Goal: Task Accomplishment & Management: Manage account settings

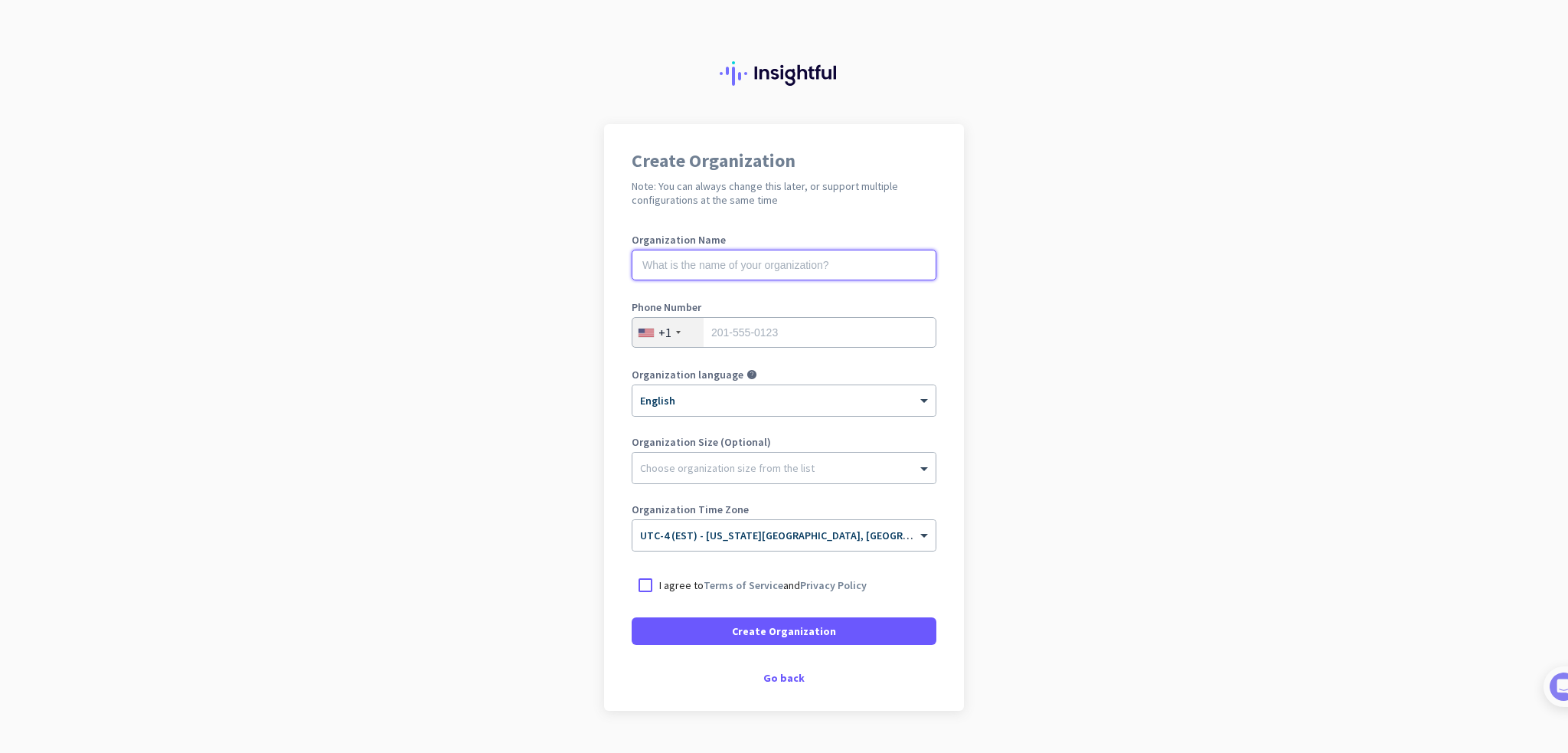
click at [685, 273] on input "text" at bounding box center [784, 265] width 305 height 31
type input "Salatik"
click at [672, 328] on div "+1" at bounding box center [667, 332] width 71 height 29
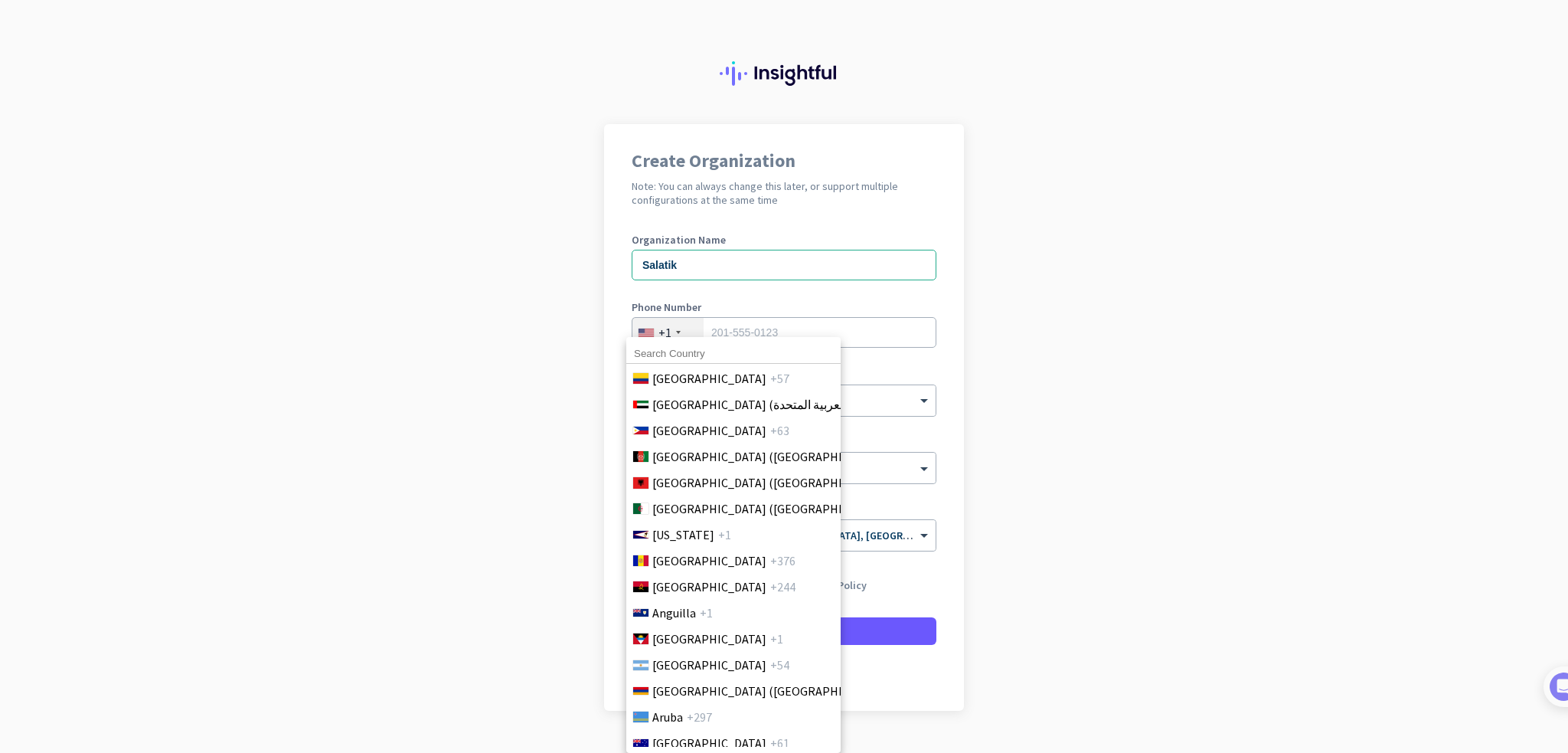
scroll to position [229, 0]
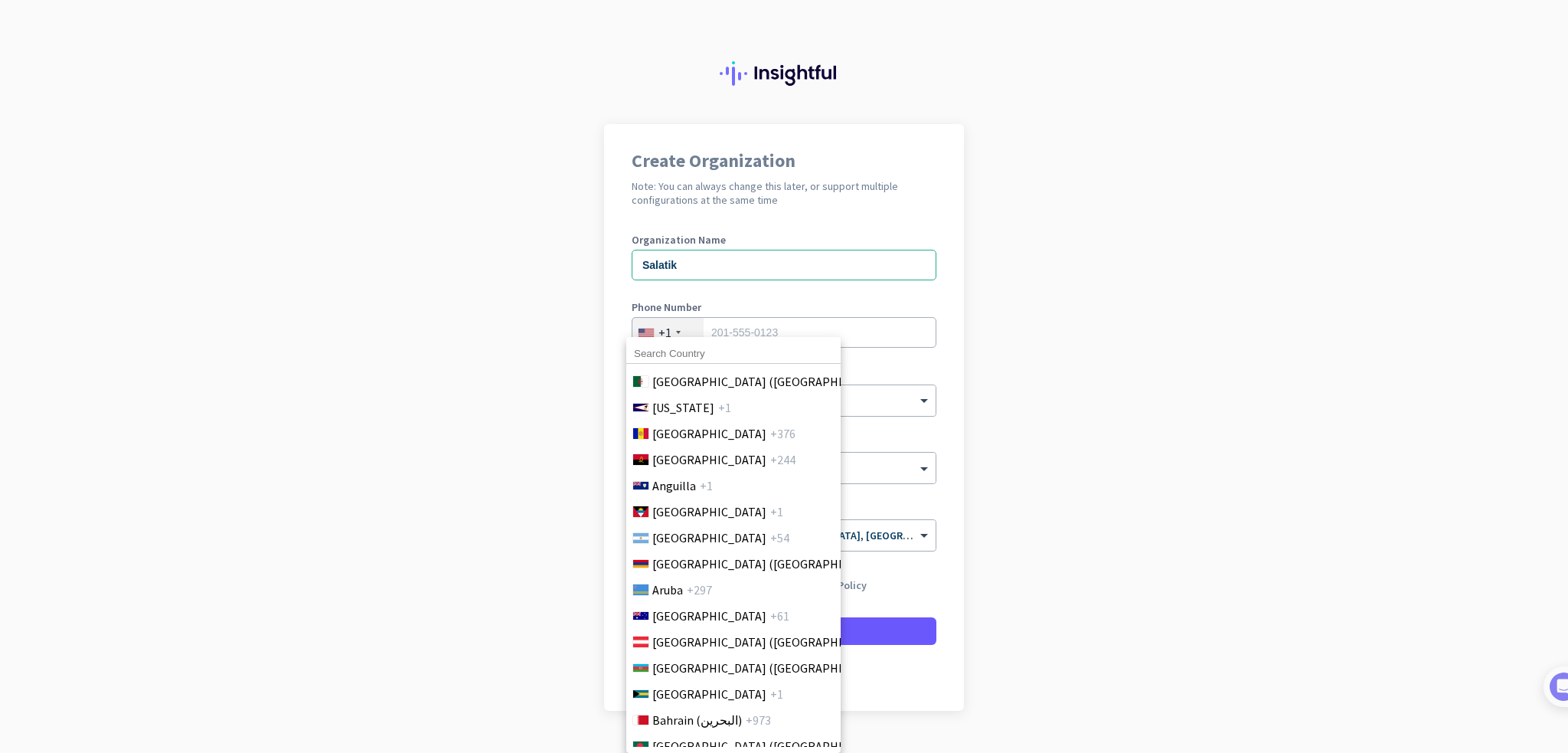
click at [835, 401] on ul "[GEOGRAPHIC_DATA] +1 [GEOGRAPHIC_DATA] ([GEOGRAPHIC_DATA]) +91 [GEOGRAPHIC_DATA…" at bounding box center [733, 555] width 215 height 383
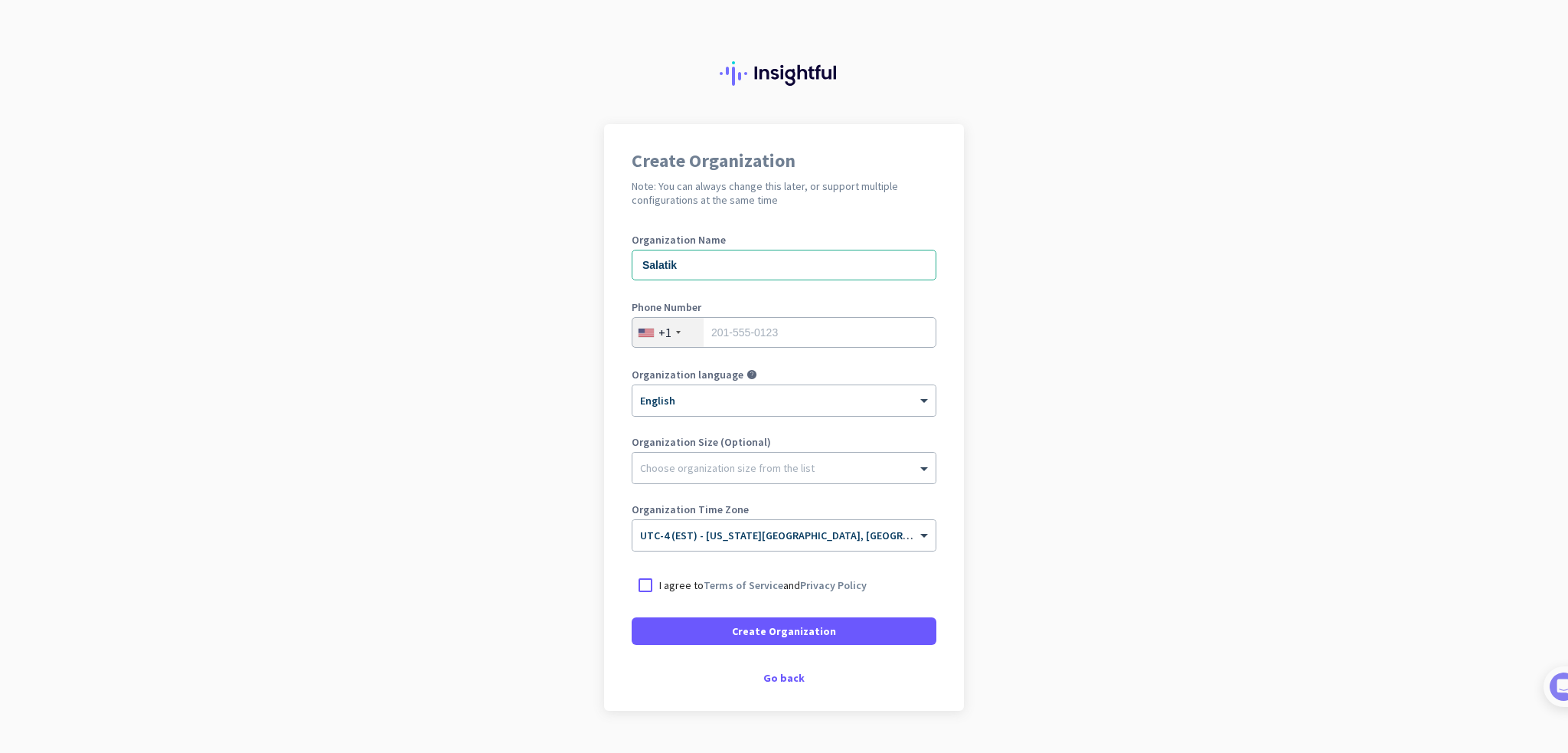
drag, startPoint x: 836, startPoint y: 403, endPoint x: 829, endPoint y: 557, distance: 154.2
click at [691, 337] on div "+1" at bounding box center [667, 332] width 71 height 29
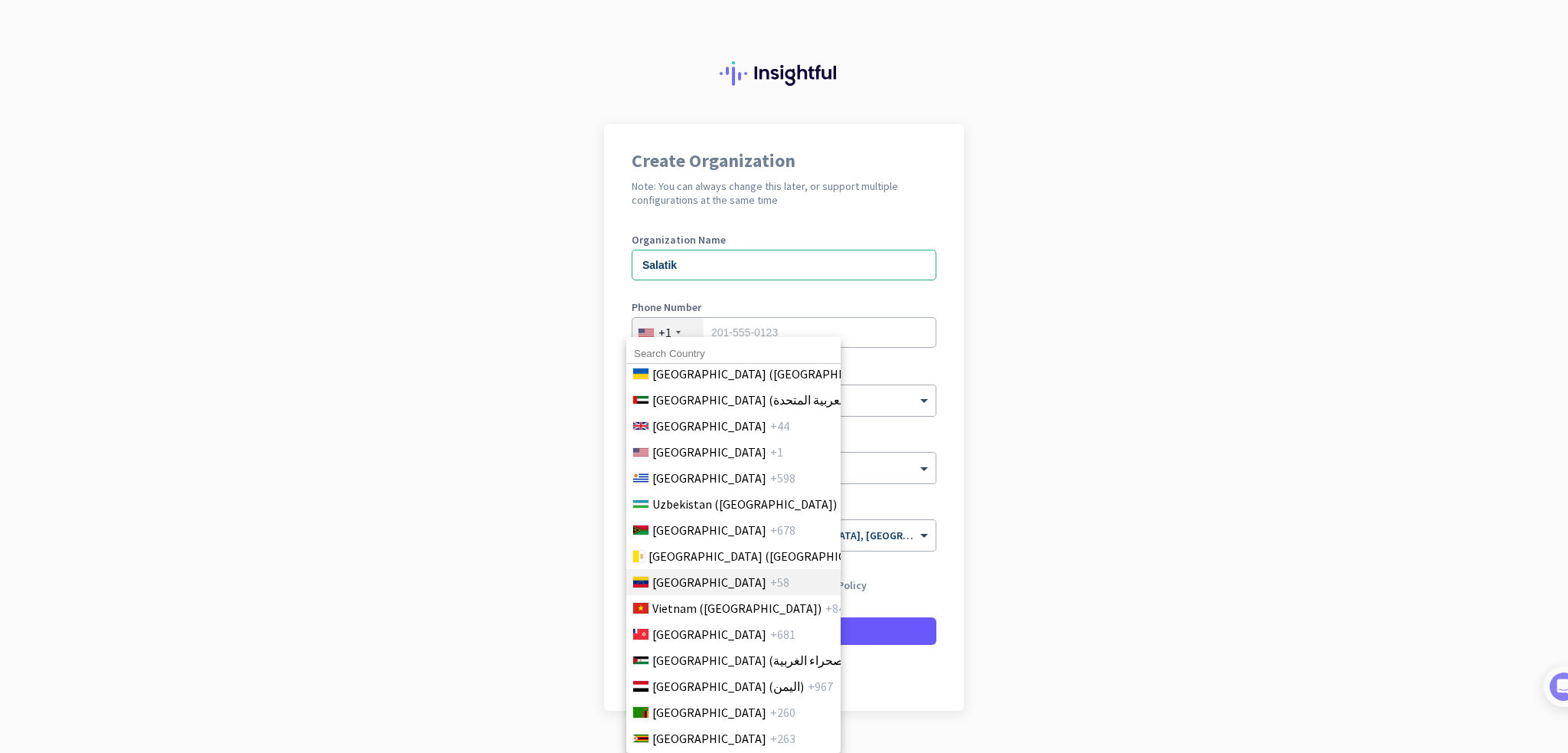
scroll to position [6061, 0]
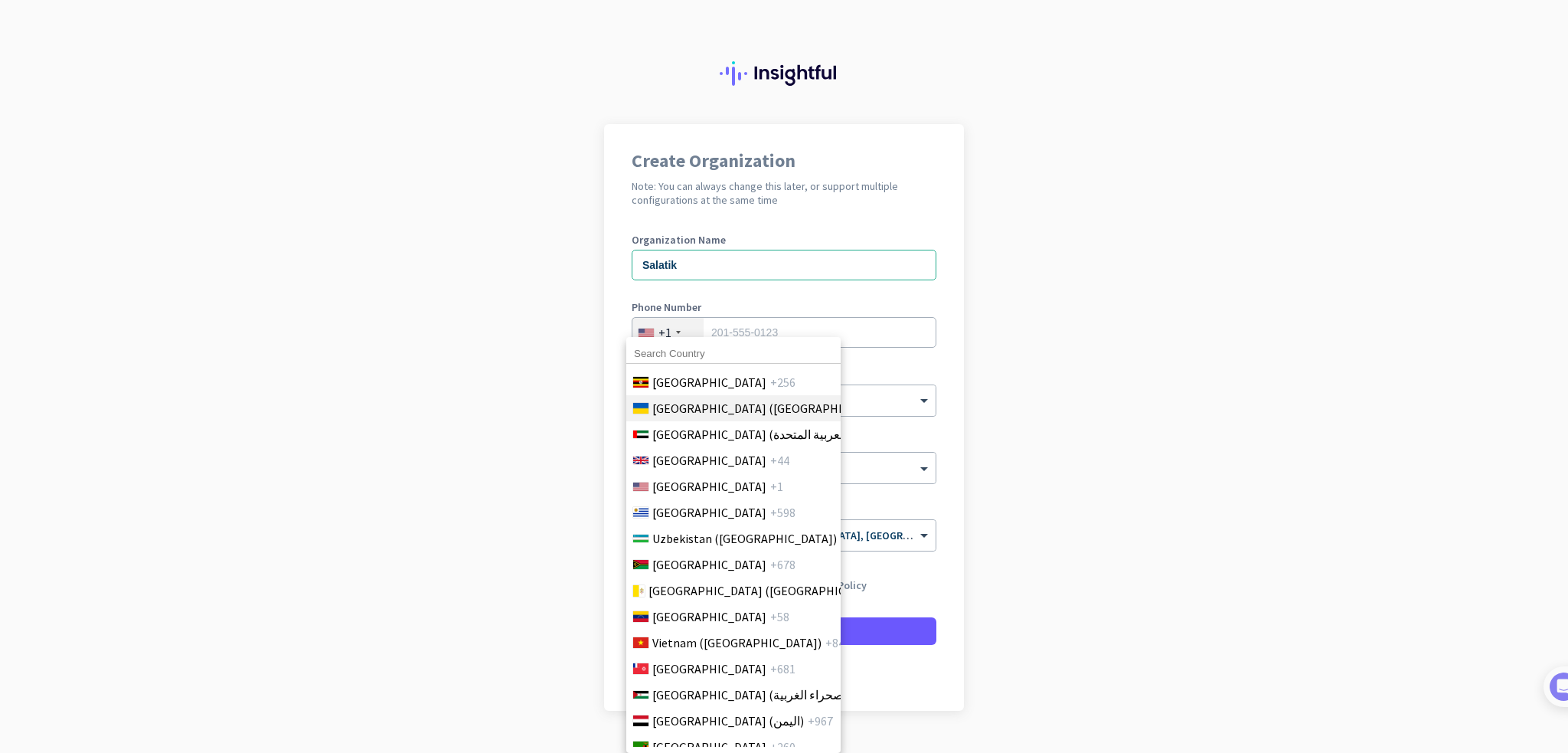
click at [675, 410] on span "[GEOGRAPHIC_DATA] ([GEOGRAPHIC_DATA])" at bounding box center [772, 408] width 239 height 18
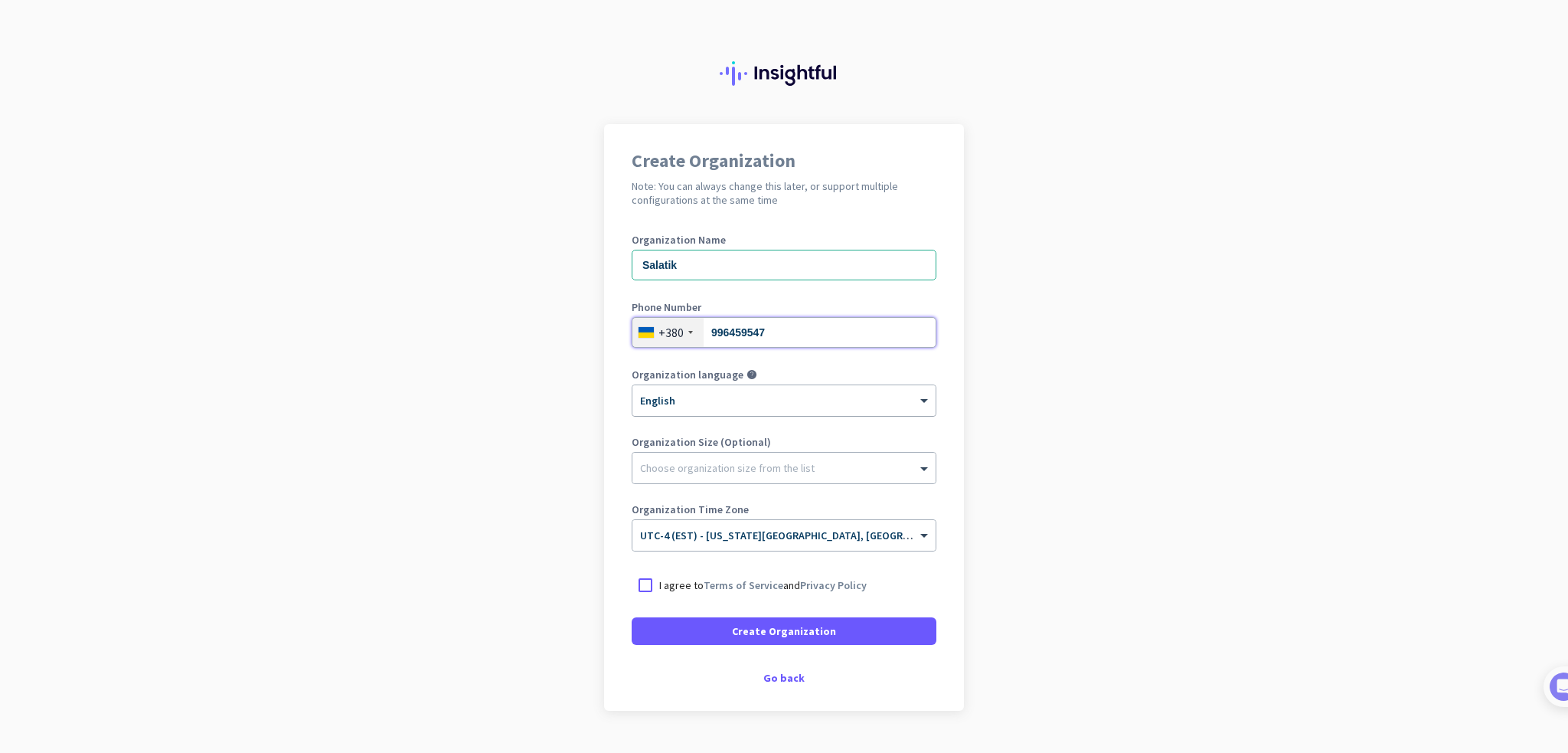
type input "996459547"
click at [686, 389] on div at bounding box center [784, 394] width 303 height 13
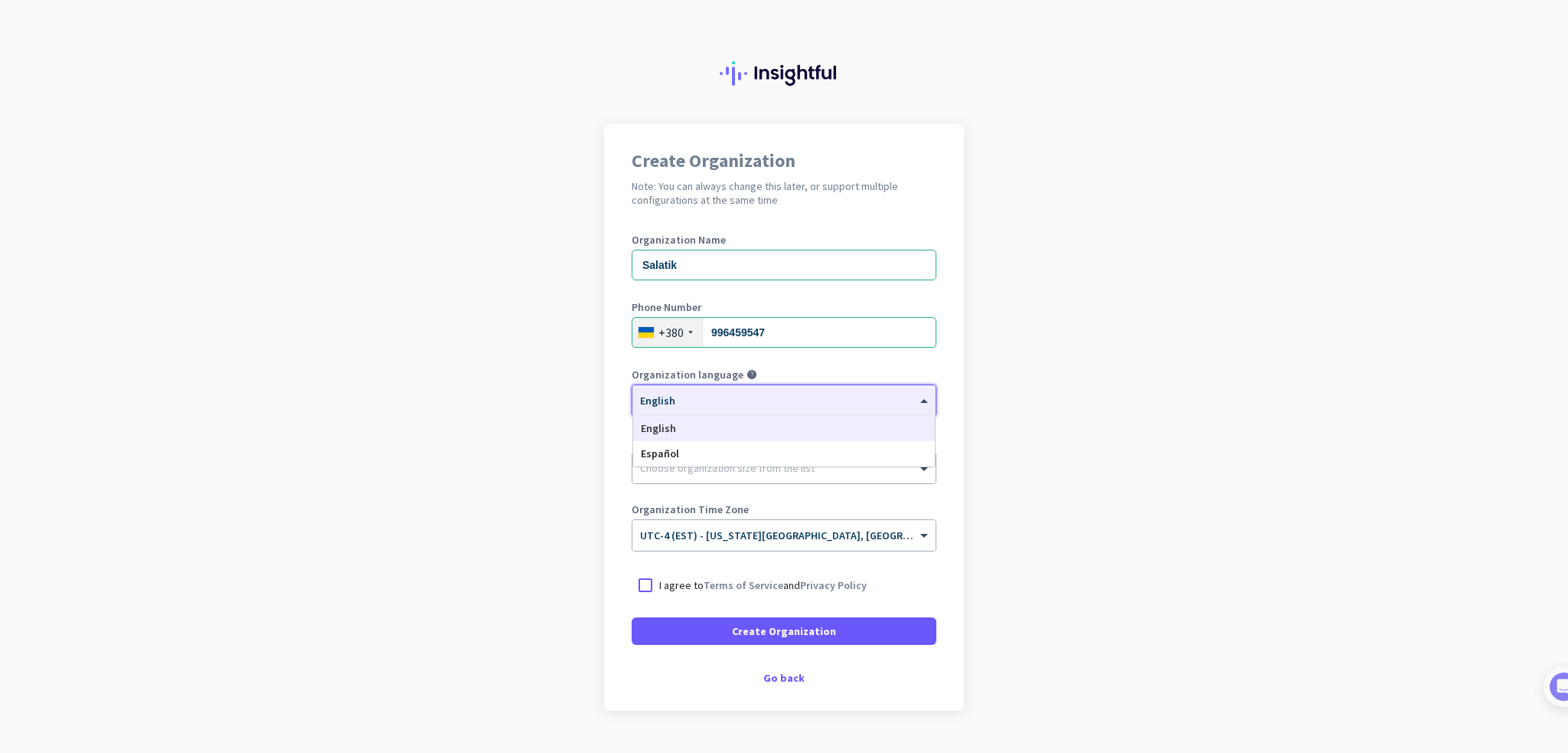
click at [686, 389] on div at bounding box center [784, 394] width 303 height 13
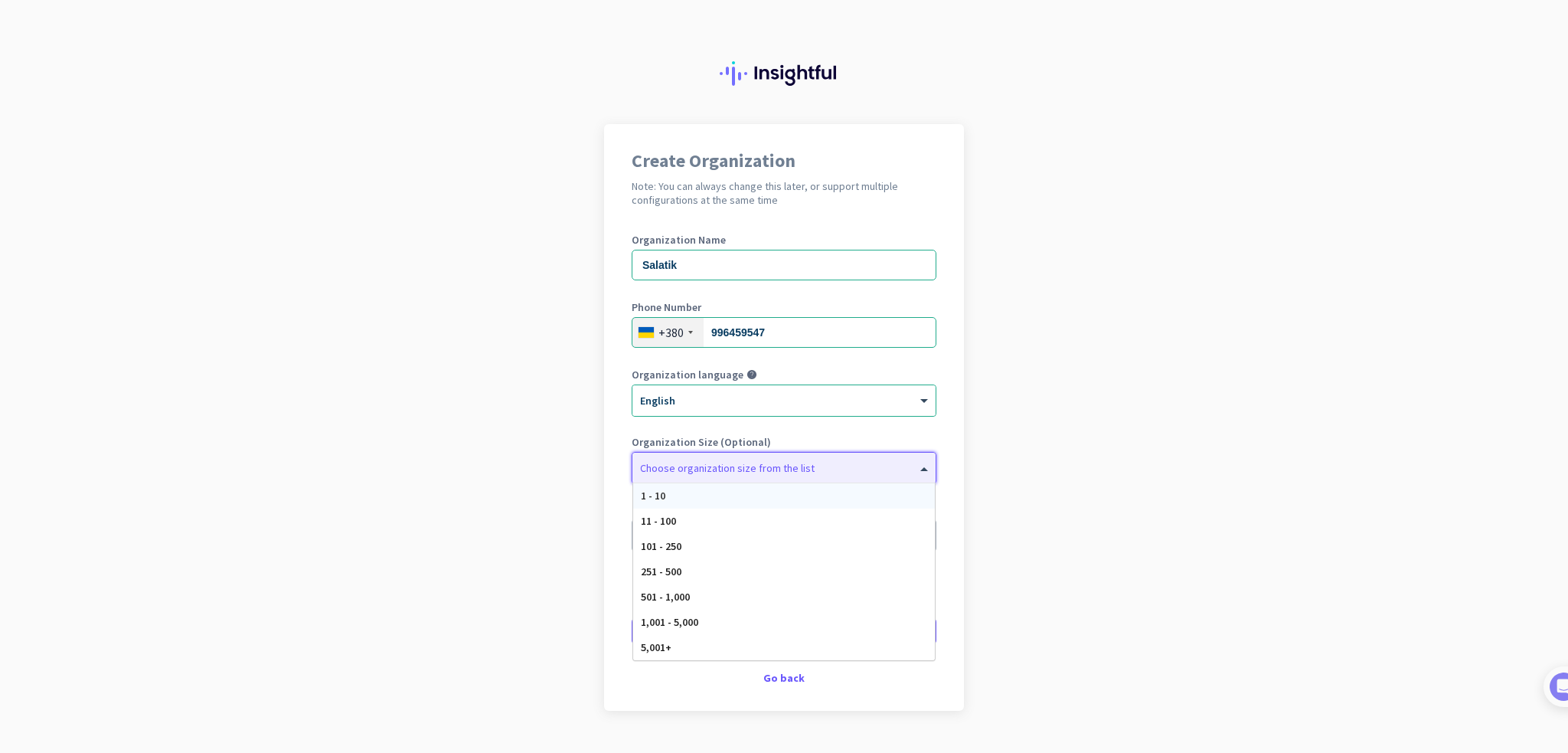
click at [681, 465] on div at bounding box center [784, 464] width 303 height 16
click at [672, 487] on div "1 - 10" at bounding box center [784, 496] width 302 height 25
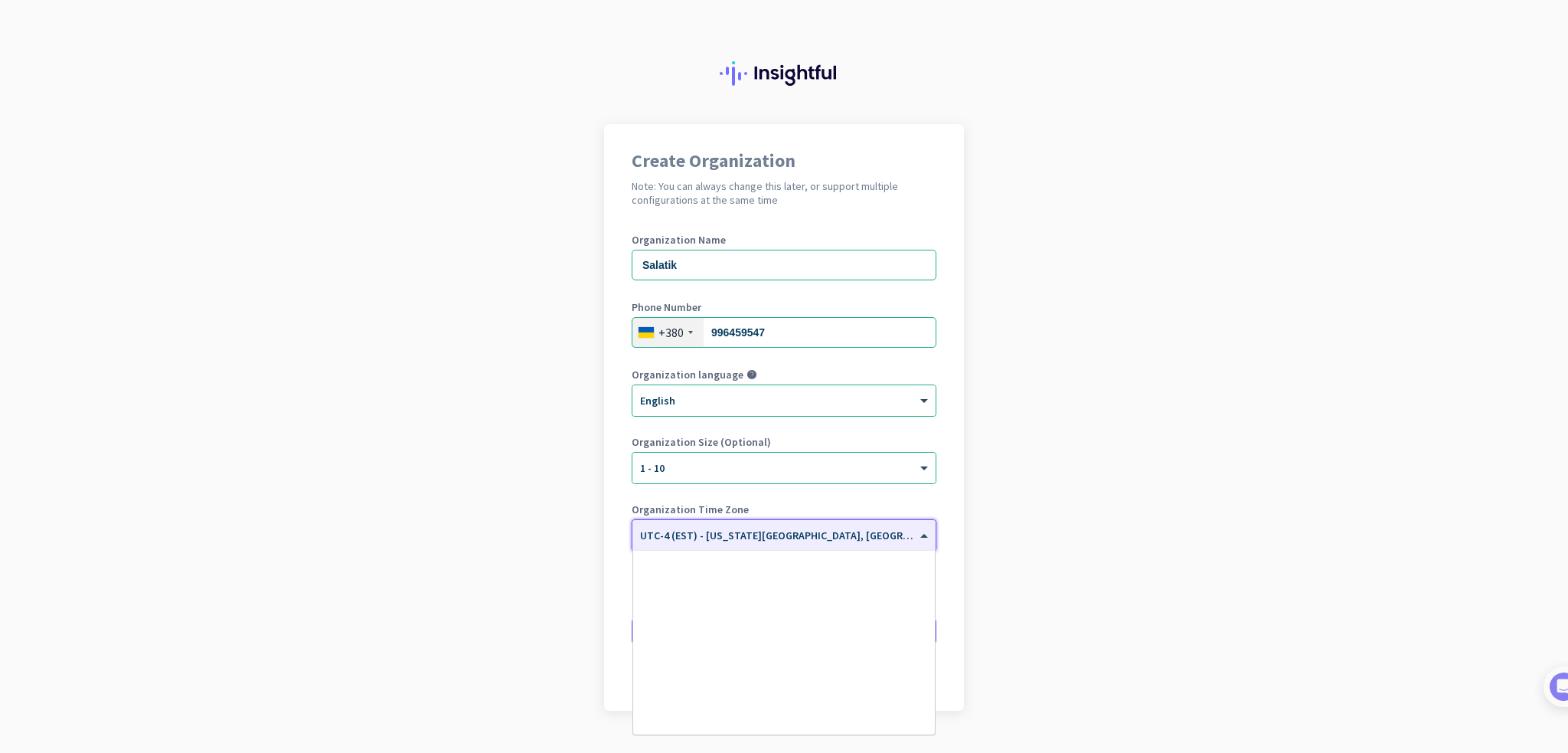
click at [675, 530] on input "text" at bounding box center [768, 531] width 257 height 12
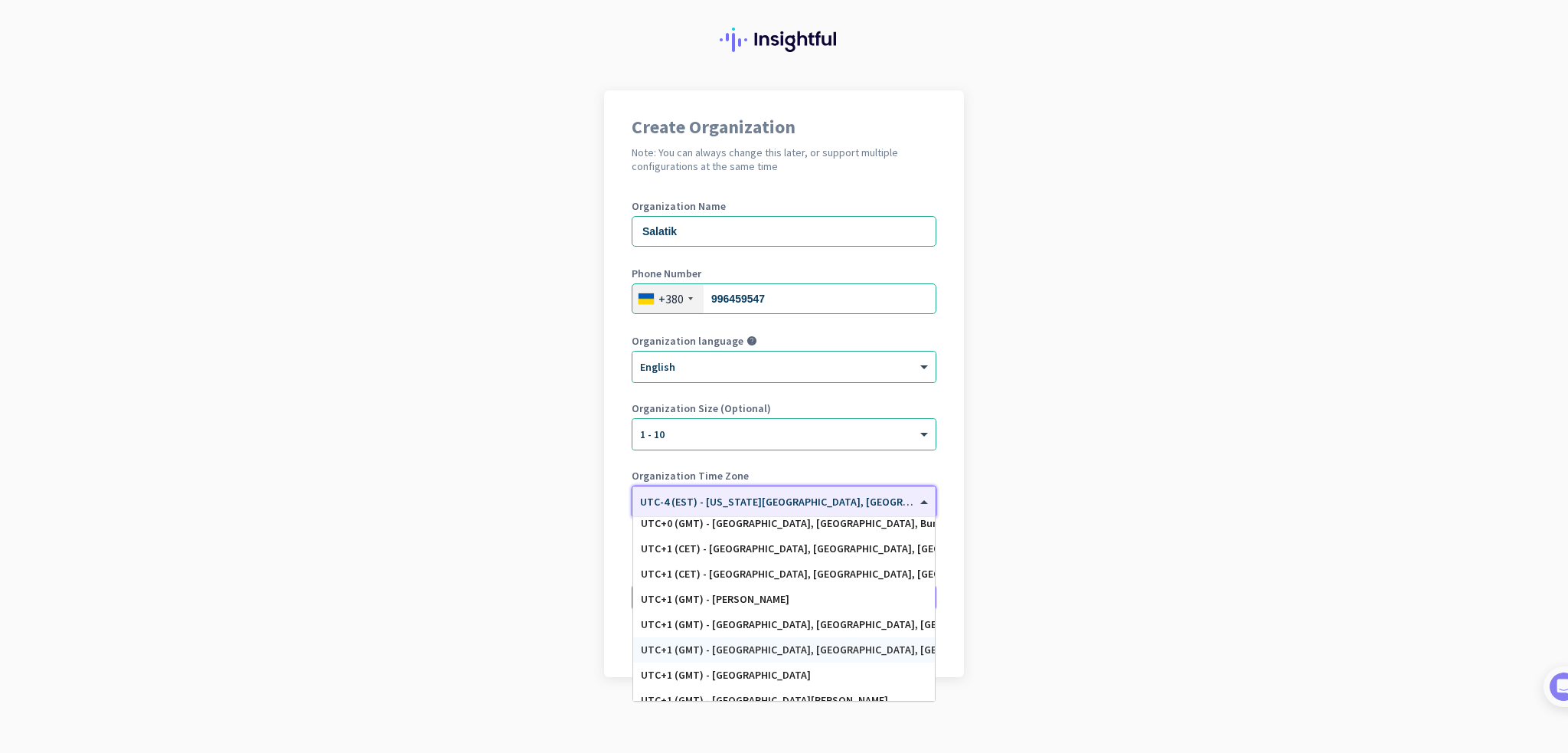
scroll to position [3020, 0]
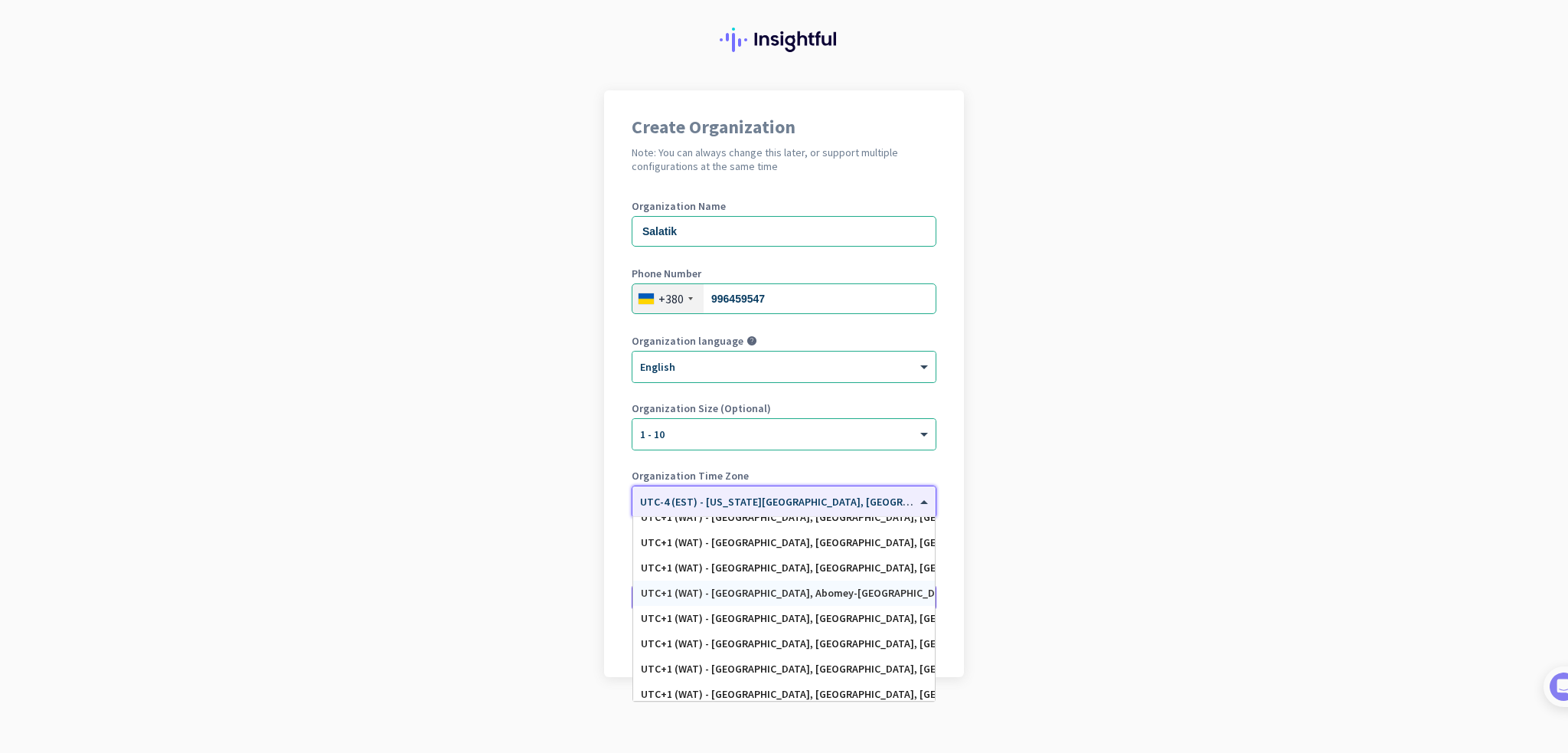
click at [663, 588] on div "UTC+1 (WAT) - [GEOGRAPHIC_DATA], Abomey-[GEOGRAPHIC_DATA], [GEOGRAPHIC_DATA], […" at bounding box center [784, 593] width 287 height 13
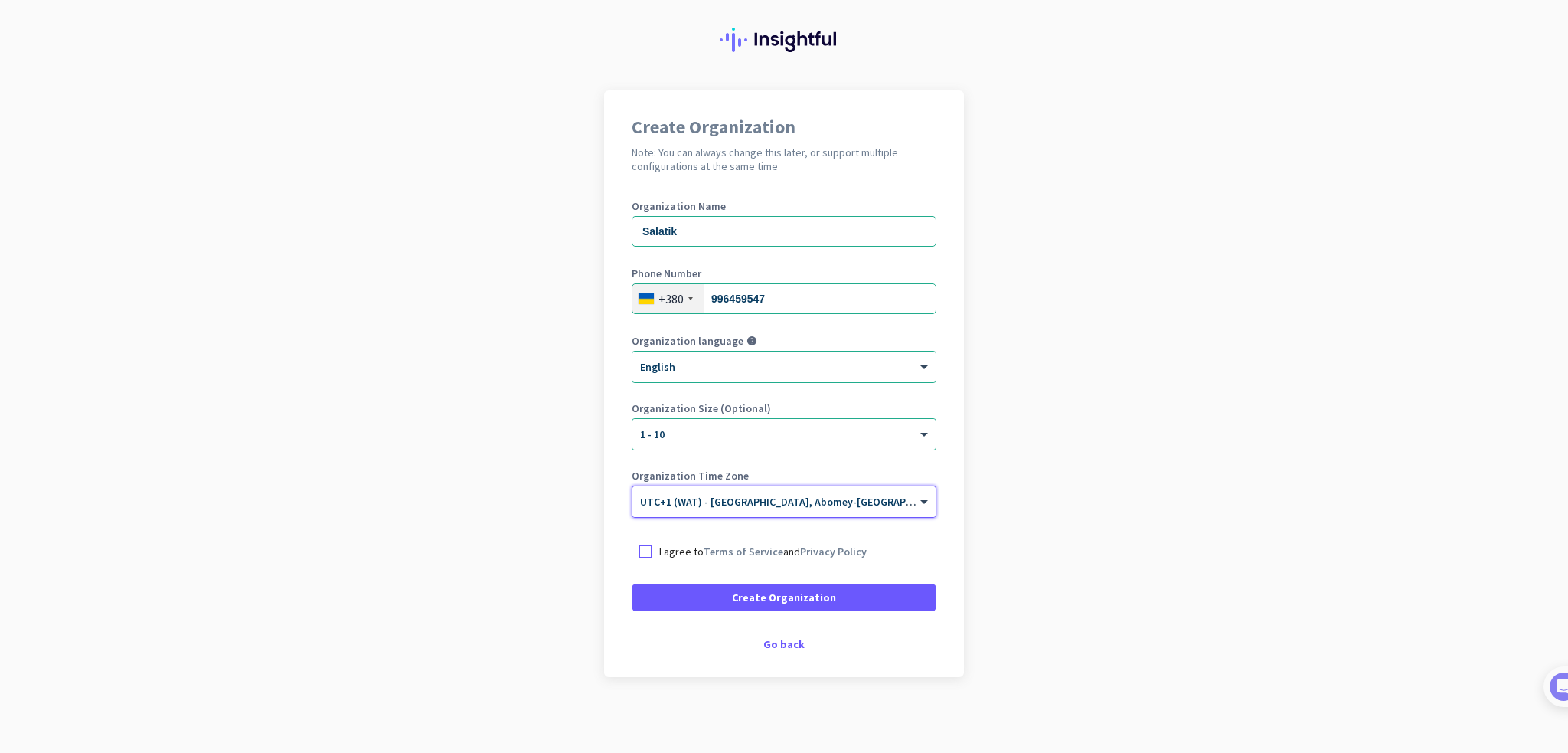
click at [680, 496] on input "text" at bounding box center [768, 496] width 257 height 12
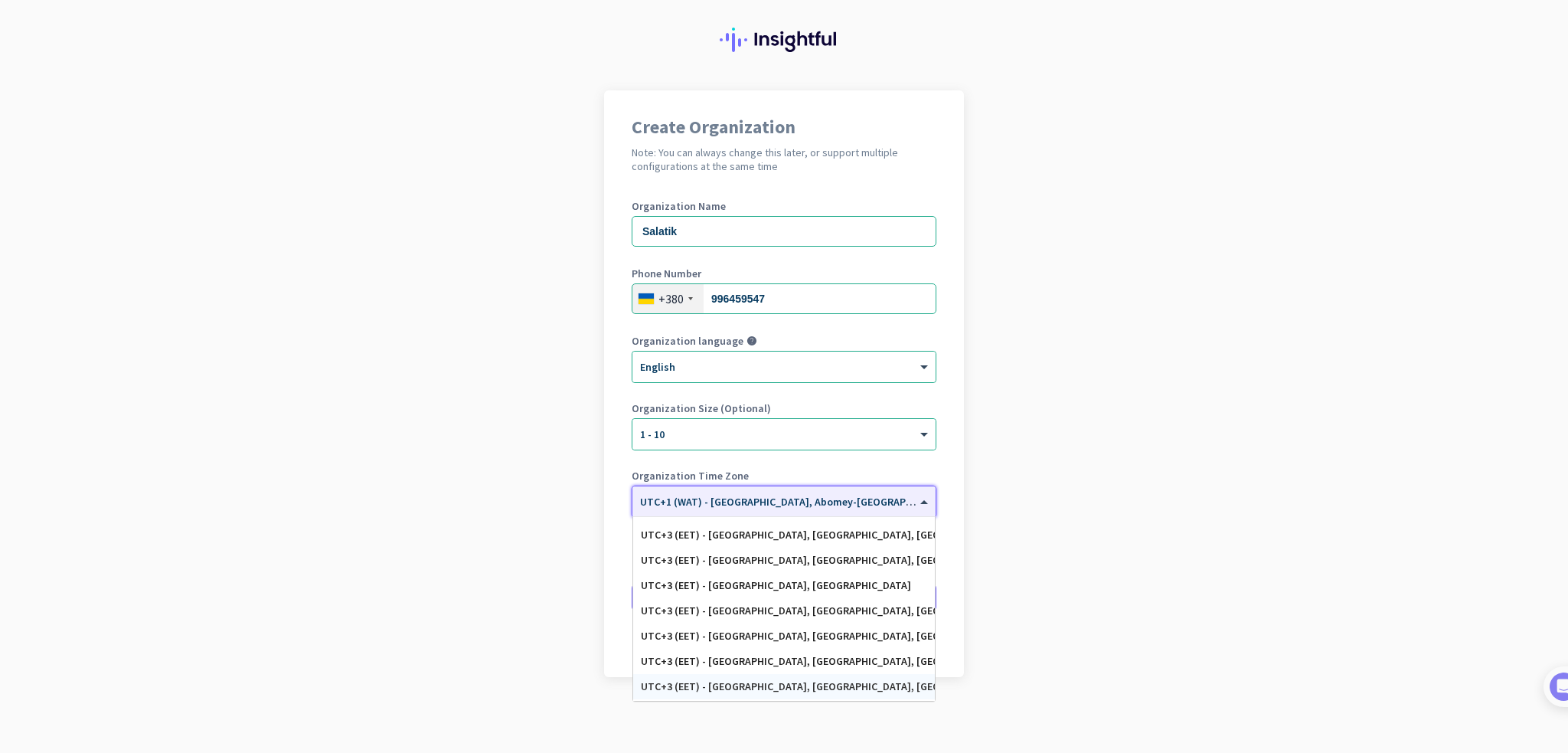
scroll to position [5151, 0]
click at [739, 641] on div "UTC+3 (EET) - [GEOGRAPHIC_DATA], Kharkiv, [GEOGRAPHIC_DATA], Dnipro" at bounding box center [784, 635] width 302 height 25
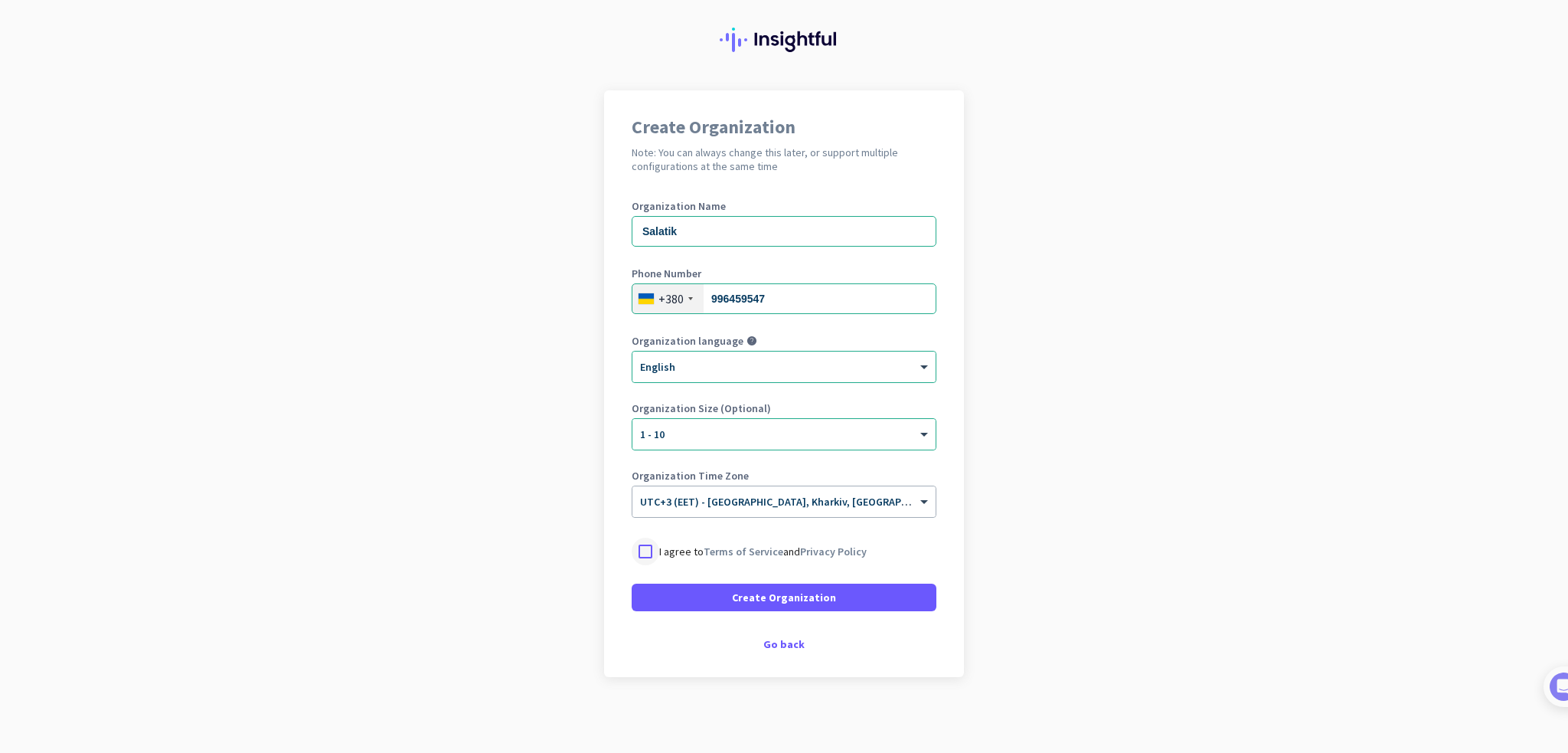
click at [643, 556] on div at bounding box center [645, 551] width 27 height 27
click at [760, 591] on span "Create Organization" at bounding box center [783, 598] width 104 height 16
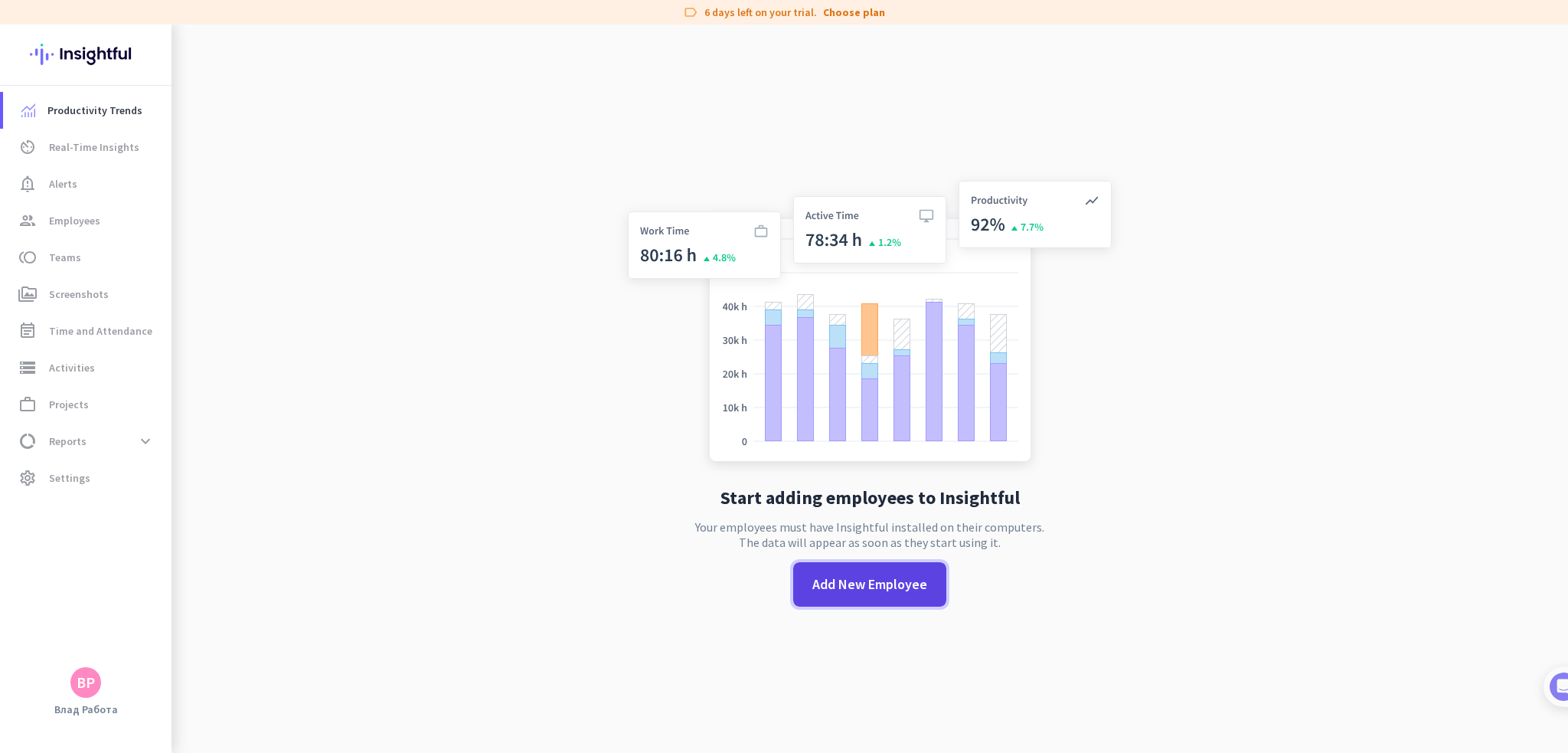
click at [855, 599] on span at bounding box center [870, 584] width 153 height 37
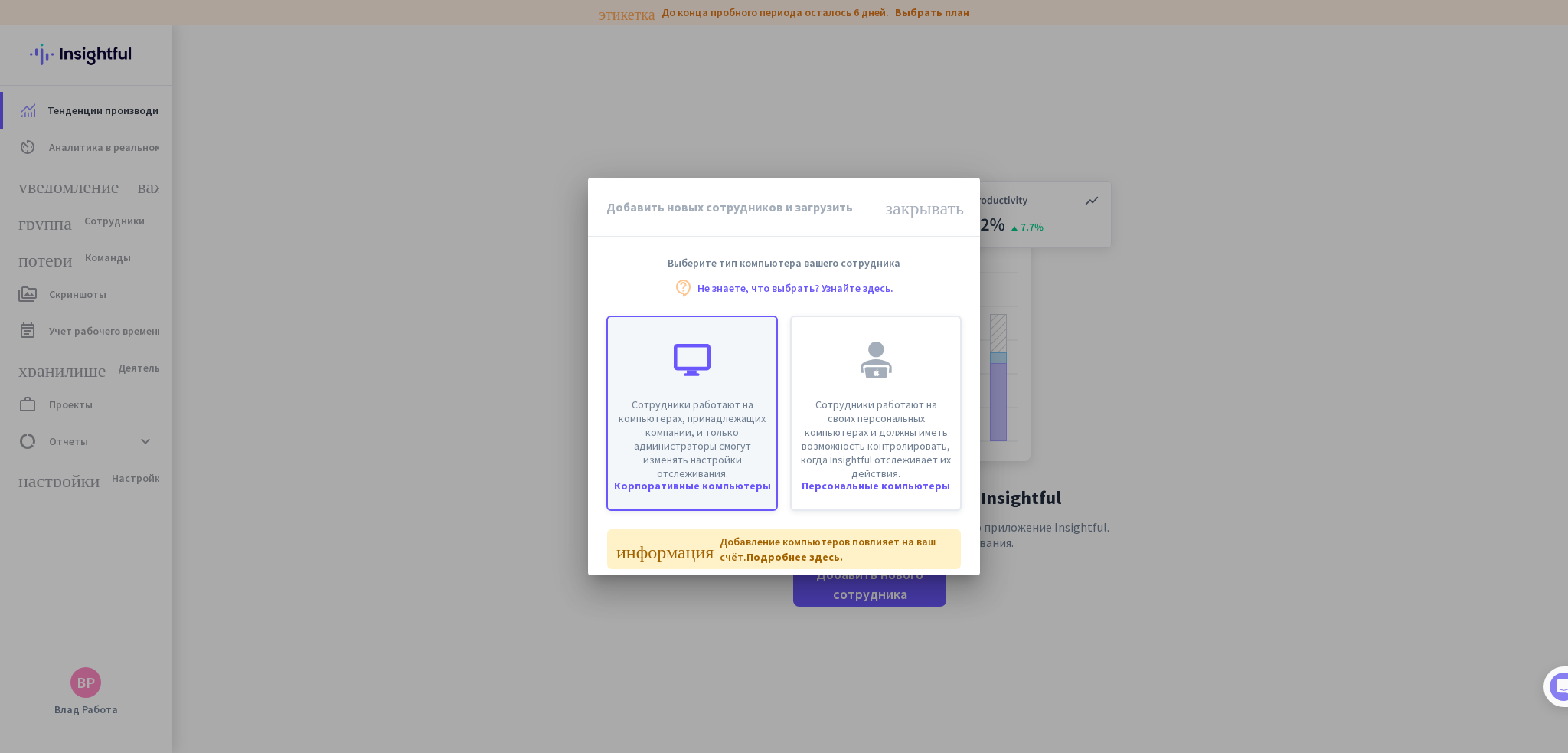
scroll to position [11, 0]
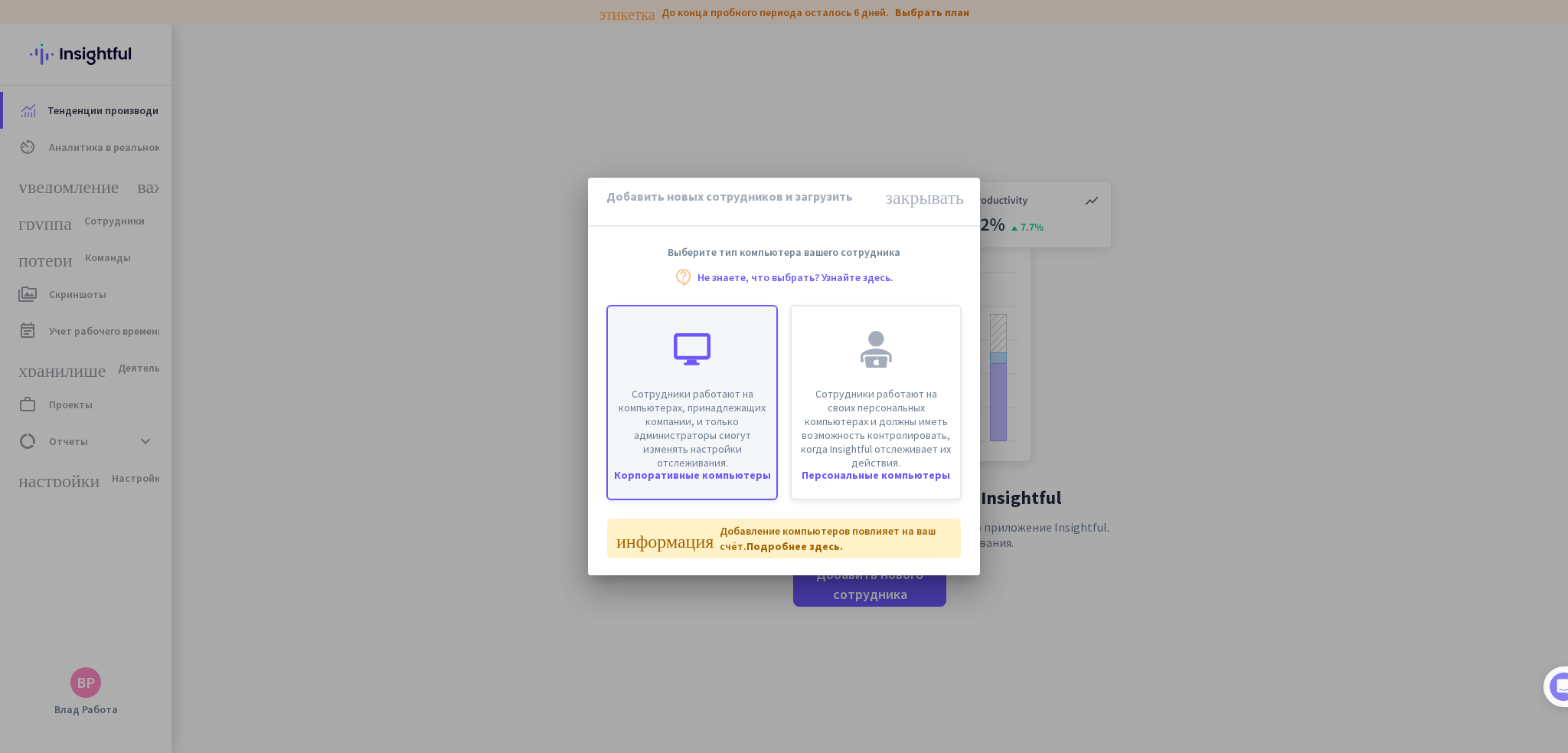
click at [696, 382] on div "Сотрудники работают на компьютерах, принадлежащих компании, и только администра…" at bounding box center [692, 388] width 168 height 163
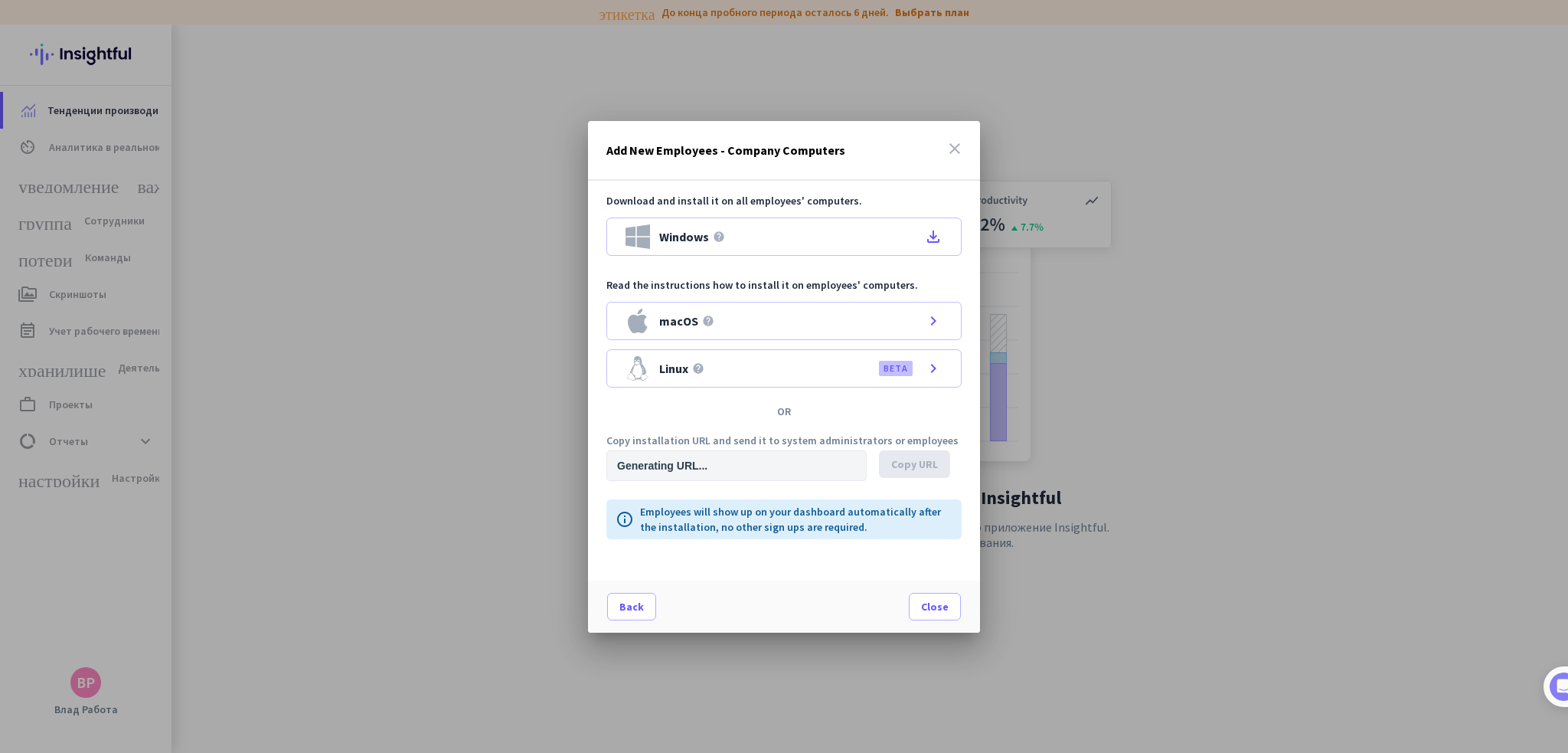
type input "[URL][DOMAIN_NAME]"
click at [918, 467] on span "Copy URL" at bounding box center [914, 464] width 47 height 16
click at [956, 150] on icon "close" at bounding box center [954, 148] width 18 height 18
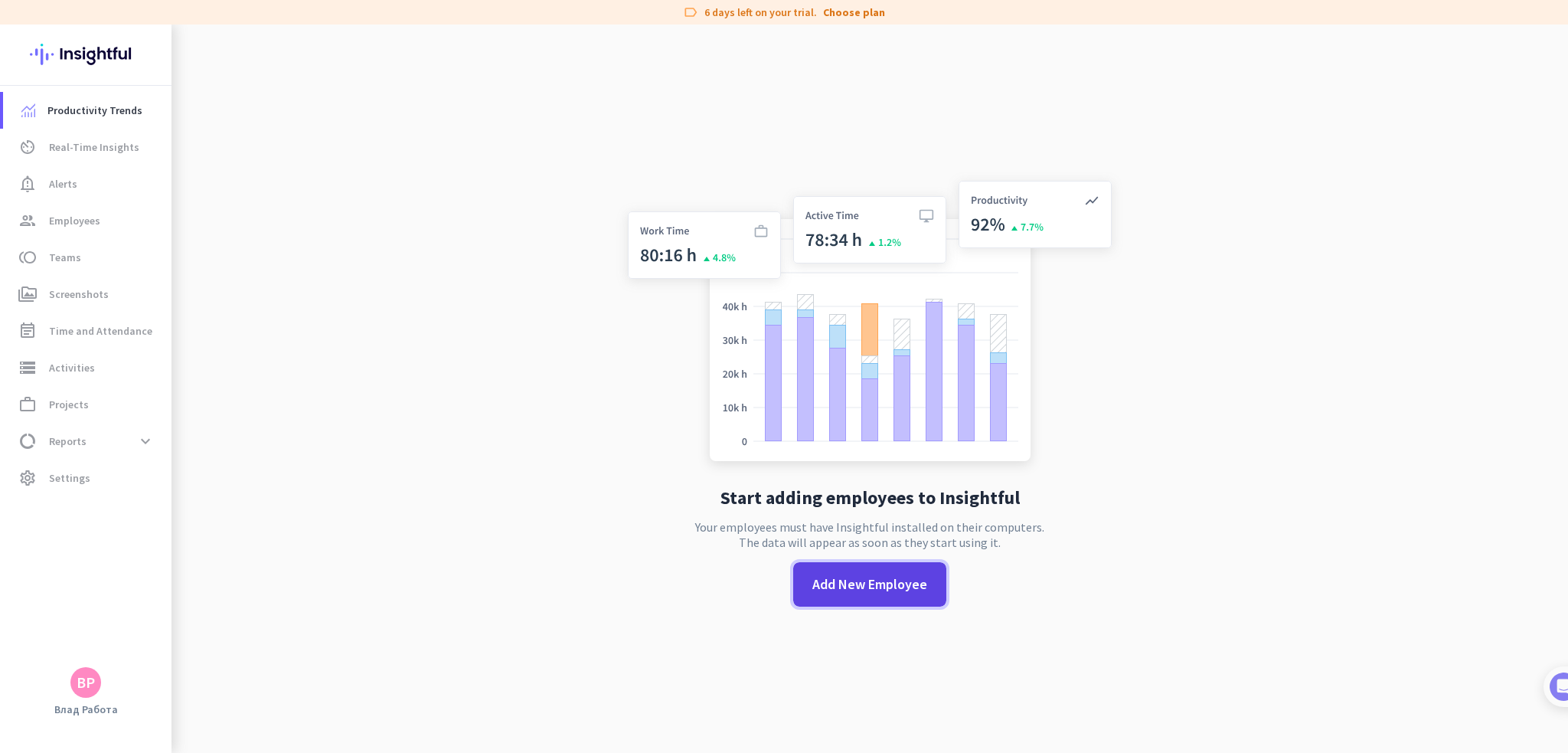
click at [882, 588] on span "Add New Employee" at bounding box center [869, 584] width 115 height 19
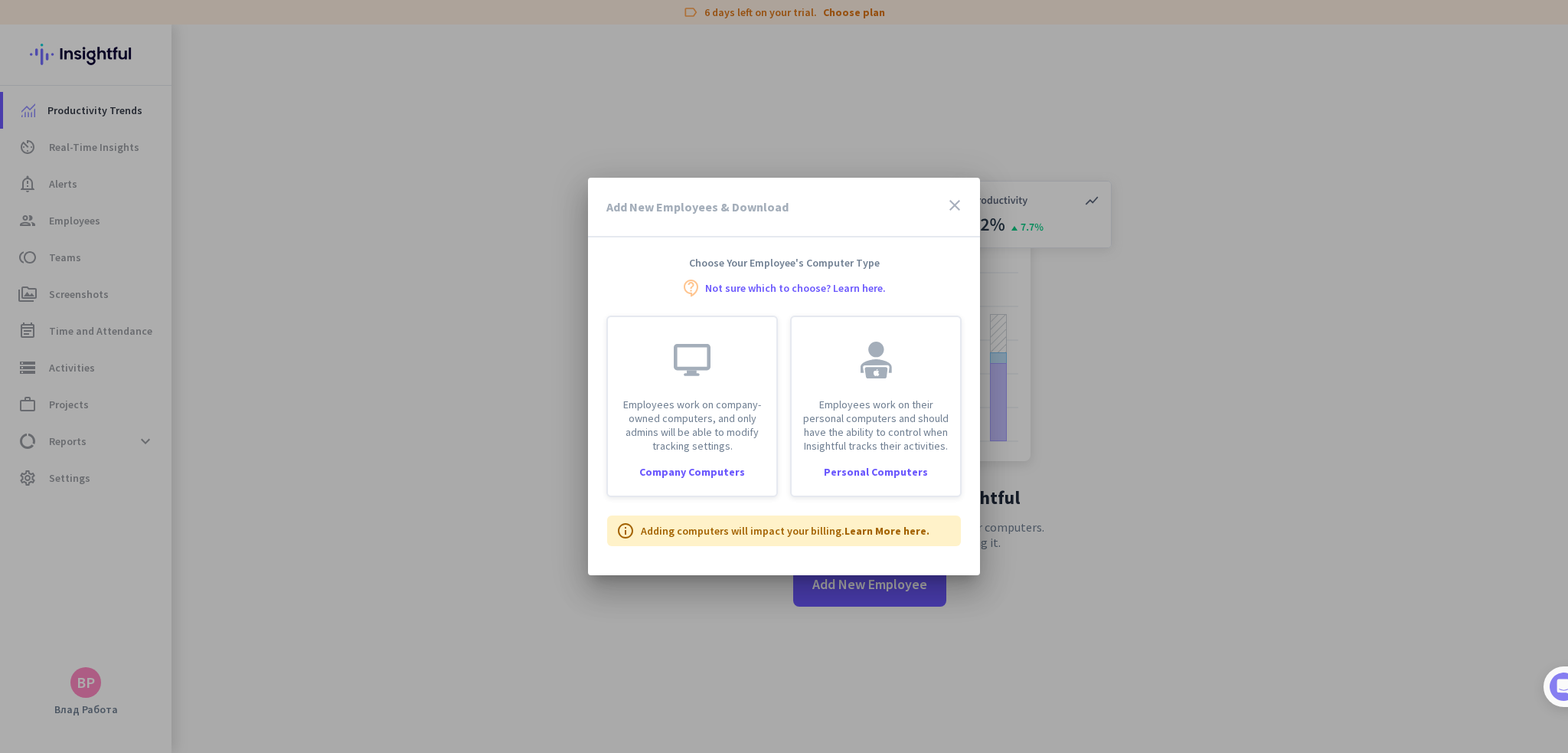
click at [954, 202] on icon "close" at bounding box center [954, 205] width 18 height 18
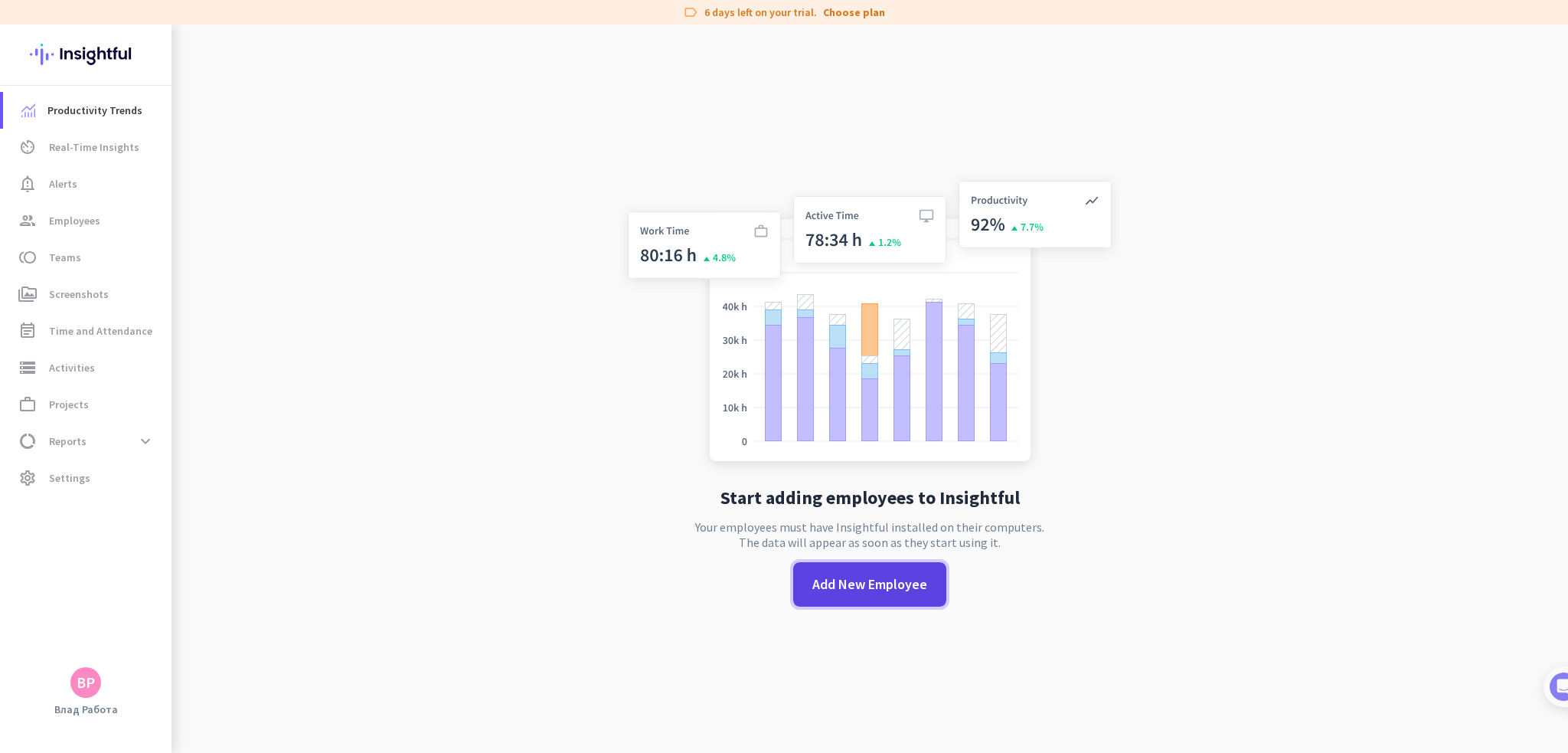
click at [851, 602] on span at bounding box center [870, 585] width 153 height 45
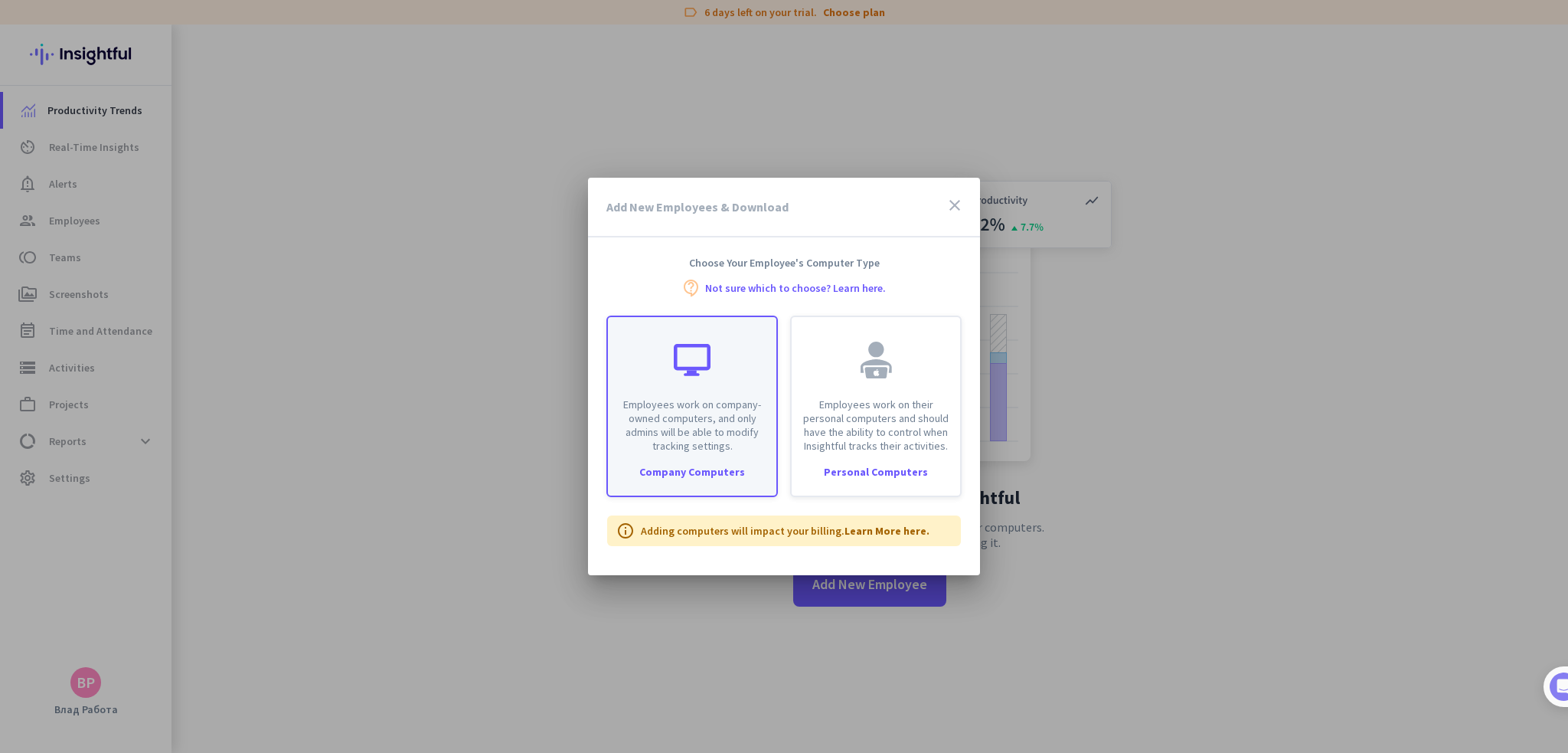
click at [673, 399] on p "Employees work on company-owned computers, and only admins will be able to modi…" at bounding box center [692, 425] width 150 height 55
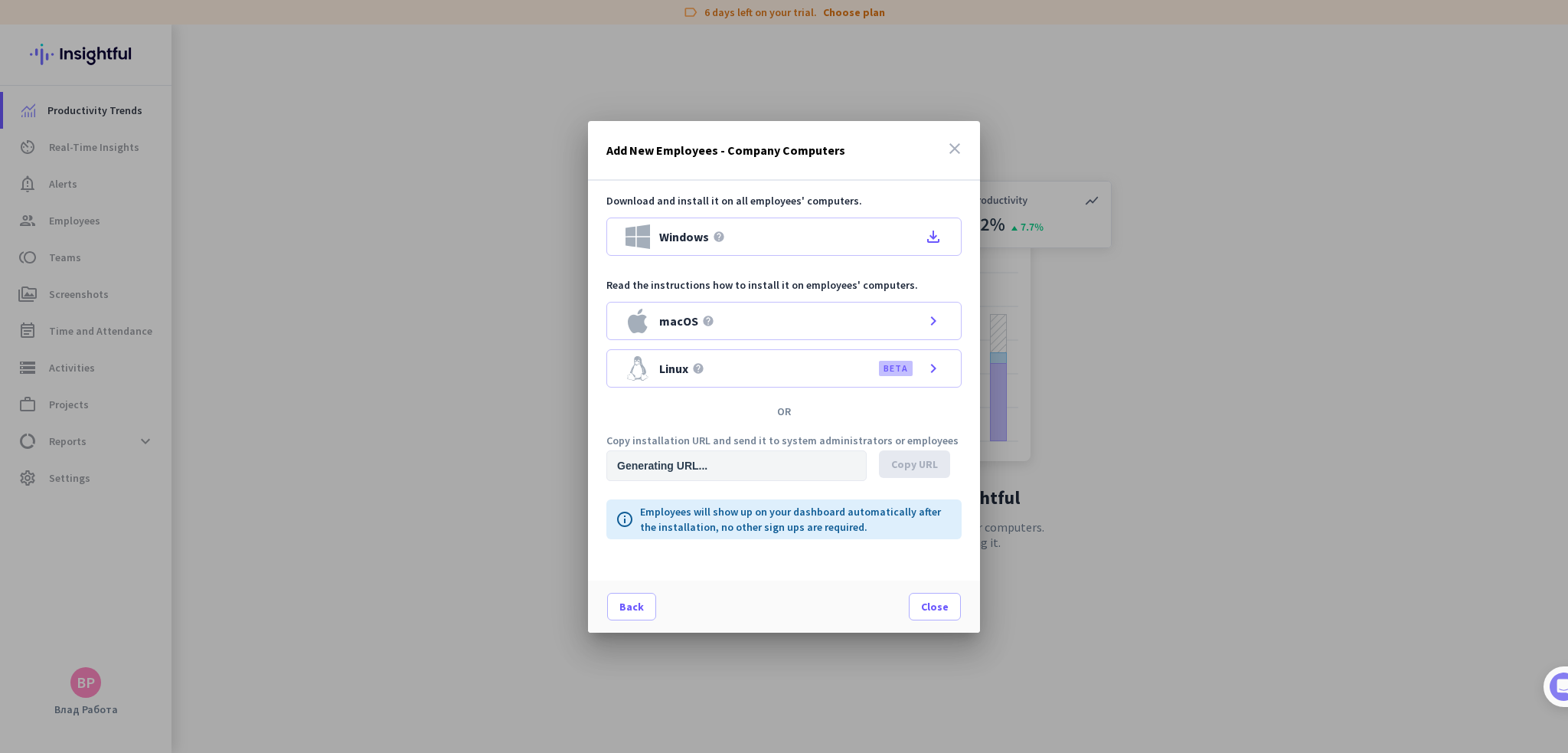
type input "[URL][DOMAIN_NAME]"
click at [954, 139] on icon "close" at bounding box center [954, 148] width 18 height 18
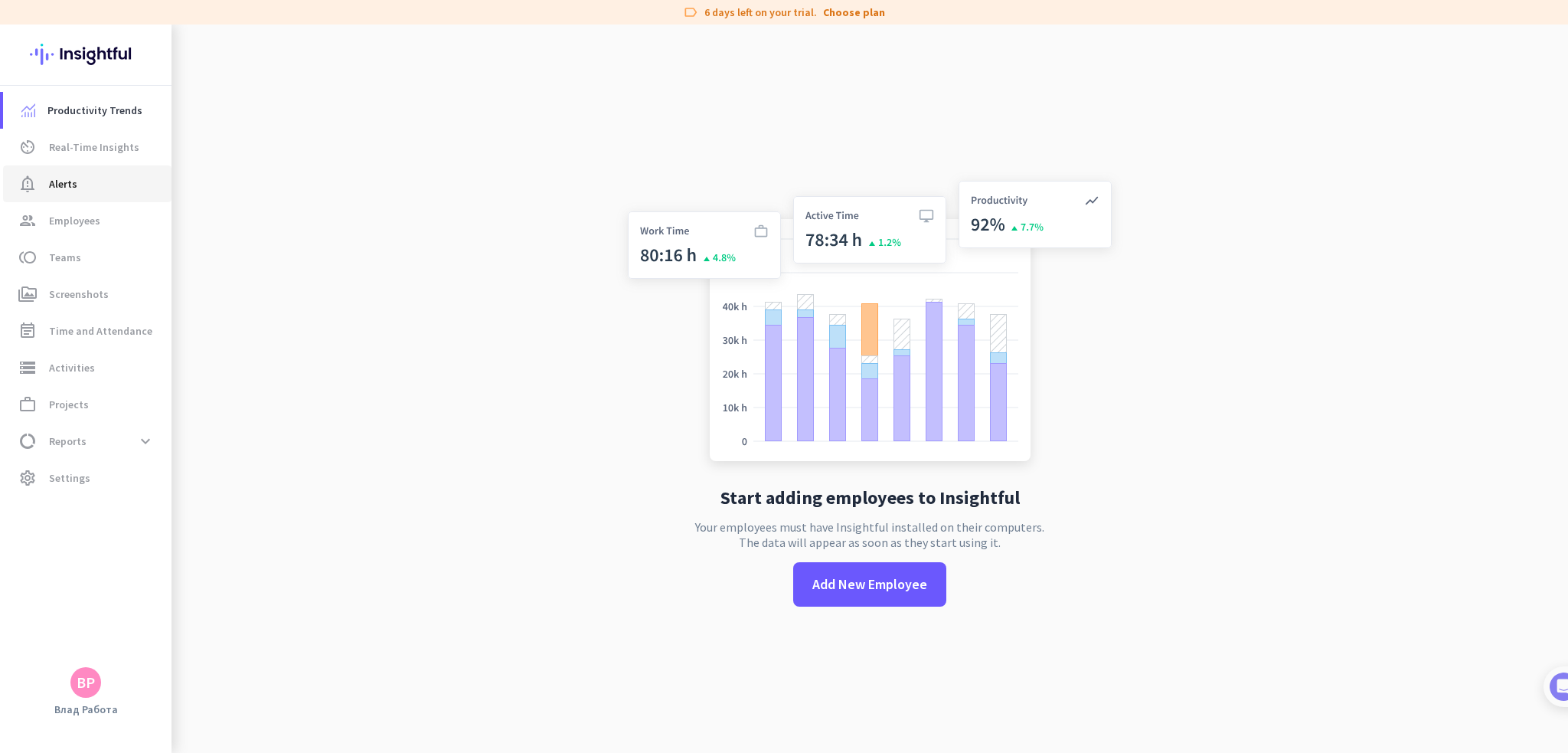
click at [74, 183] on span "Alerts" at bounding box center [62, 184] width 28 height 18
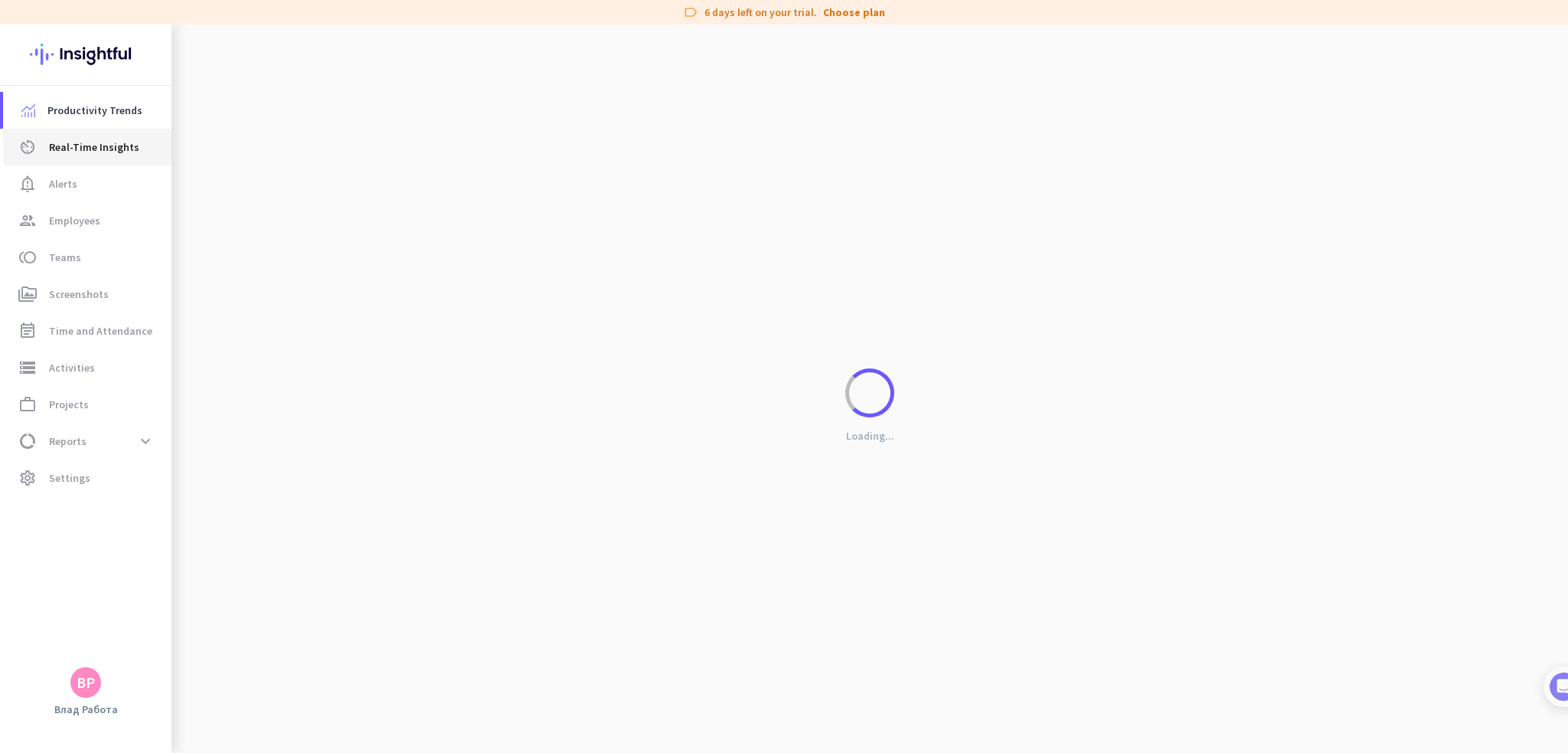
click at [85, 143] on span "Real-Time Insights" at bounding box center [93, 147] width 90 height 18
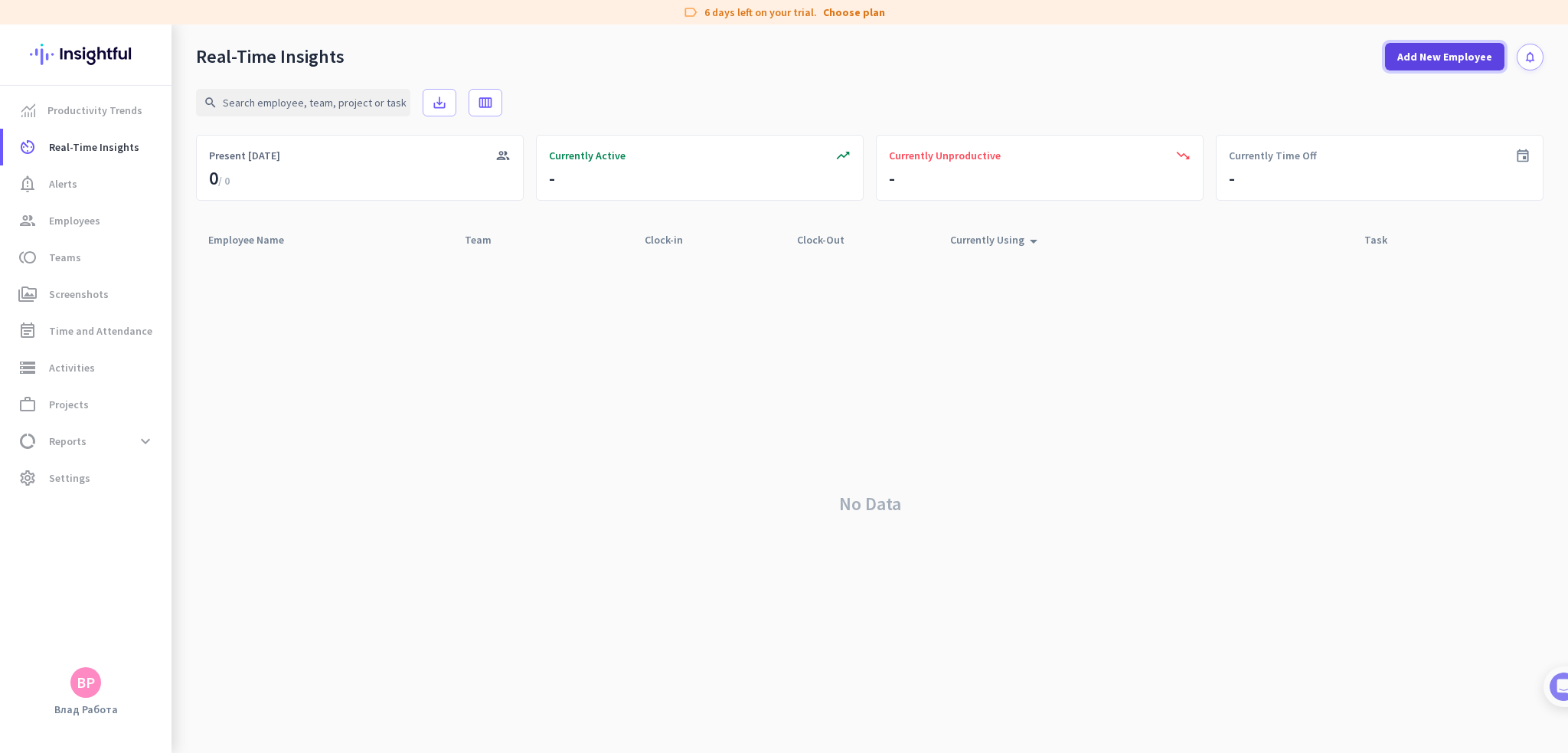
click at [1408, 56] on span "Add New Employee" at bounding box center [1445, 56] width 95 height 16
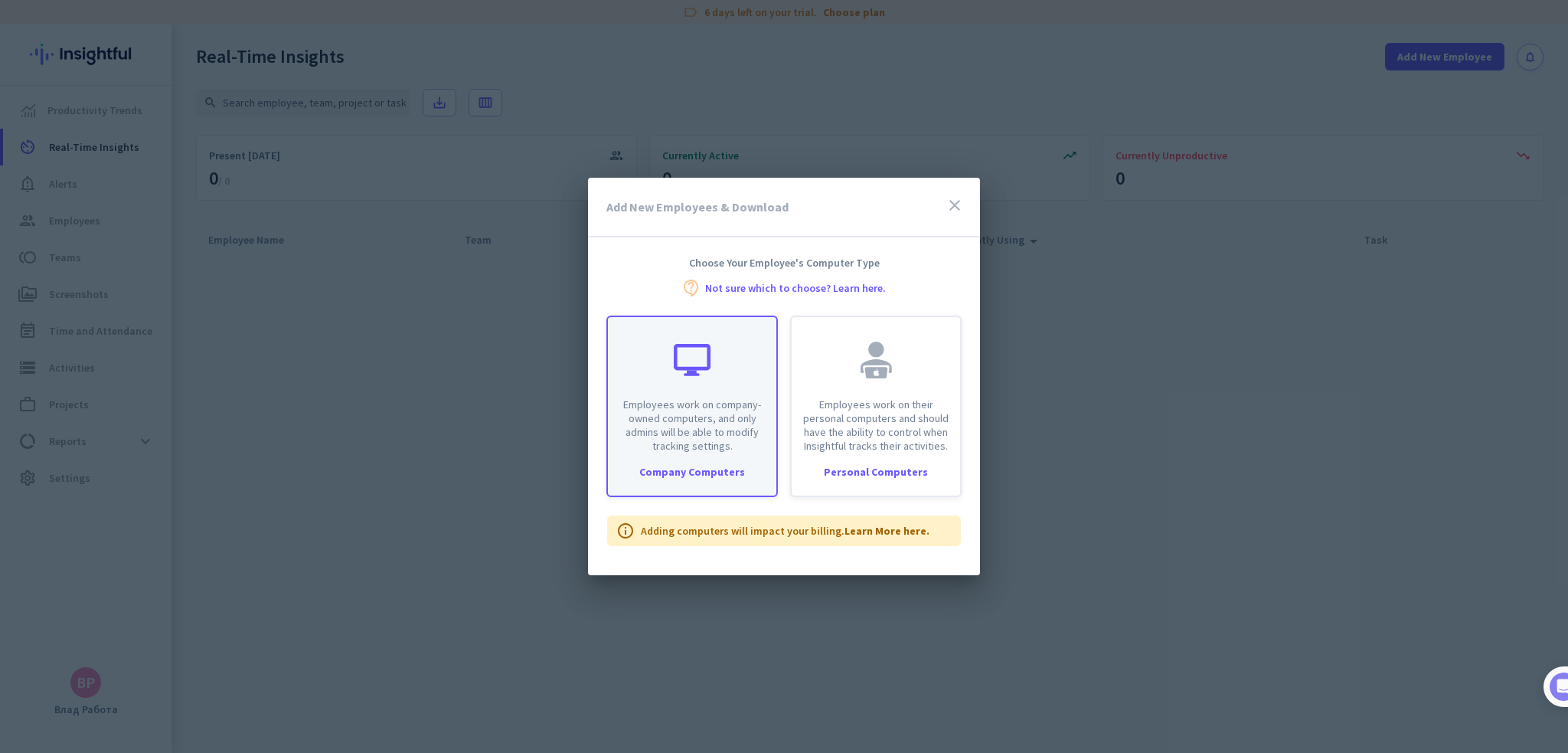
click at [717, 403] on p "Employees work on company-owned computers, and only admins will be able to modi…" at bounding box center [692, 425] width 150 height 55
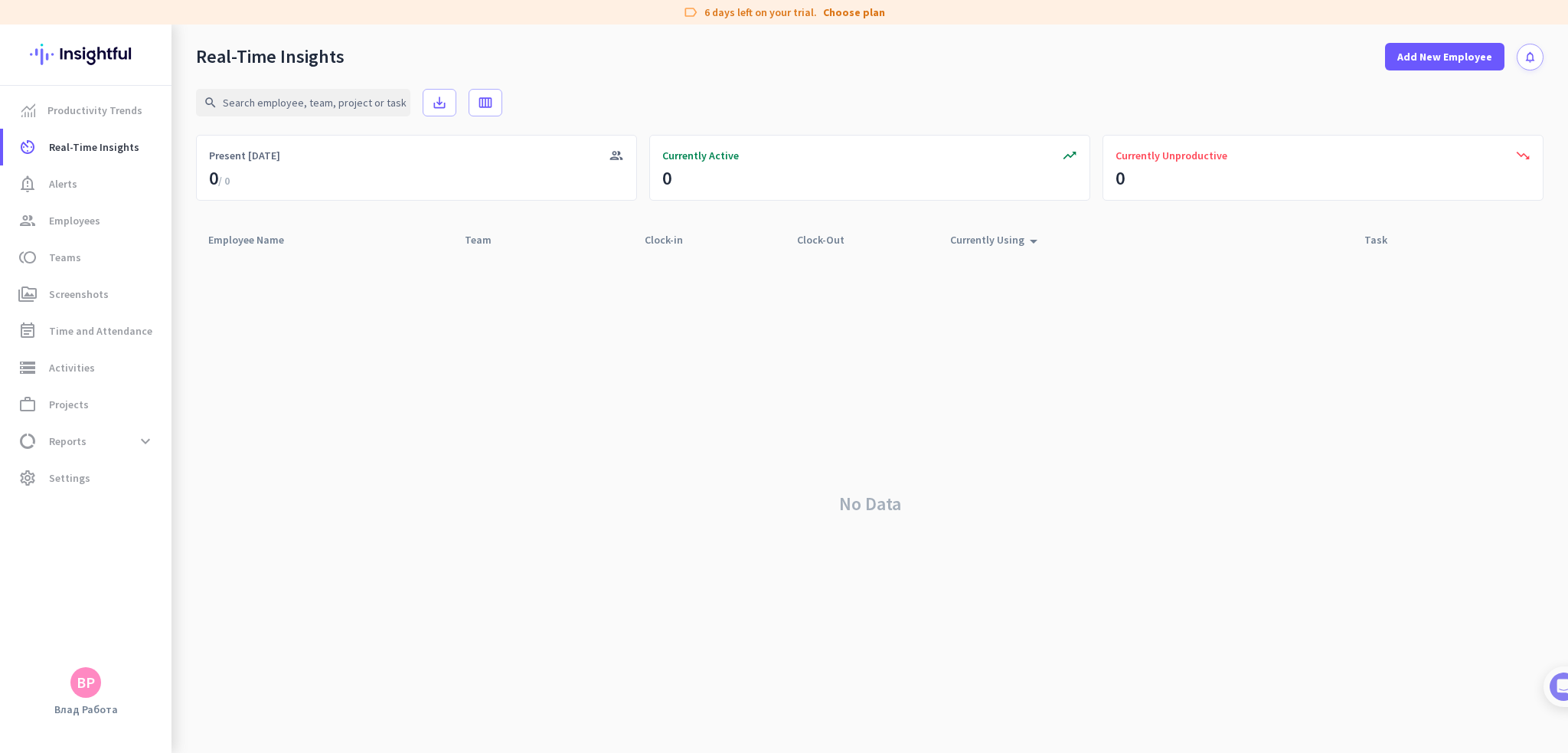
type input "[URL][DOMAIN_NAME]"
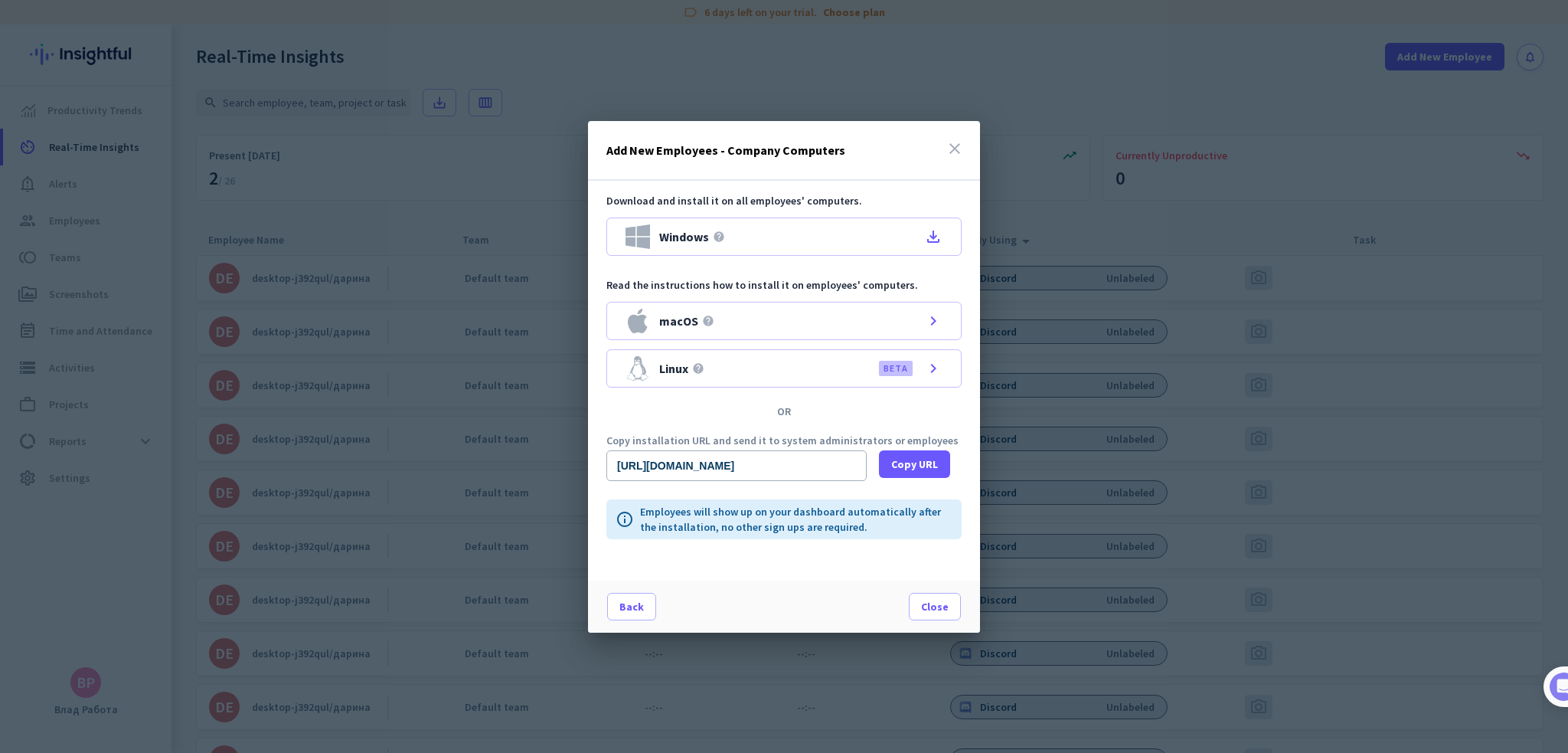
click at [949, 150] on icon "close" at bounding box center [954, 148] width 18 height 18
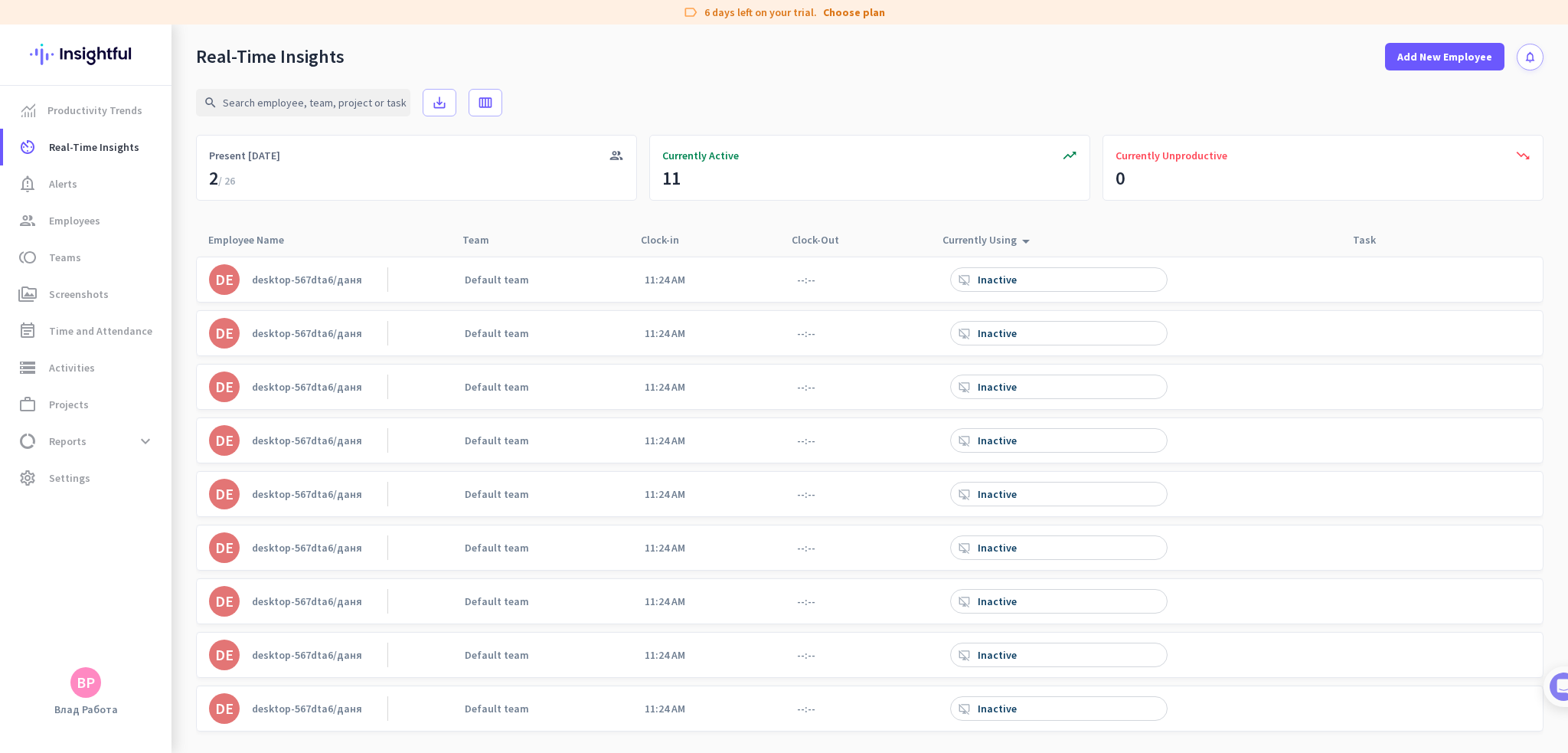
scroll to position [460, 0]
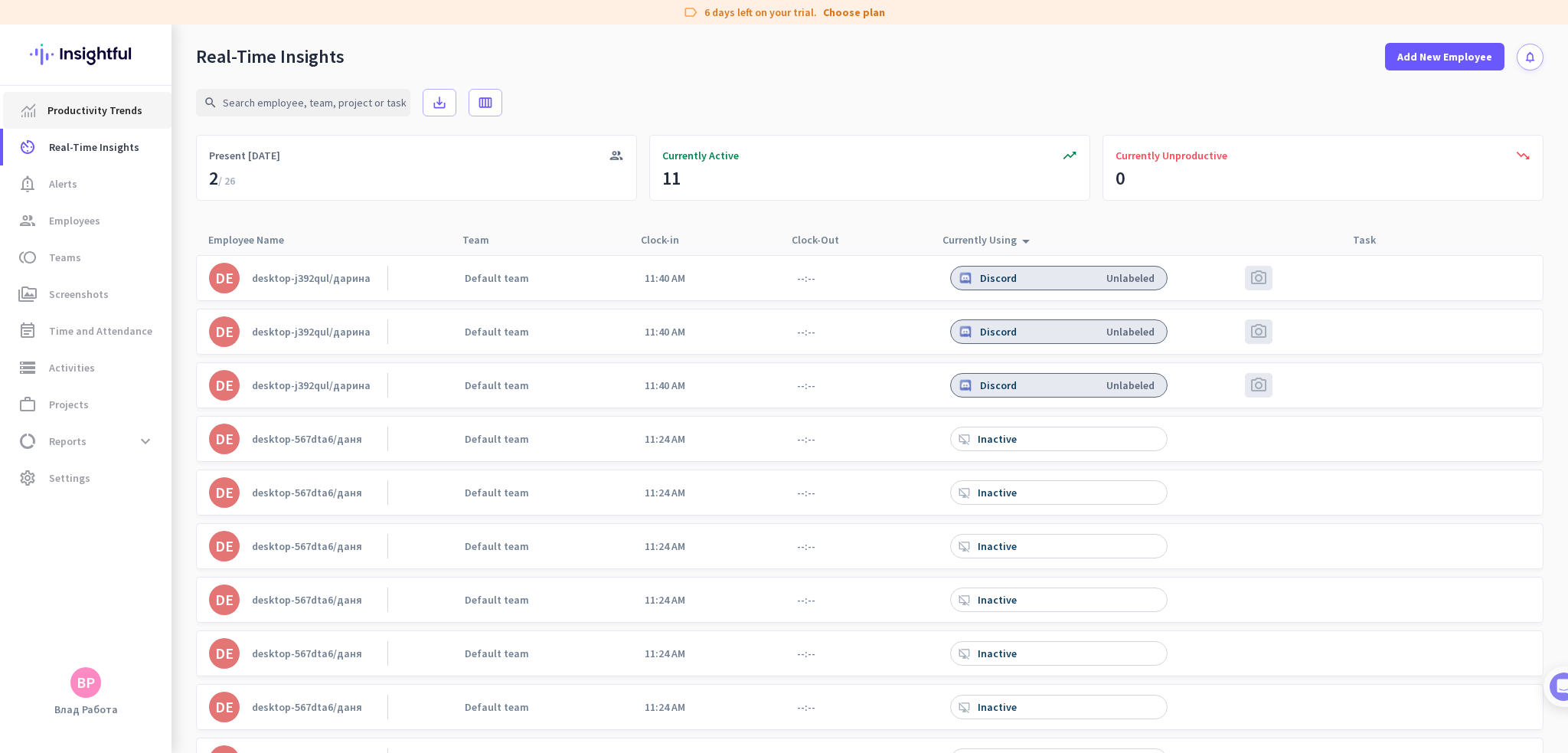
click at [100, 107] on span "Productivity Trends" at bounding box center [95, 110] width 95 height 18
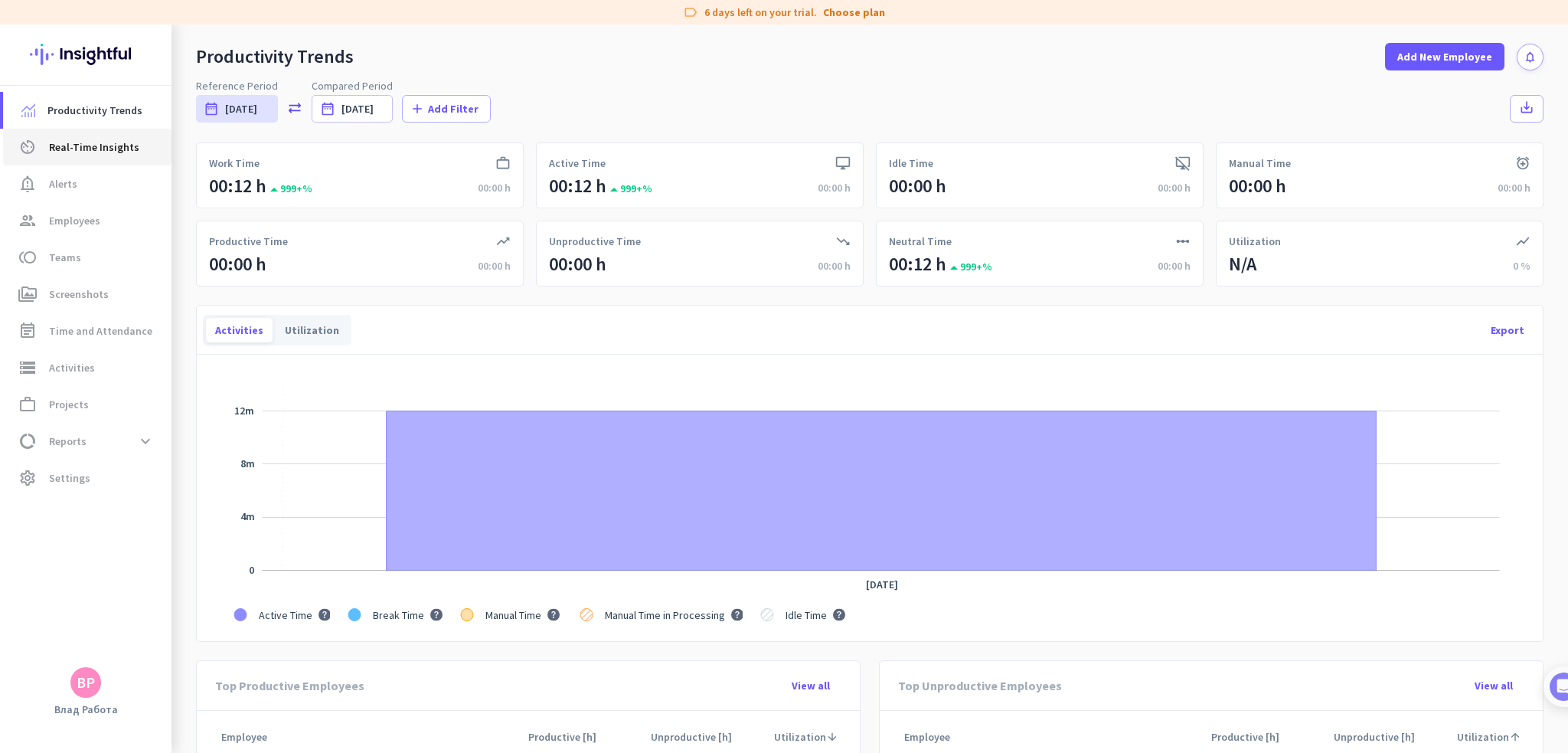
click at [68, 155] on span "Real-Time Insights" at bounding box center [93, 147] width 90 height 18
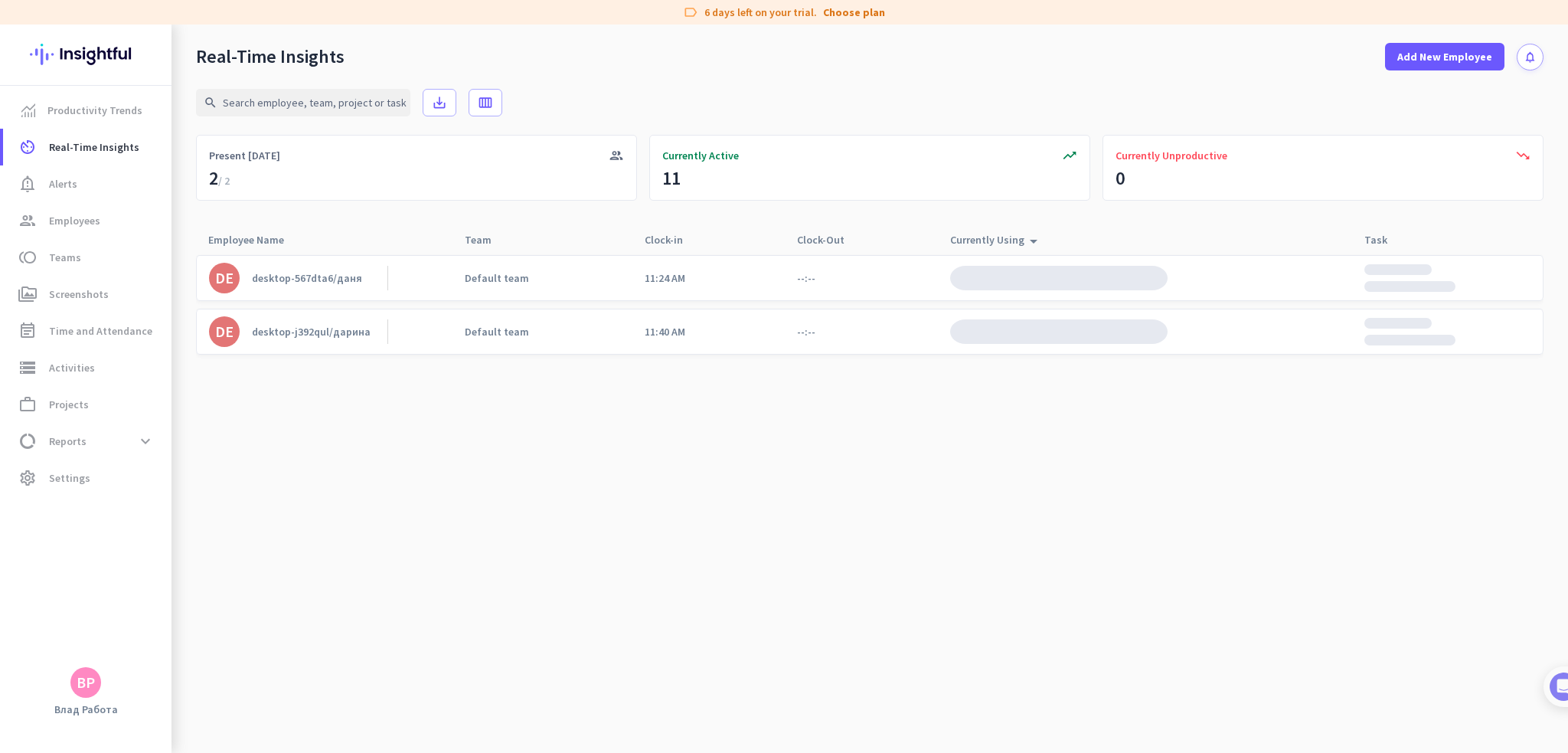
click at [291, 282] on div "desktop-567dta6/даня" at bounding box center [306, 278] width 110 height 14
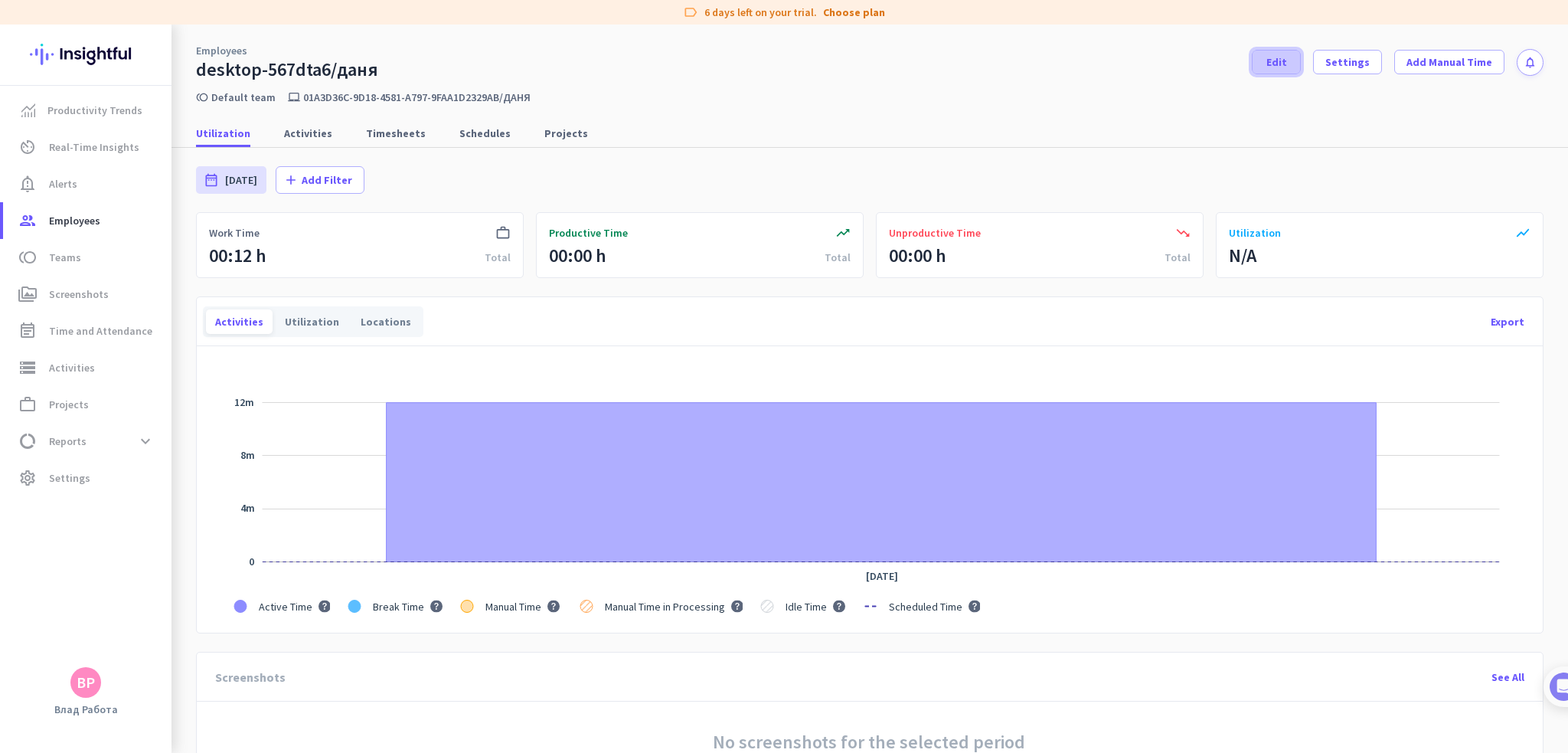
click at [1281, 63] on span "Edit" at bounding box center [1277, 62] width 20 height 16
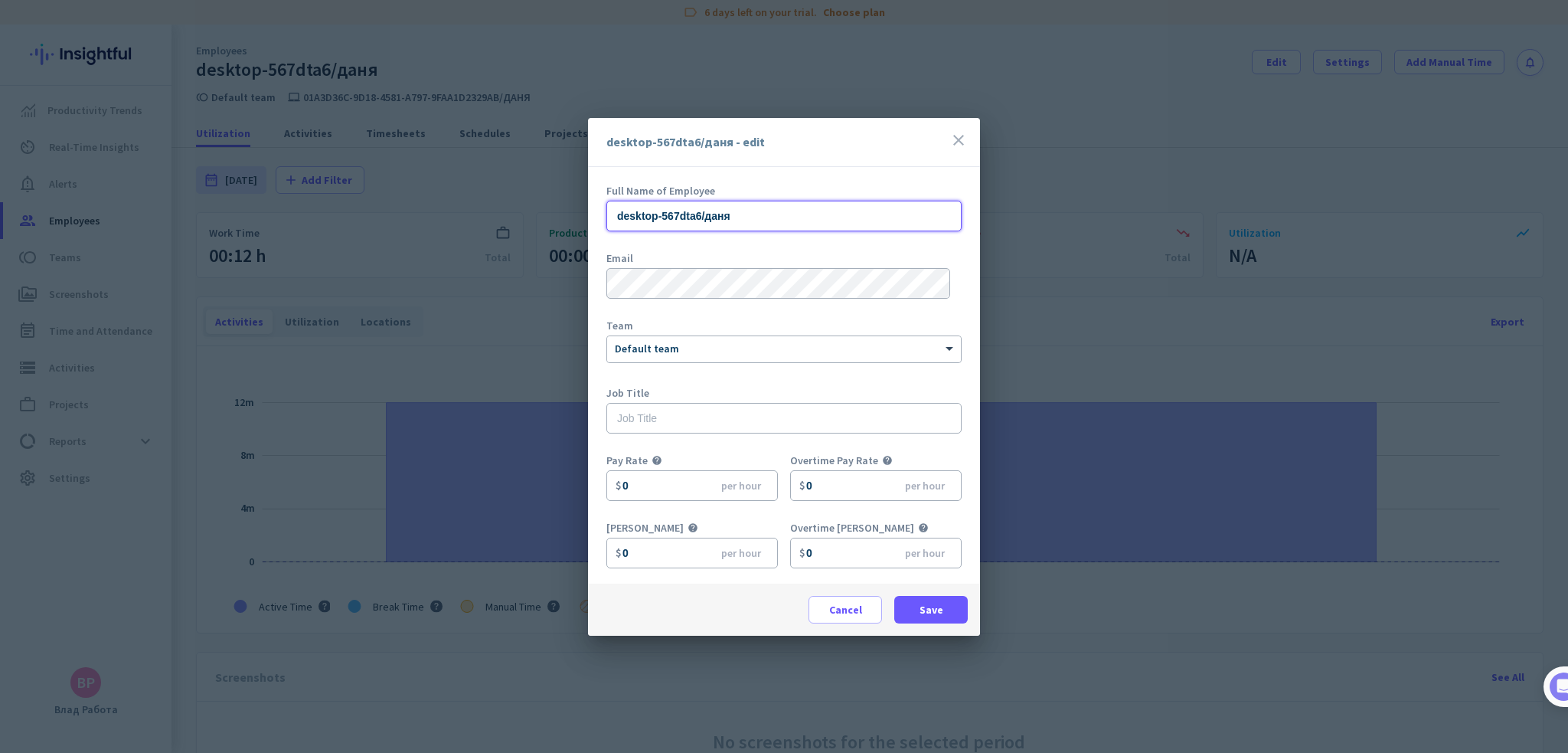
drag, startPoint x: 767, startPoint y: 204, endPoint x: 566, endPoint y: 215, distance: 201.3
click at [563, 214] on div "desktop-567dta6/даня - edit close Full Name of Employee desktop-567dta6/даня Em…" at bounding box center [784, 376] width 1568 height 753
type input "Даня"
click at [923, 602] on span "Save" at bounding box center [932, 610] width 23 height 16
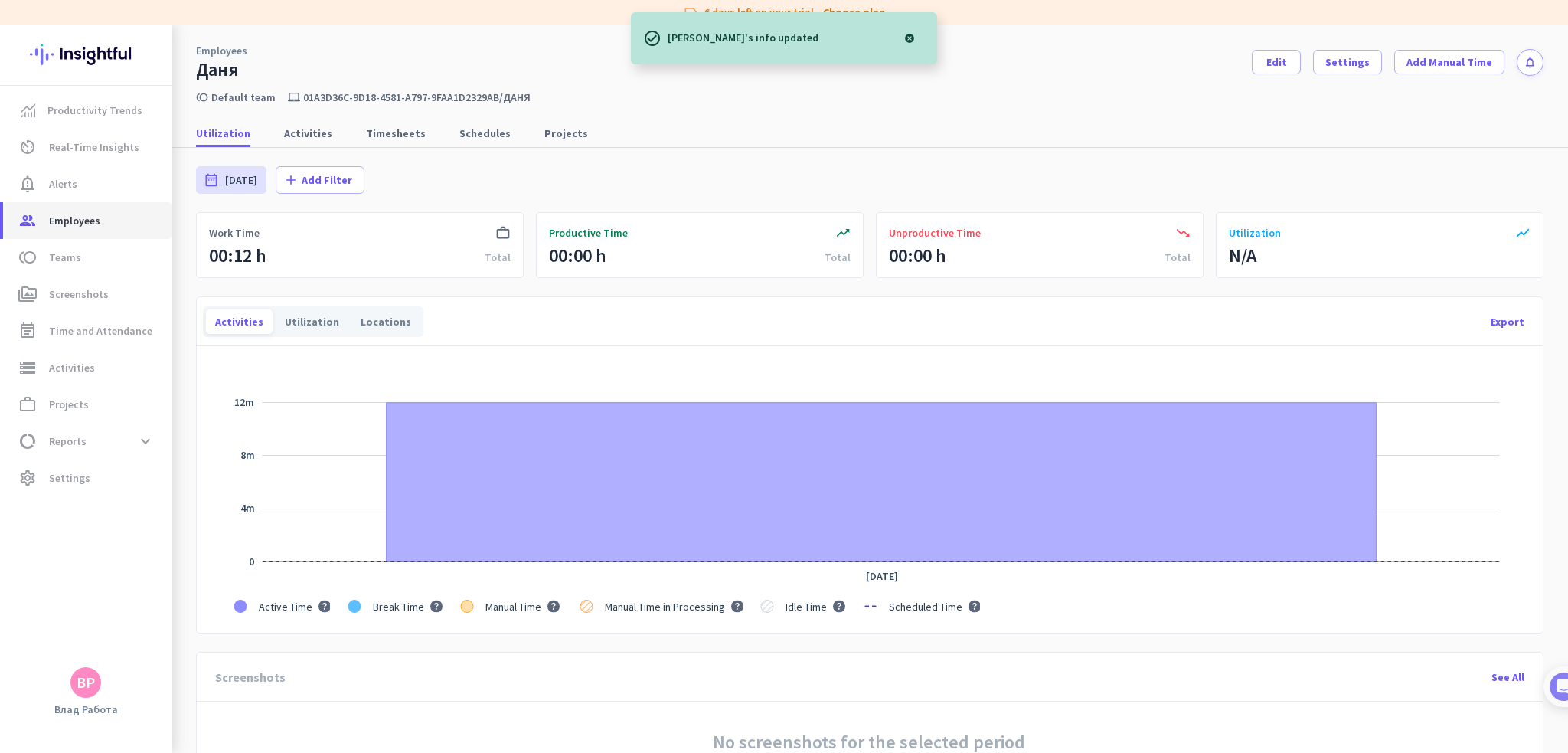
click at [68, 223] on span "Employees" at bounding box center [74, 221] width 51 height 18
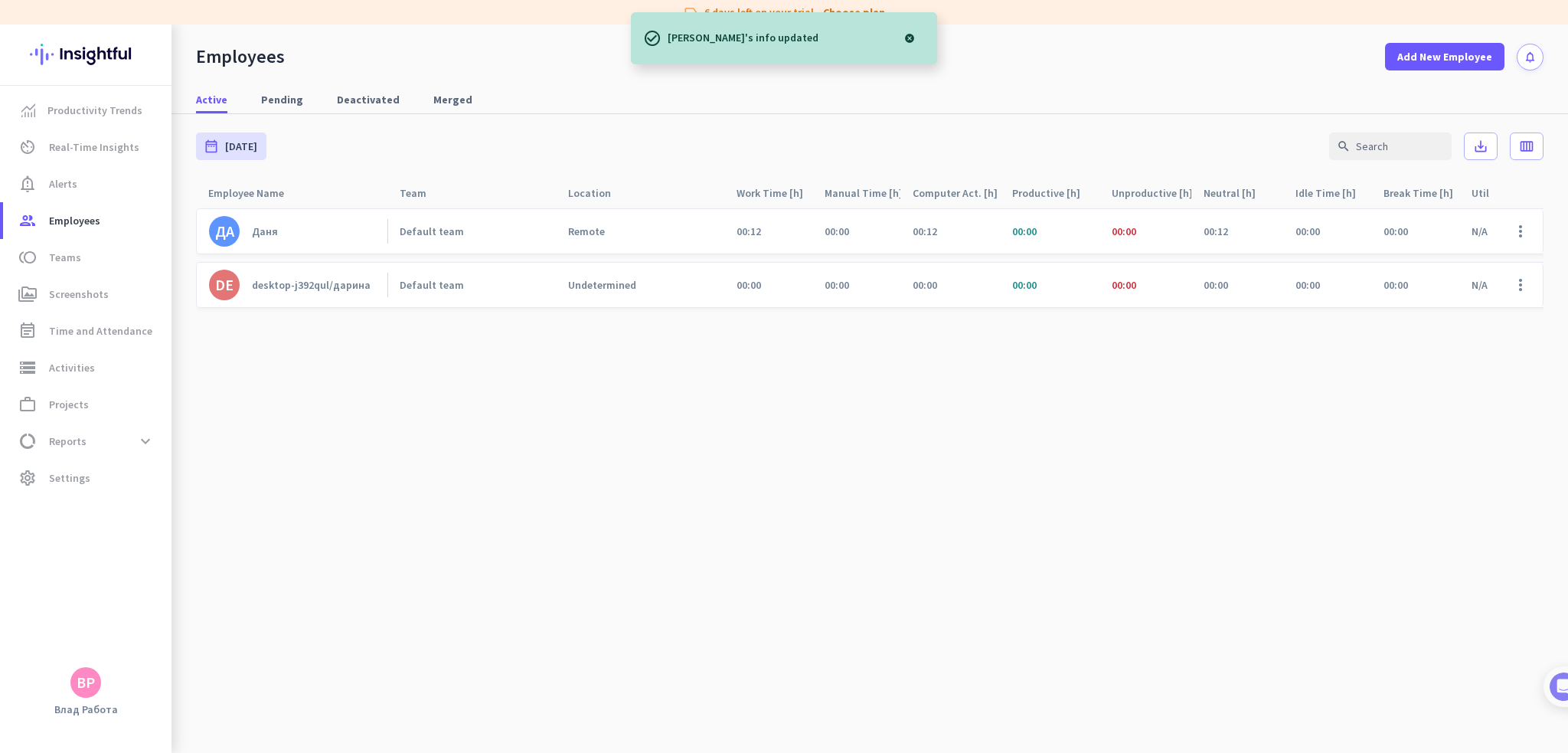
click at [277, 275] on link "DE desktop-j392qul/дарина" at bounding box center [298, 285] width 179 height 31
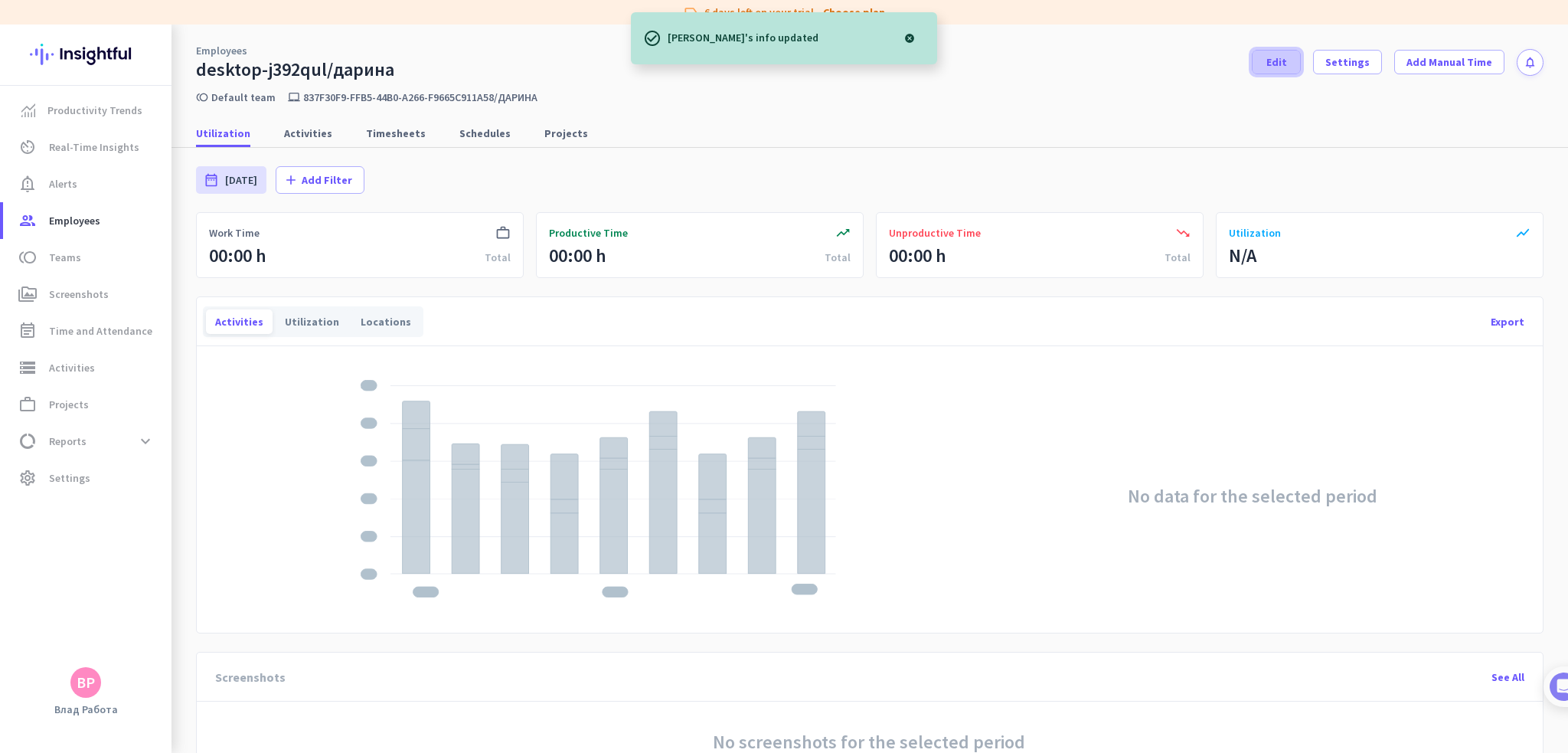
click at [1286, 55] on span at bounding box center [1276, 62] width 48 height 37
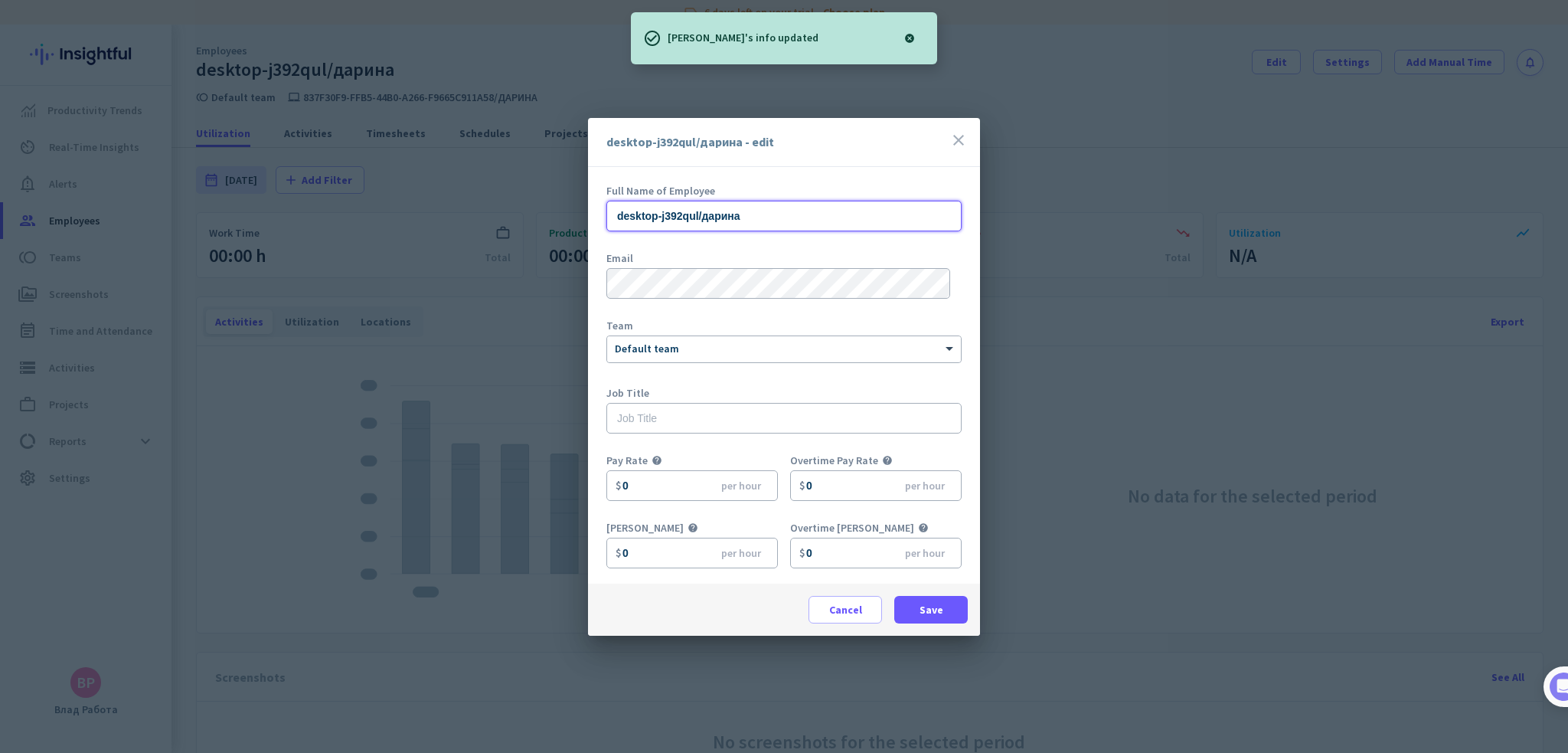
drag, startPoint x: 704, startPoint y: 215, endPoint x: 601, endPoint y: 212, distance: 103.0
click at [605, 212] on div "Full Name of Employee desktop-j392qul/дарина Email Team × Default team Job Titl…" at bounding box center [784, 375] width 392 height 417
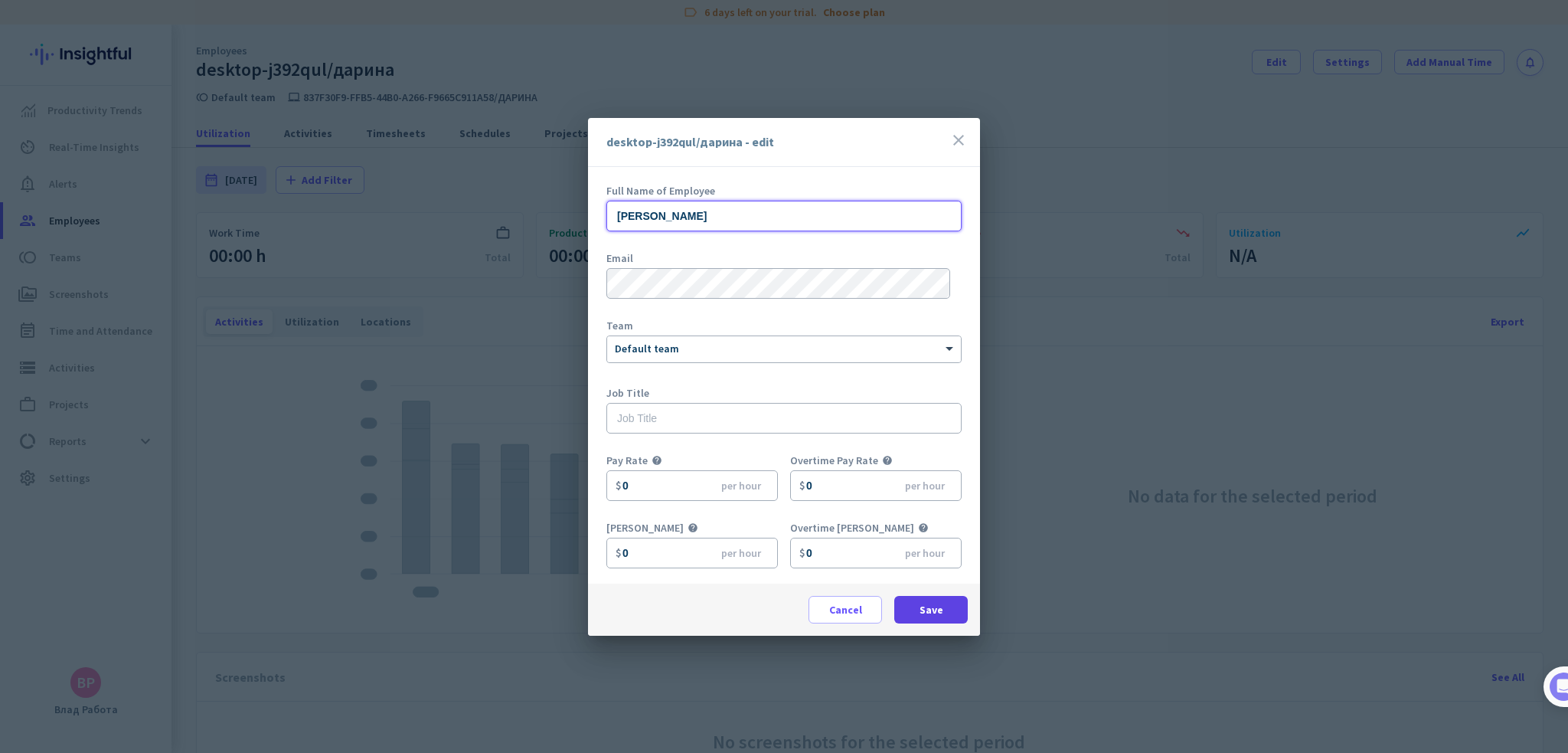
type input "[PERSON_NAME]"
click at [921, 617] on span at bounding box center [932, 609] width 74 height 37
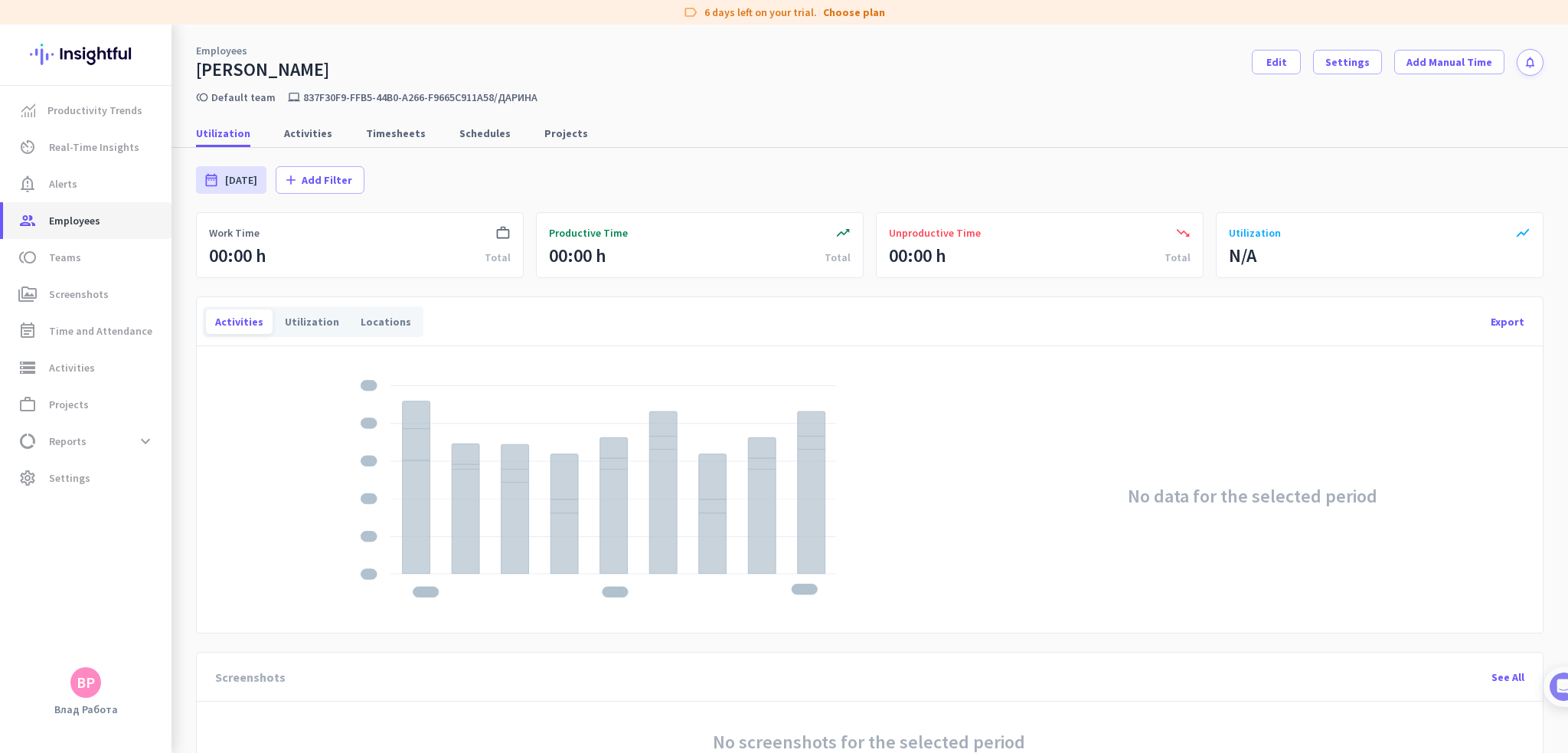
click at [55, 218] on span "Employees" at bounding box center [74, 221] width 51 height 18
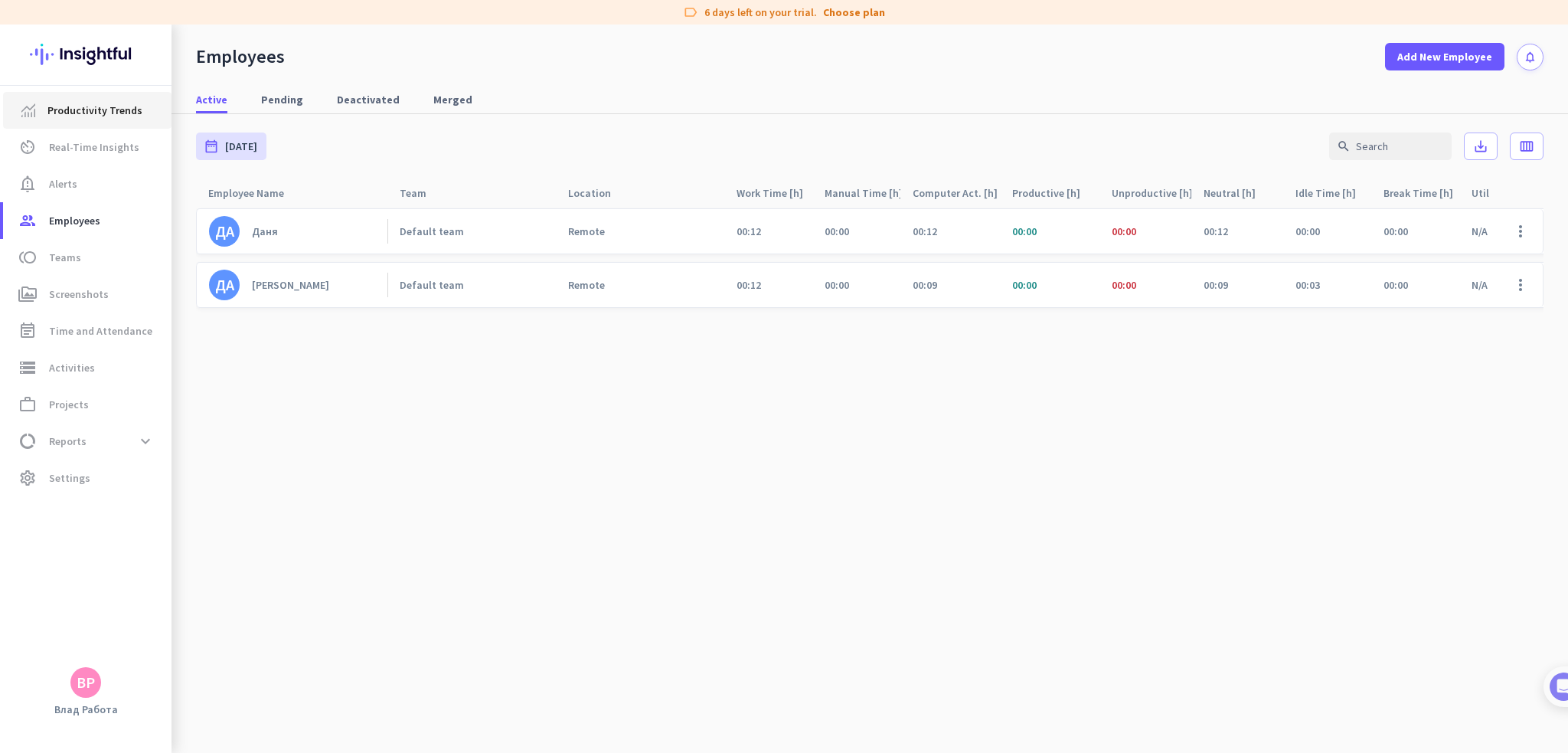
click at [98, 113] on span "Productivity Trends" at bounding box center [95, 110] width 95 height 18
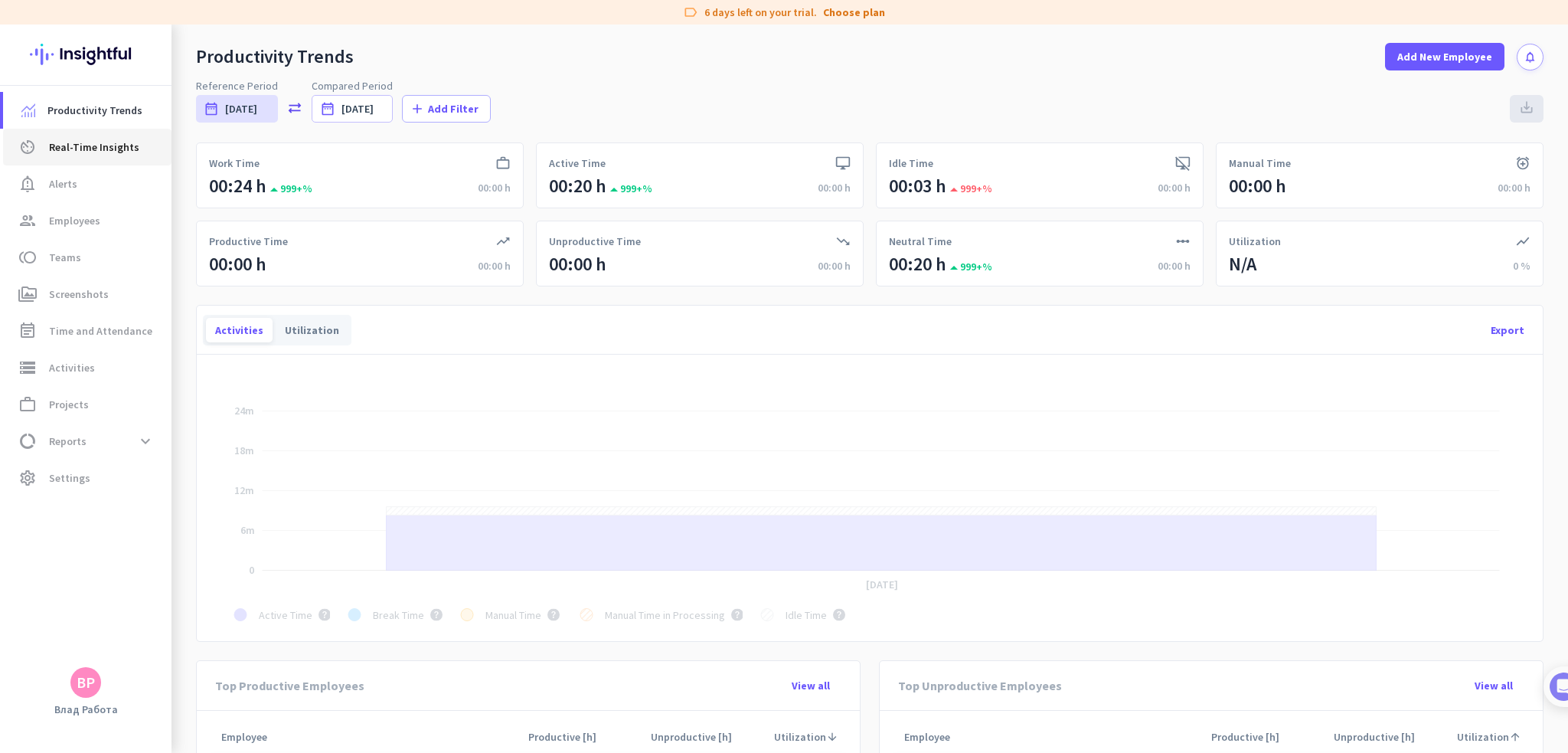
click at [78, 147] on span "Real-Time Insights" at bounding box center [93, 147] width 90 height 18
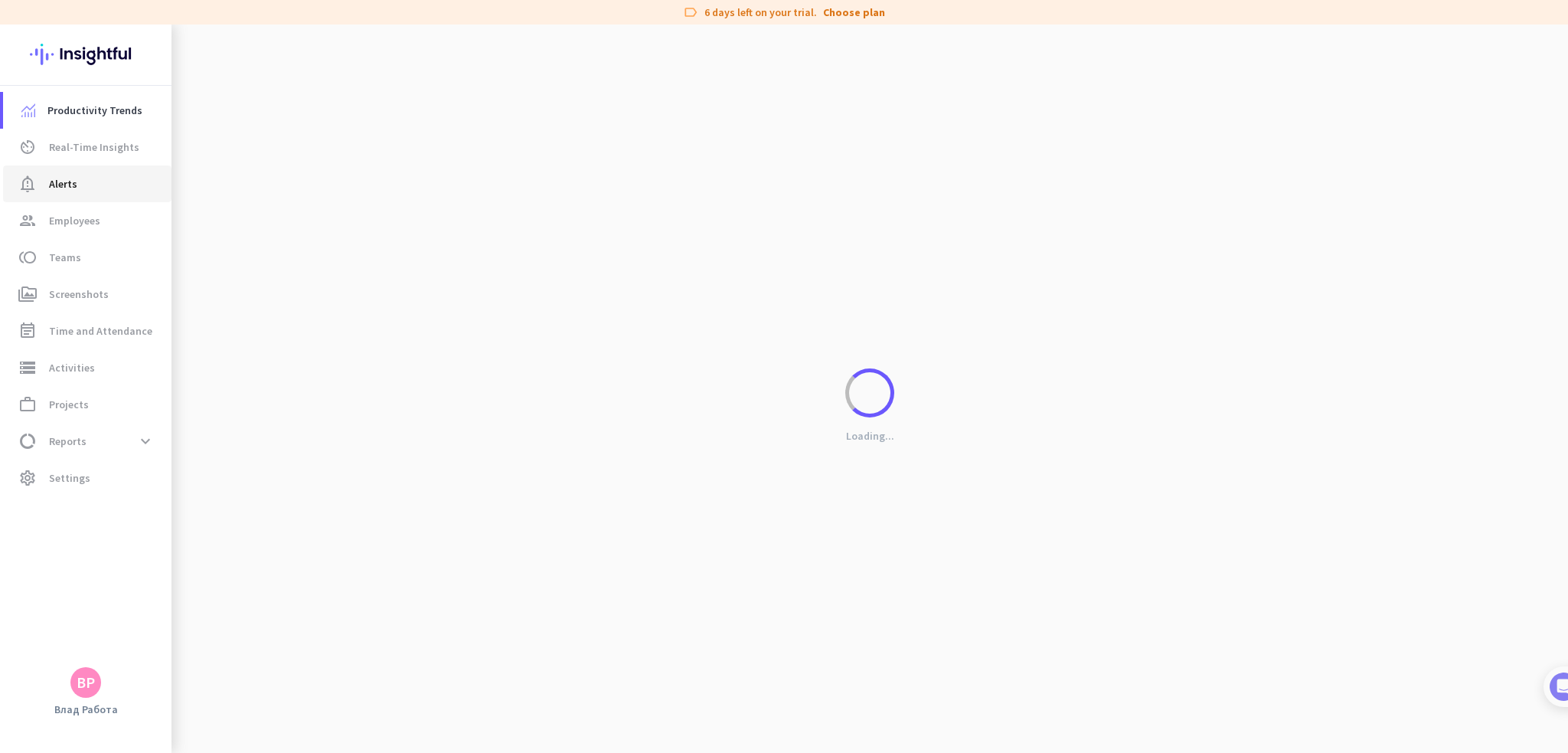
click at [63, 187] on span "Alerts" at bounding box center [62, 184] width 28 height 18
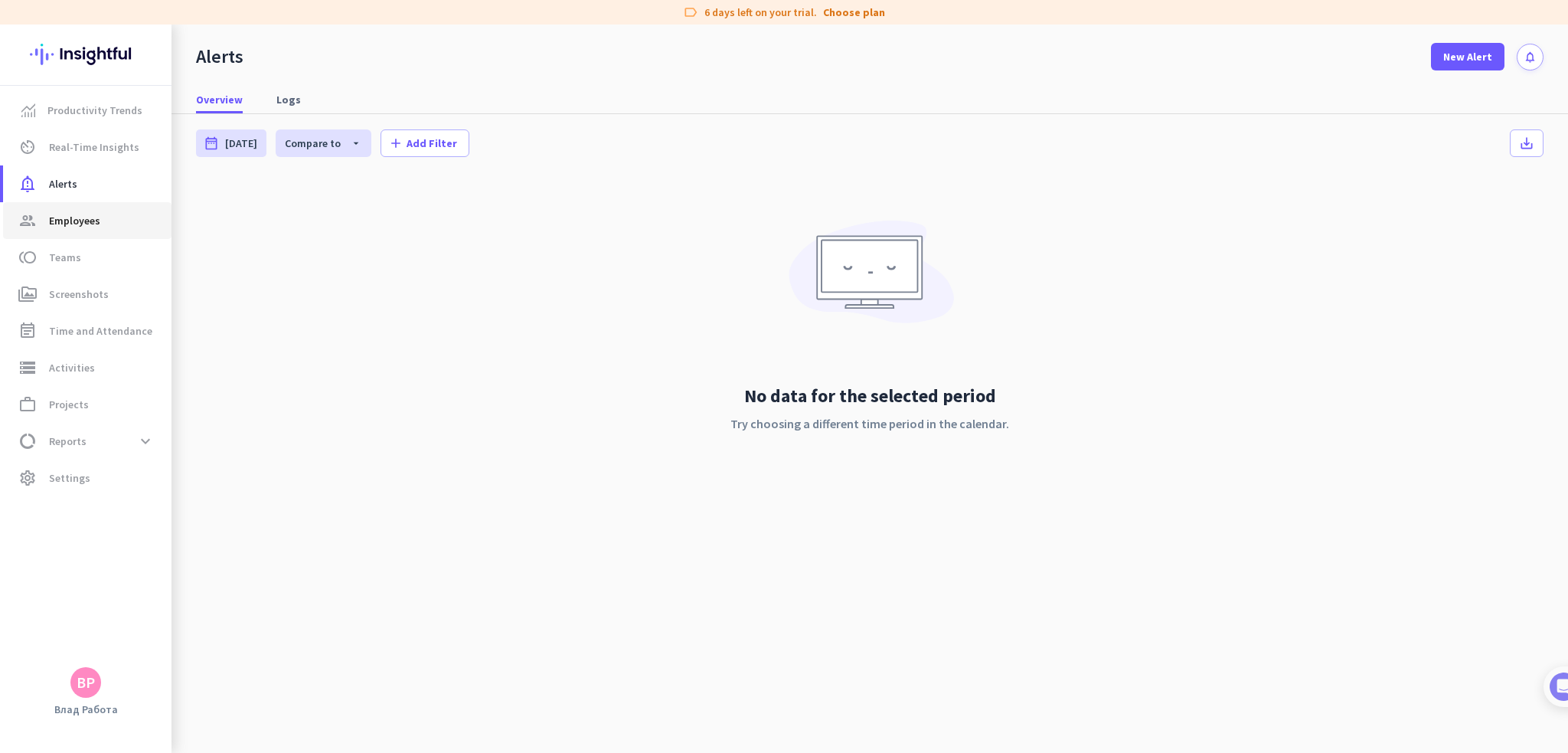
click at [67, 215] on span "Employees" at bounding box center [74, 221] width 51 height 18
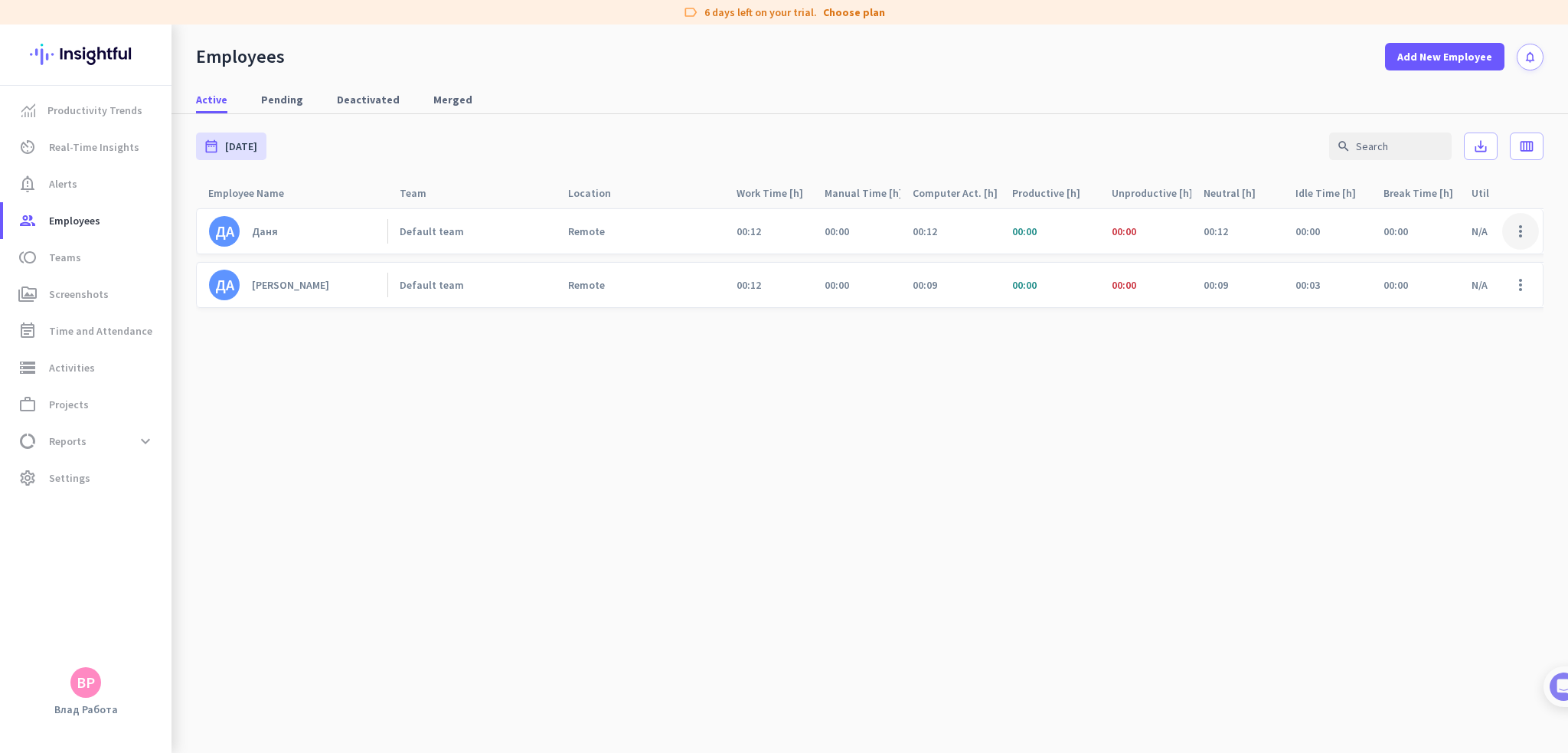
click at [1507, 233] on span at bounding box center [1520, 231] width 37 height 37
click at [706, 151] on div at bounding box center [784, 376] width 1568 height 753
click at [69, 120] on link "Productivity Trends" at bounding box center [86, 111] width 168 height 37
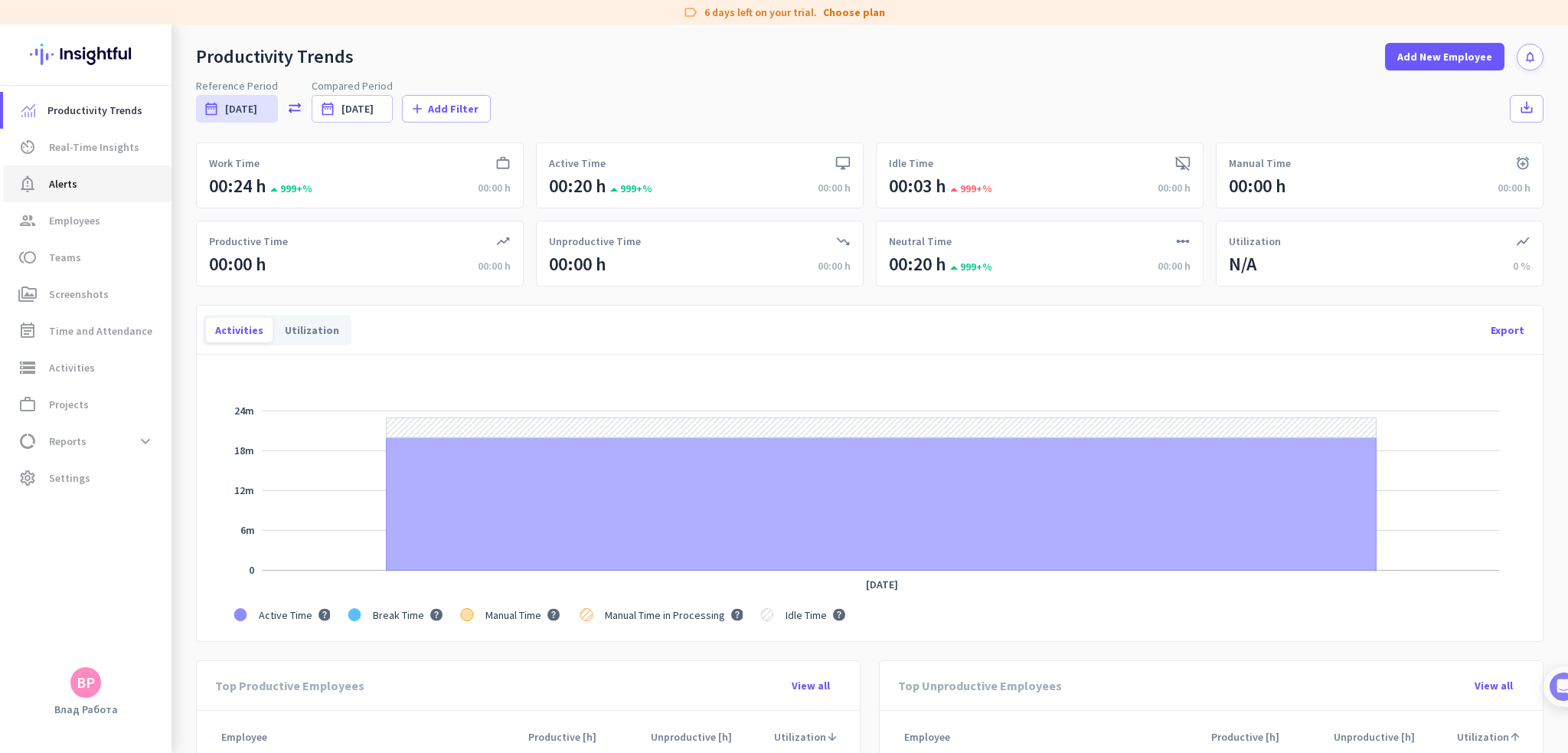
click at [64, 189] on span "Alerts" at bounding box center [62, 184] width 28 height 18
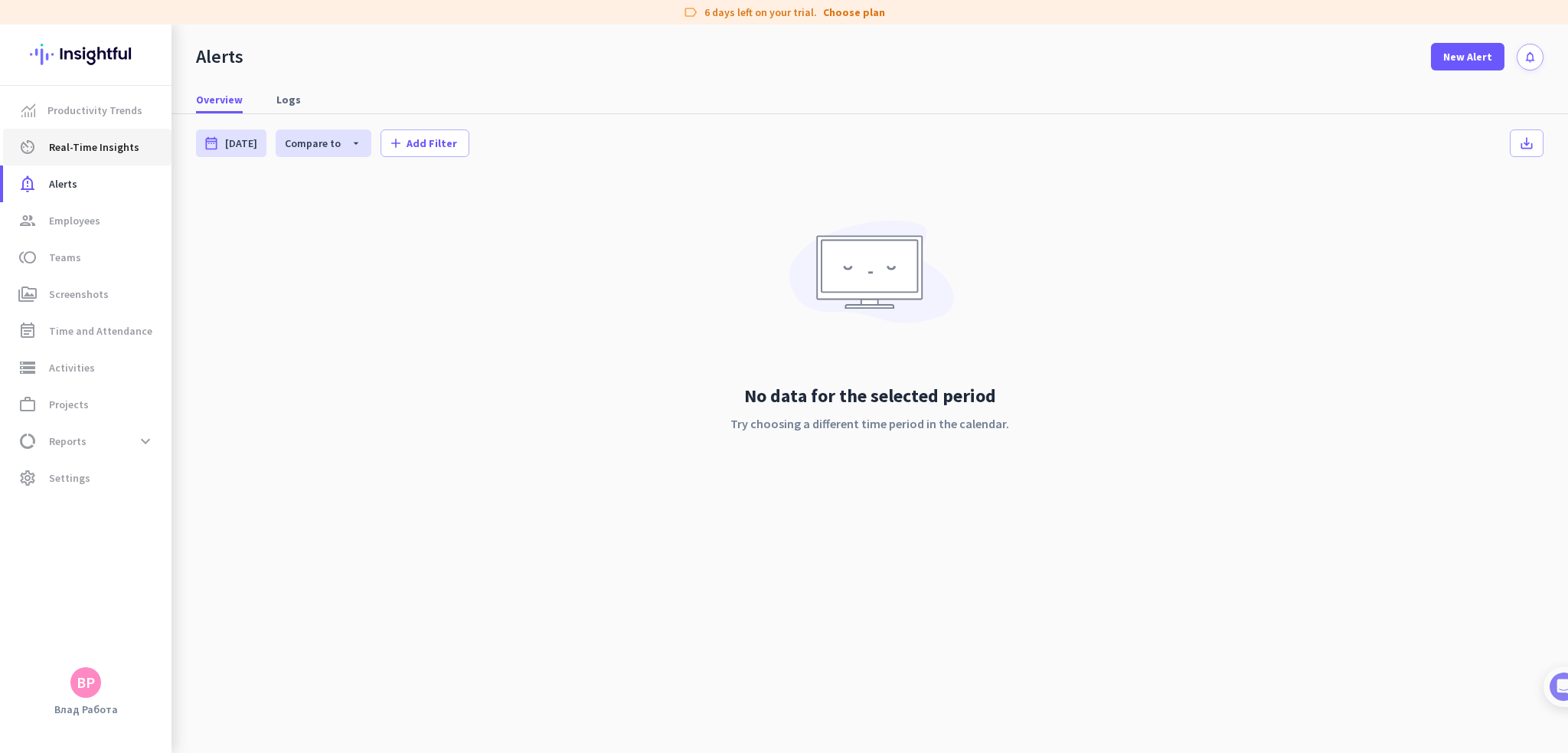
click at [69, 141] on span "Real-Time Insights" at bounding box center [93, 147] width 90 height 18
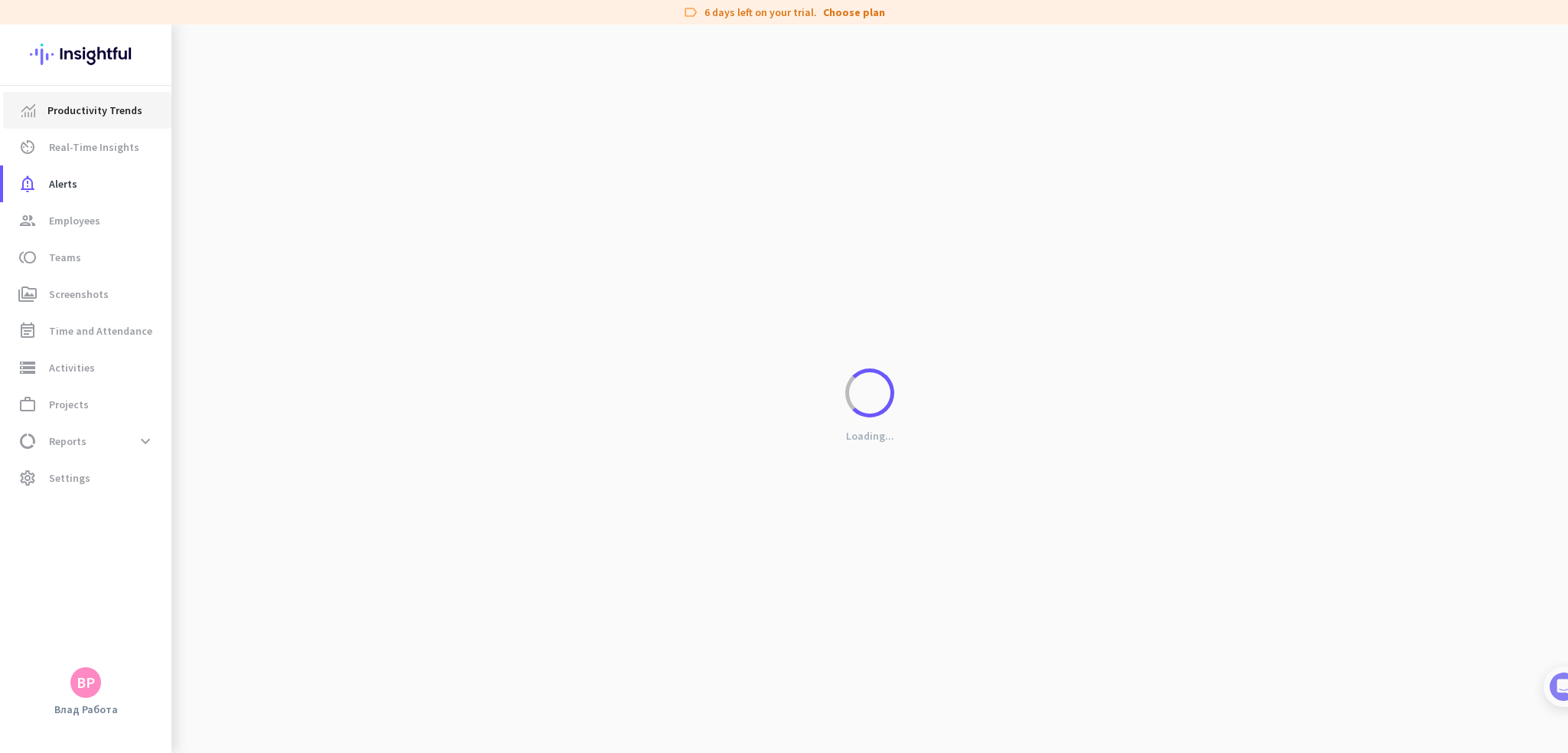
click at [75, 101] on span "Productivity Trends" at bounding box center [95, 110] width 95 height 18
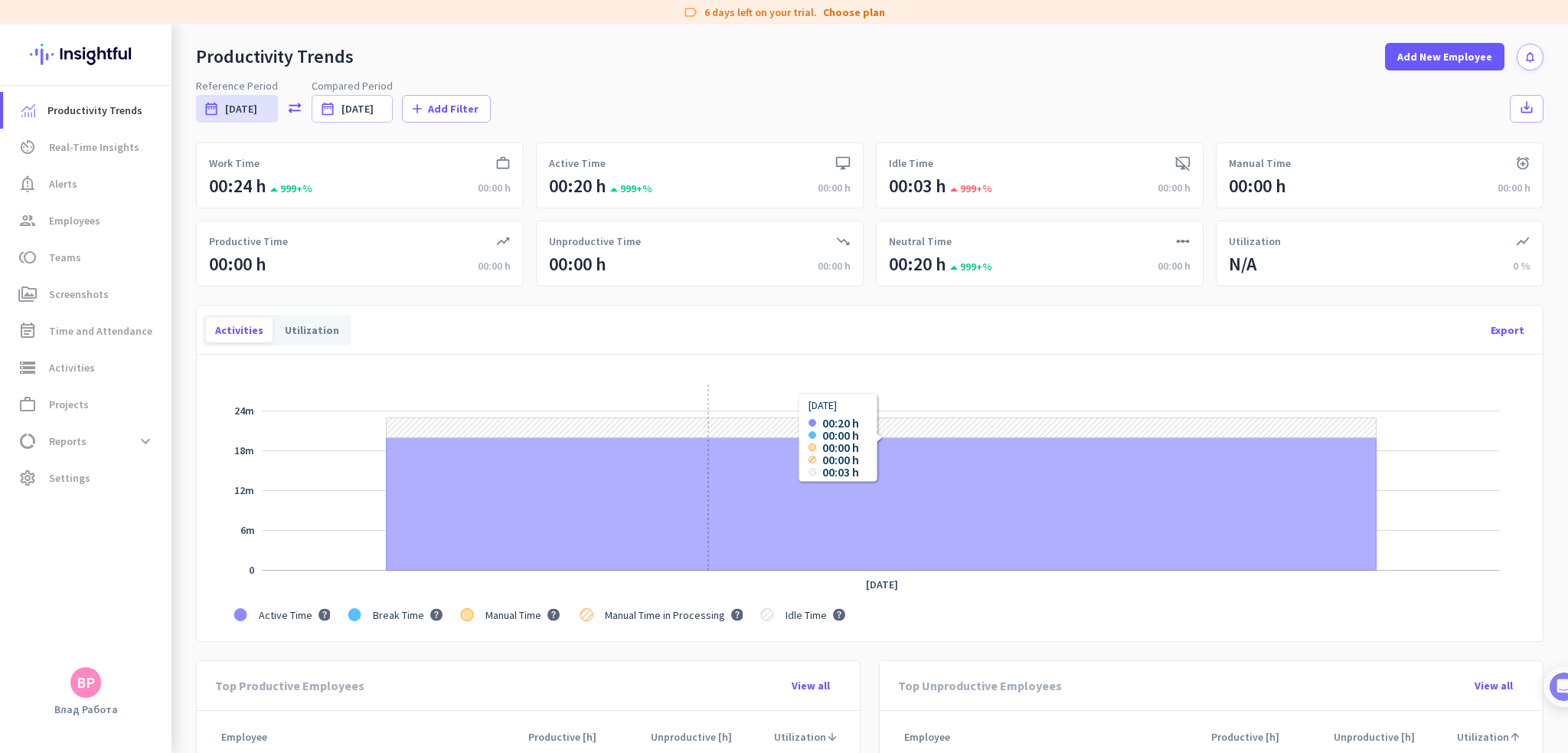
click at [707, 468] on icon "Series" at bounding box center [880, 503] width 990 height 133
click at [74, 144] on span "Real-Time Insights" at bounding box center [93, 147] width 90 height 18
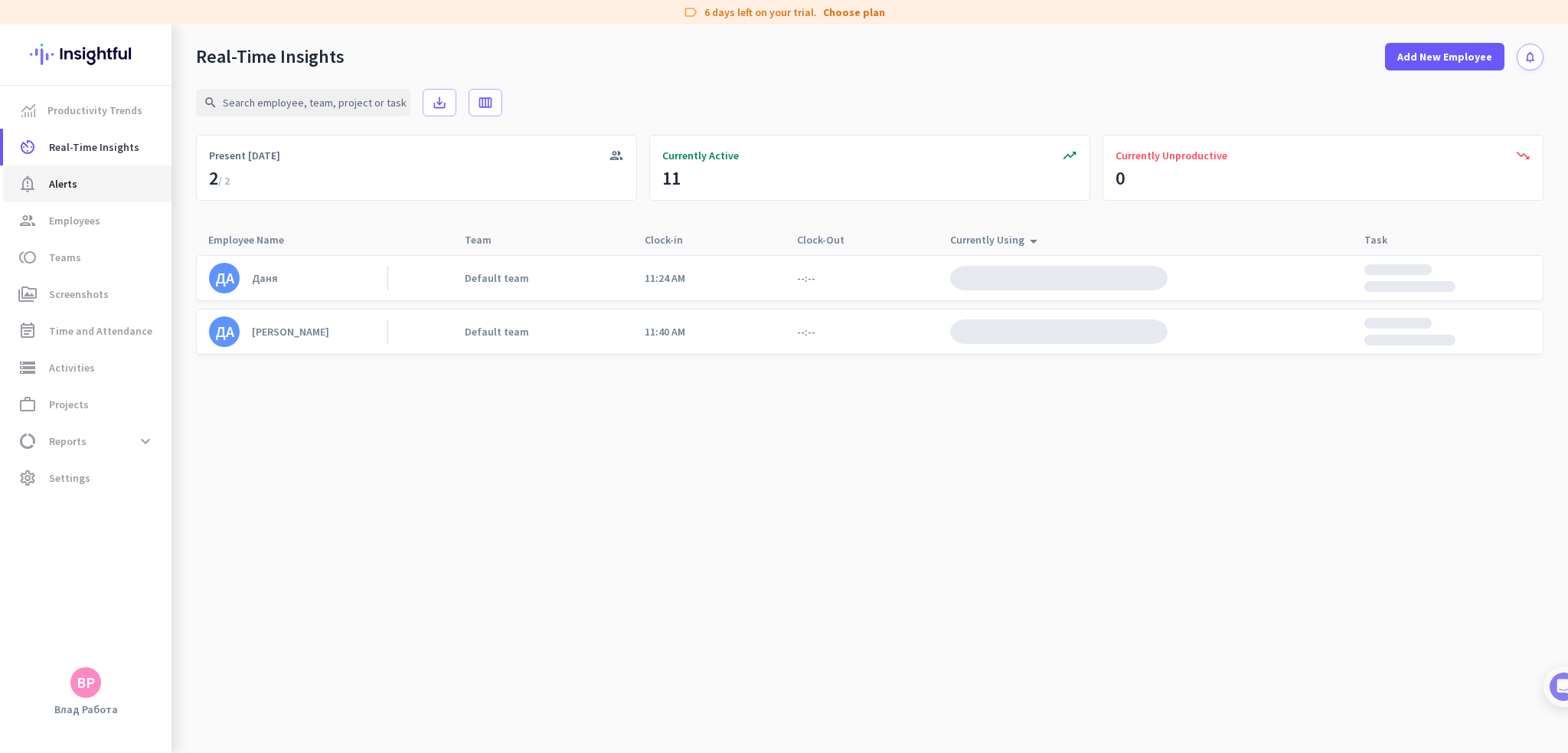
click at [85, 183] on span "notification_important Alerts" at bounding box center [87, 184] width 144 height 18
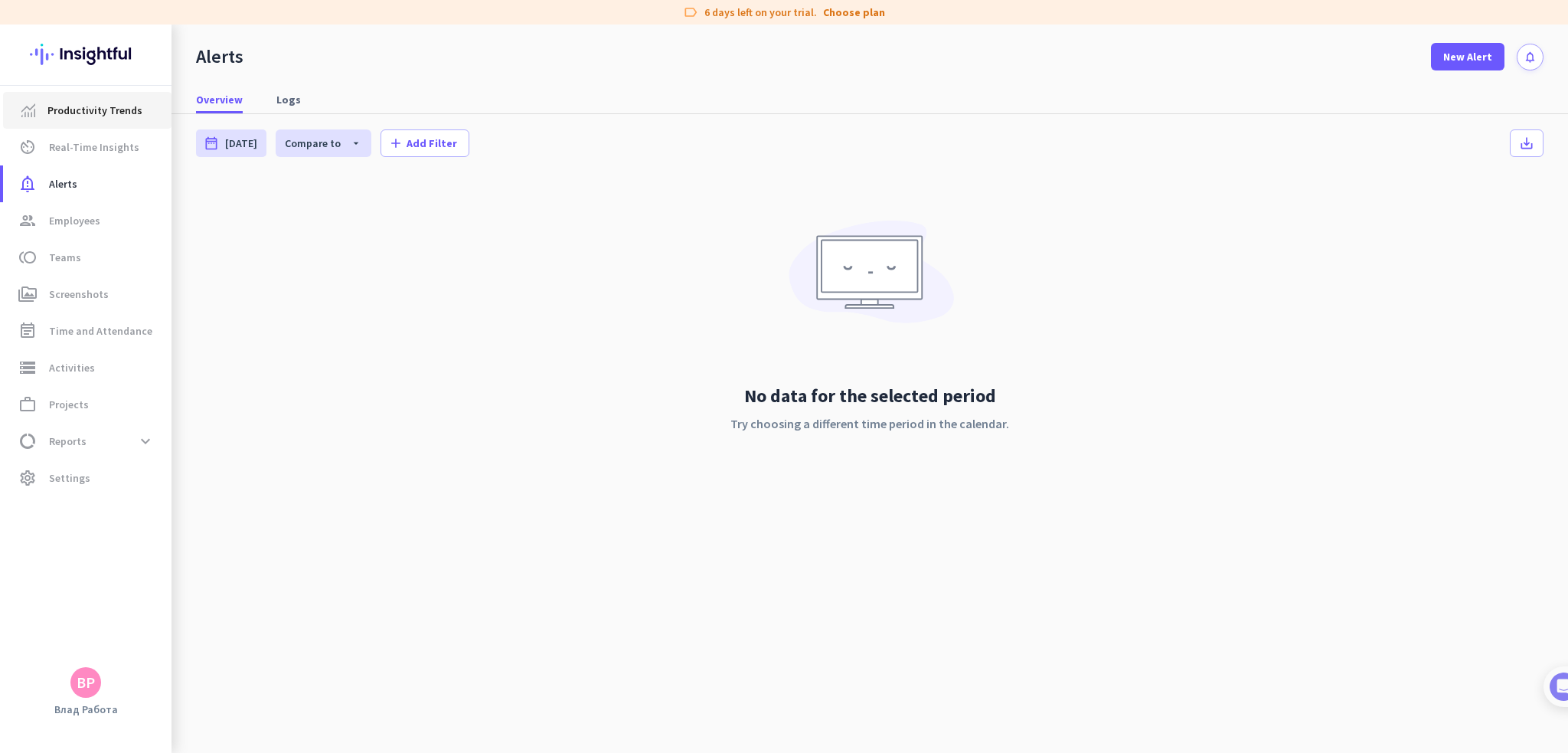
click at [80, 103] on span "Productivity Trends" at bounding box center [95, 110] width 95 height 18
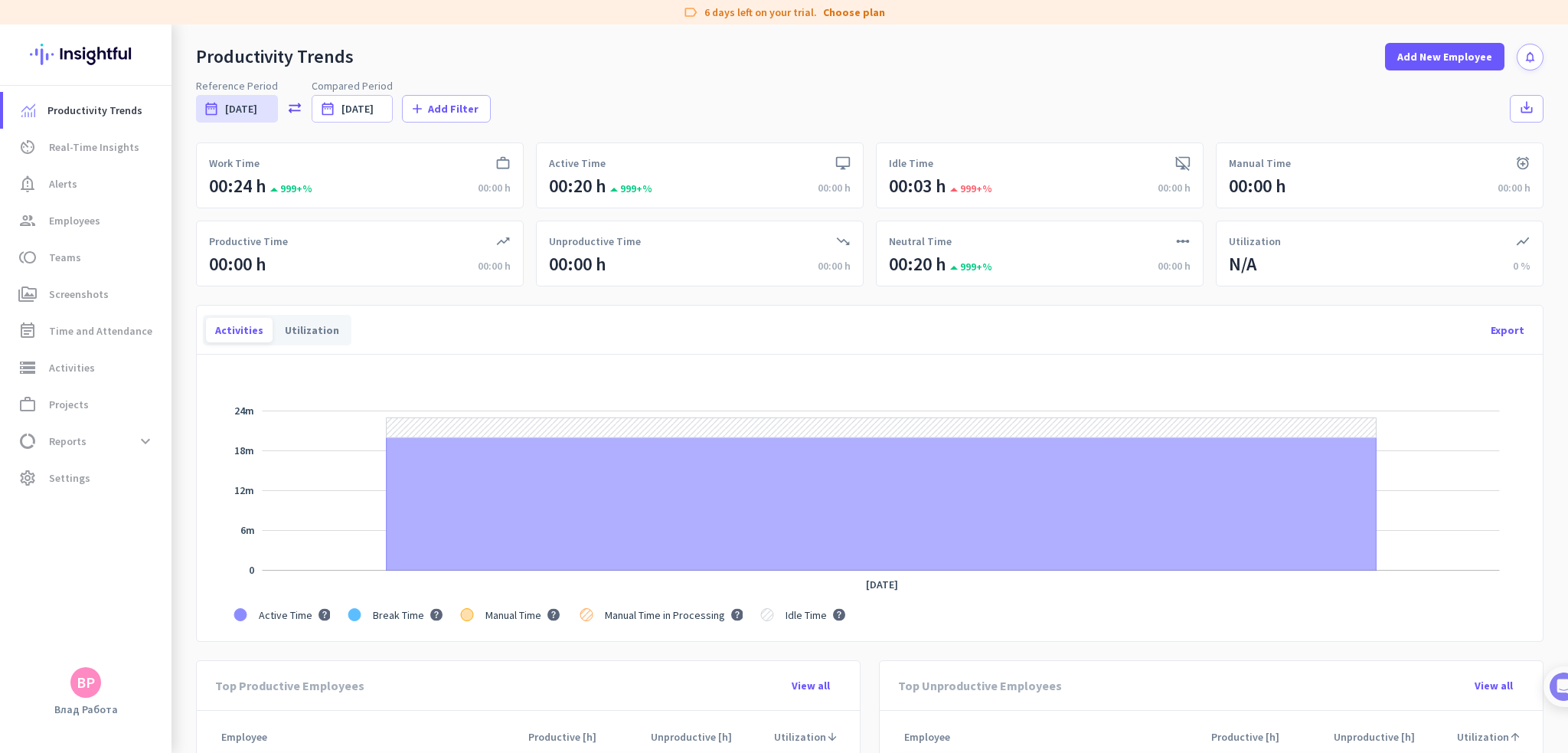
click at [303, 60] on div "Productivity Trends" at bounding box center [275, 57] width 157 height 23
click at [85, 193] on link "notification_important Alerts" at bounding box center [86, 184] width 168 height 37
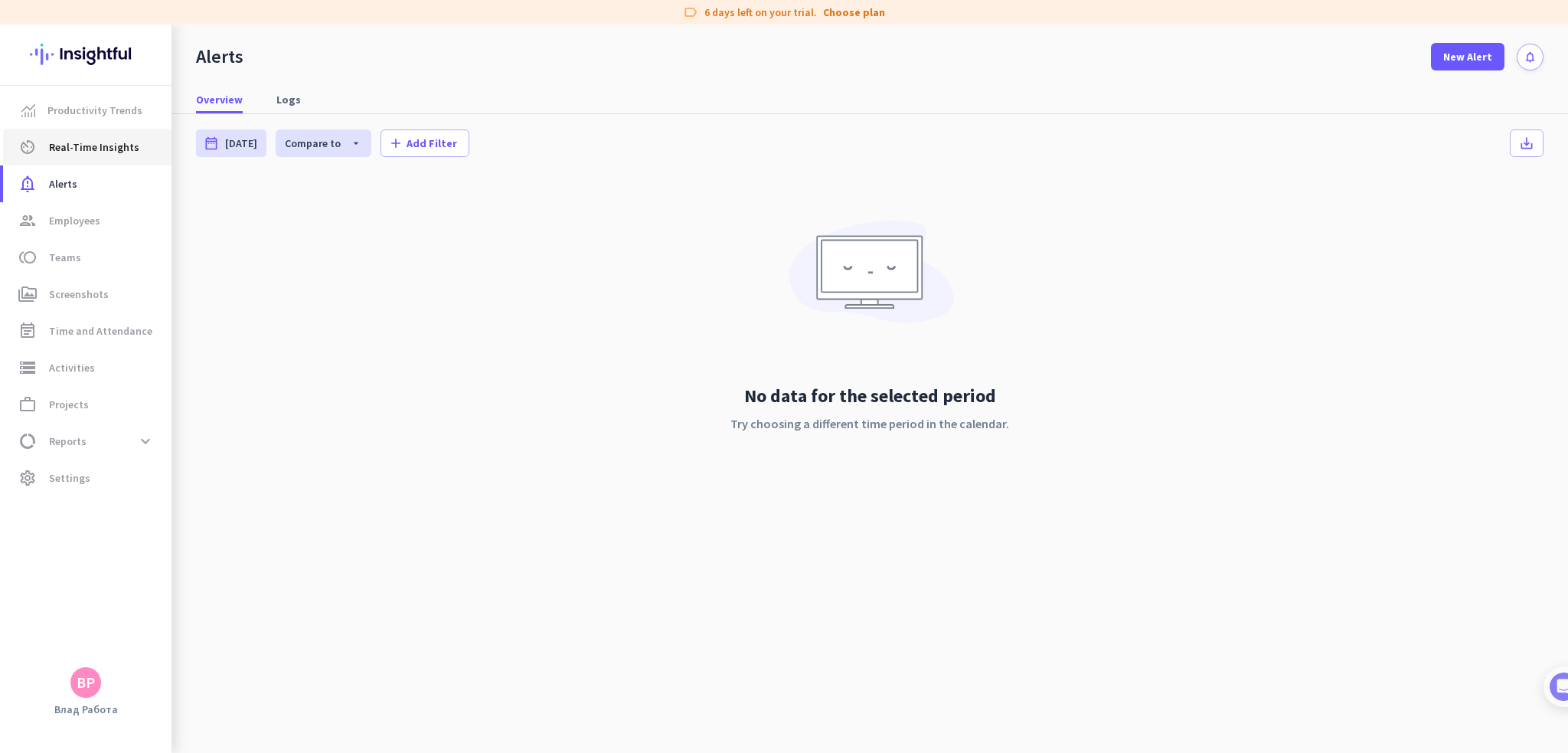
click at [123, 140] on span "Real-Time Insights" at bounding box center [93, 147] width 90 height 18
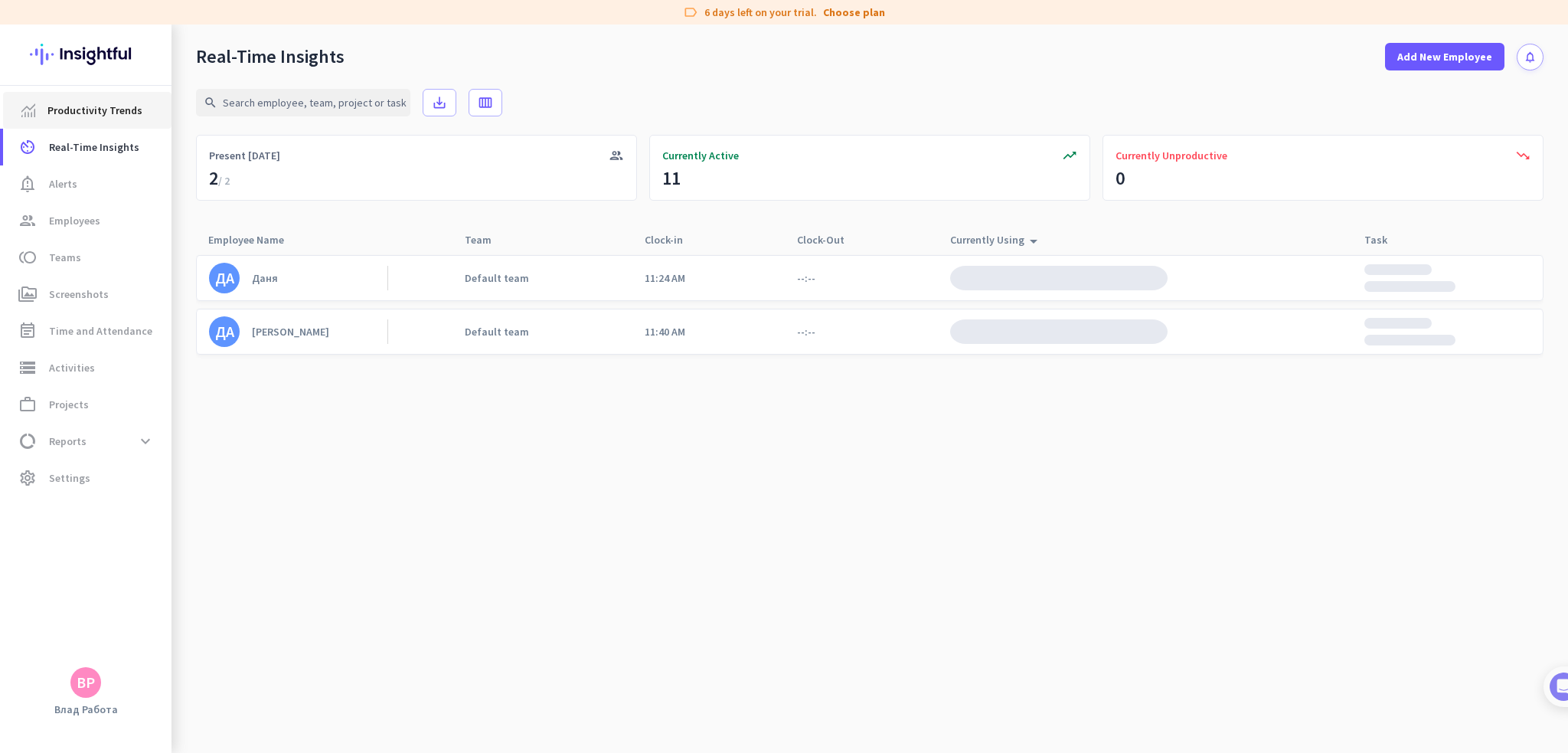
click at [108, 113] on span "Productivity Trends" at bounding box center [95, 110] width 95 height 18
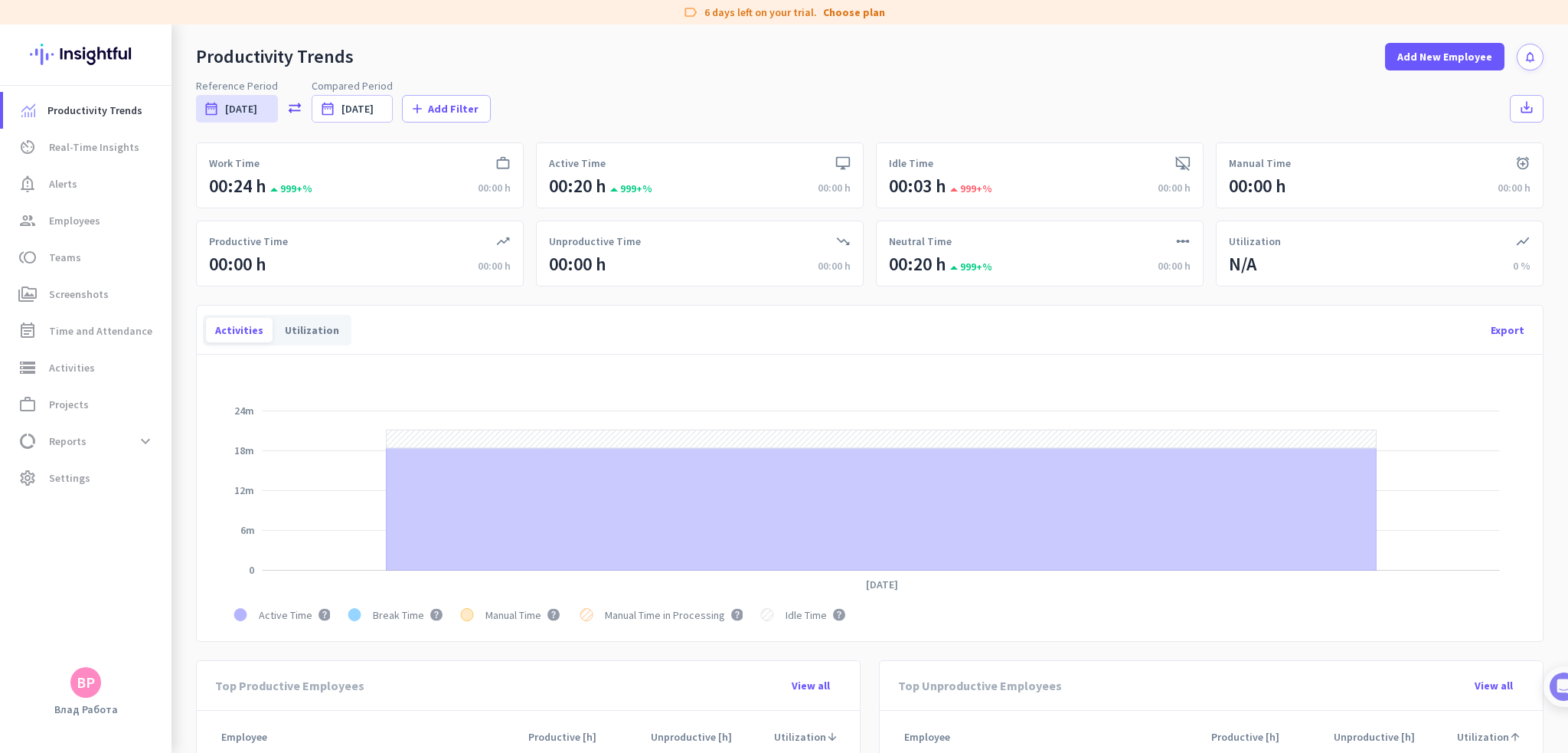
click at [255, 62] on div "Productivity Trends" at bounding box center [275, 57] width 157 height 23
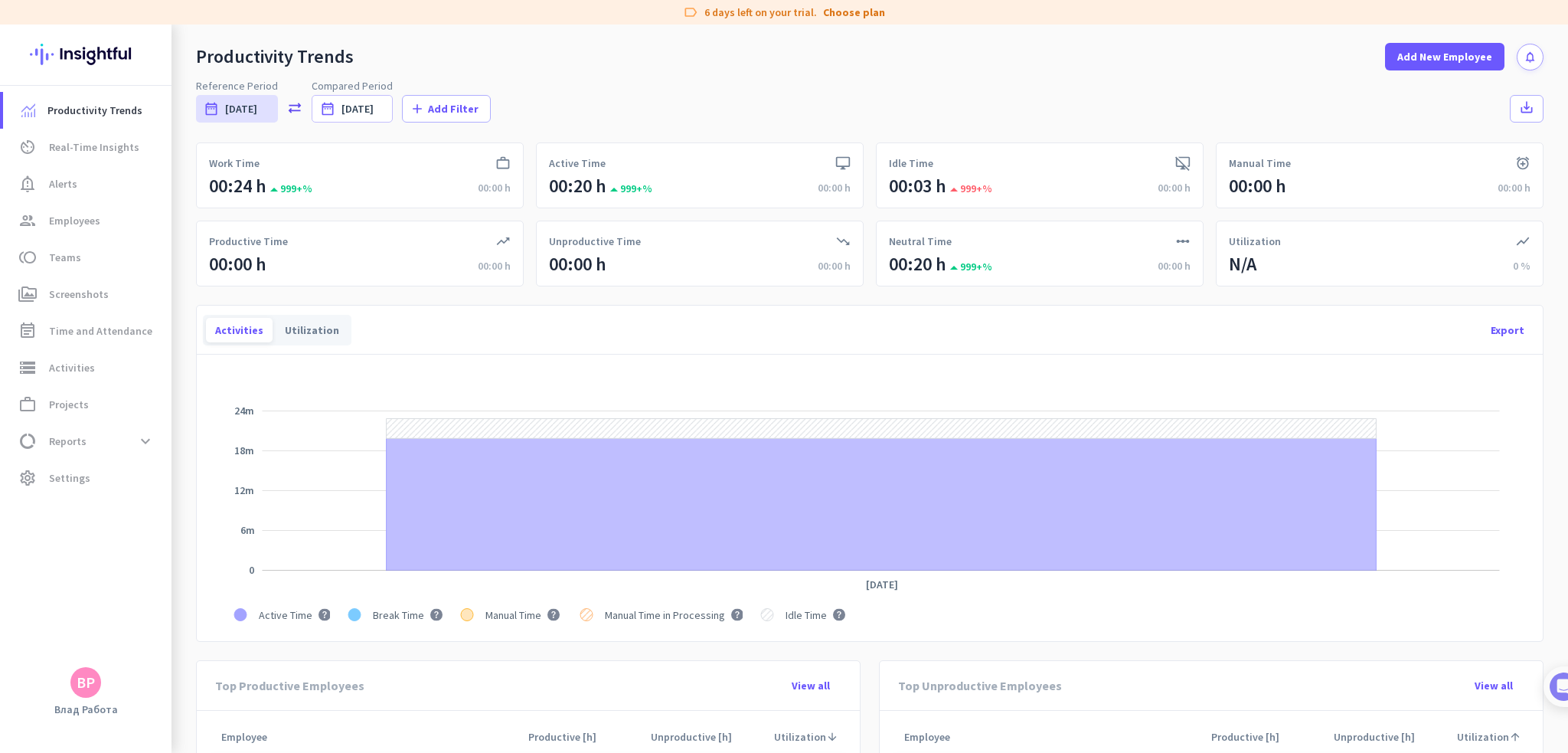
click at [255, 62] on div "Productivity Trends" at bounding box center [275, 57] width 157 height 23
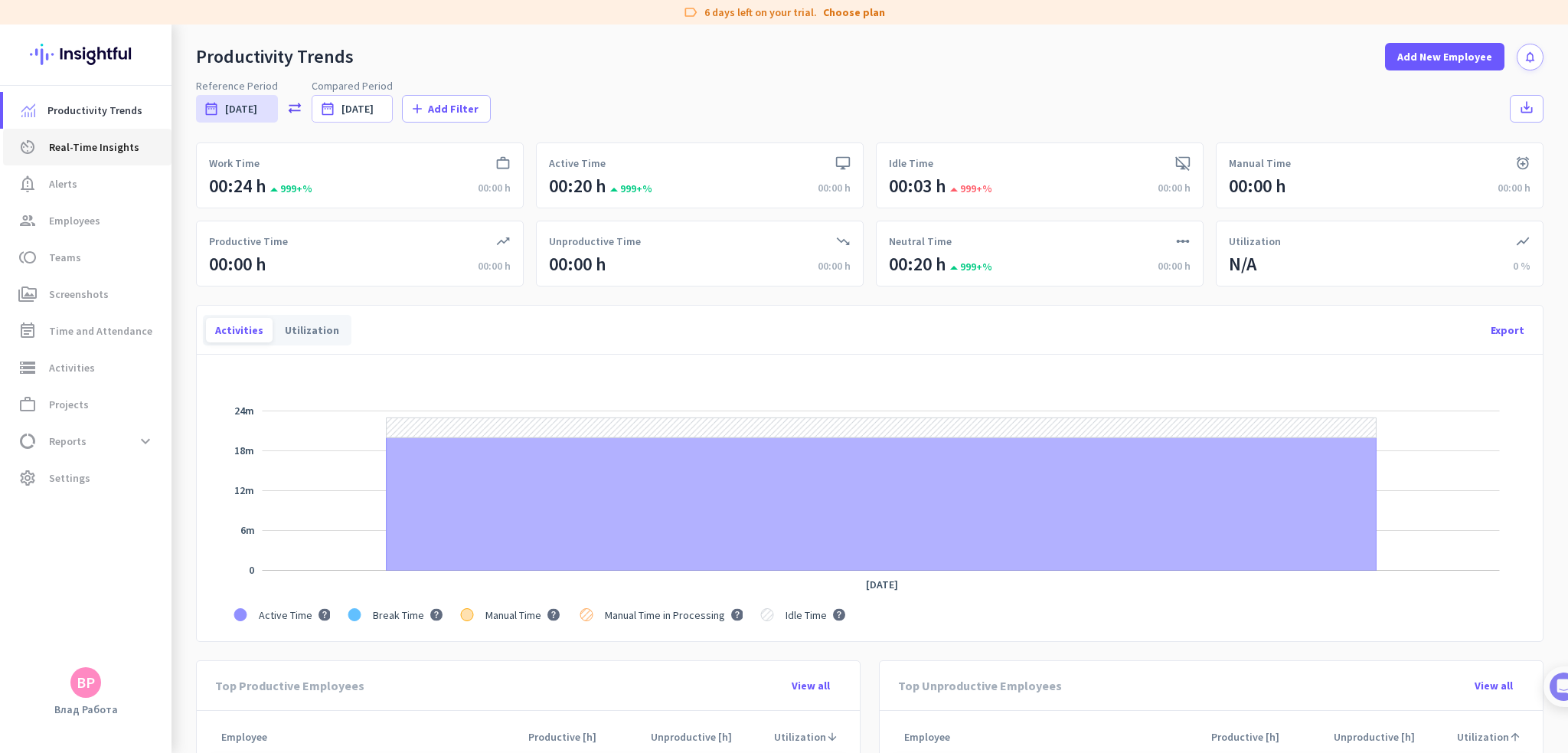
click at [64, 143] on span "Real-Time Insights" at bounding box center [93, 147] width 90 height 18
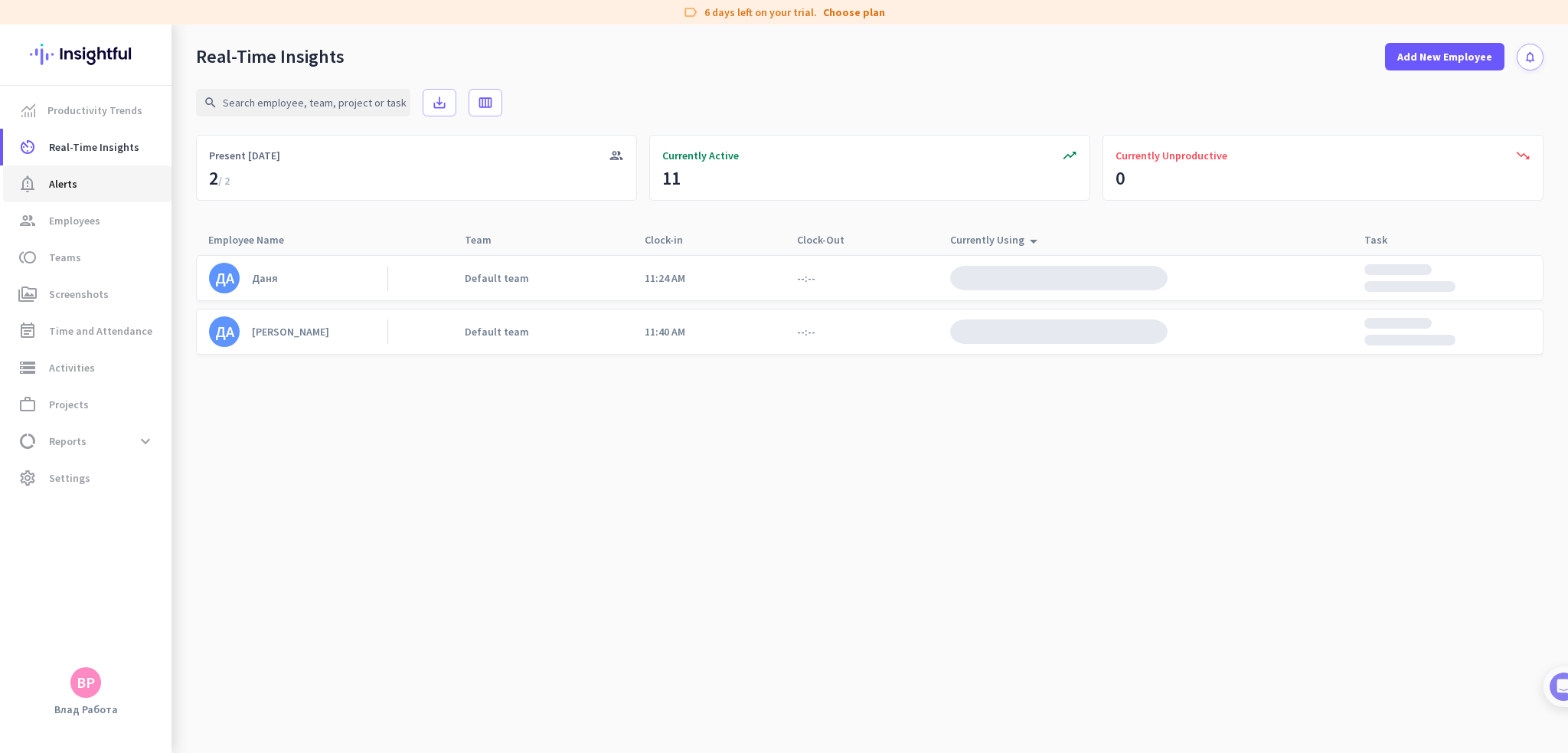
click at [57, 175] on span "Alerts" at bounding box center [62, 184] width 28 height 18
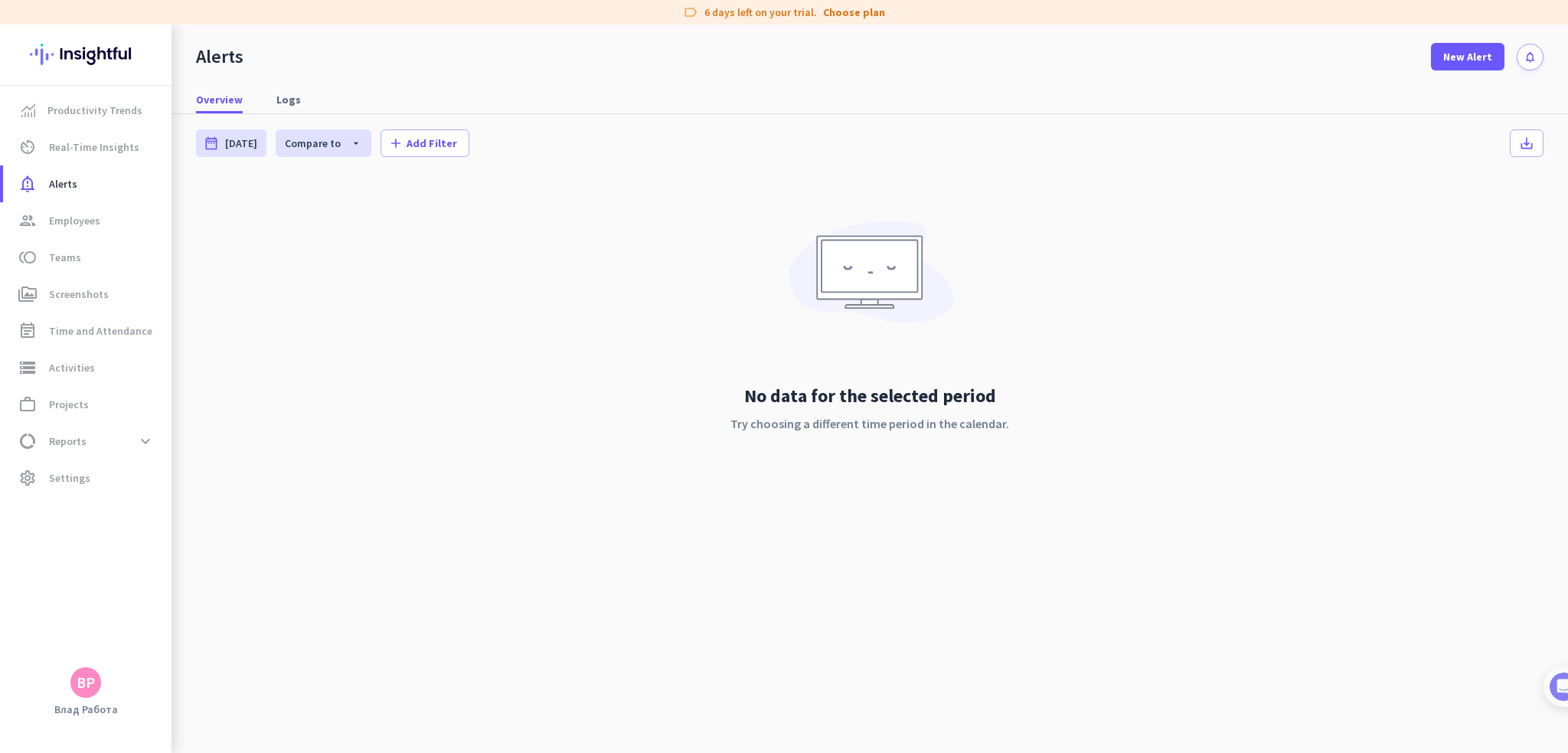
click at [226, 57] on div "Alerts" at bounding box center [220, 57] width 48 height 23
click at [82, 119] on span "Productivity Trends" at bounding box center [95, 110] width 95 height 18
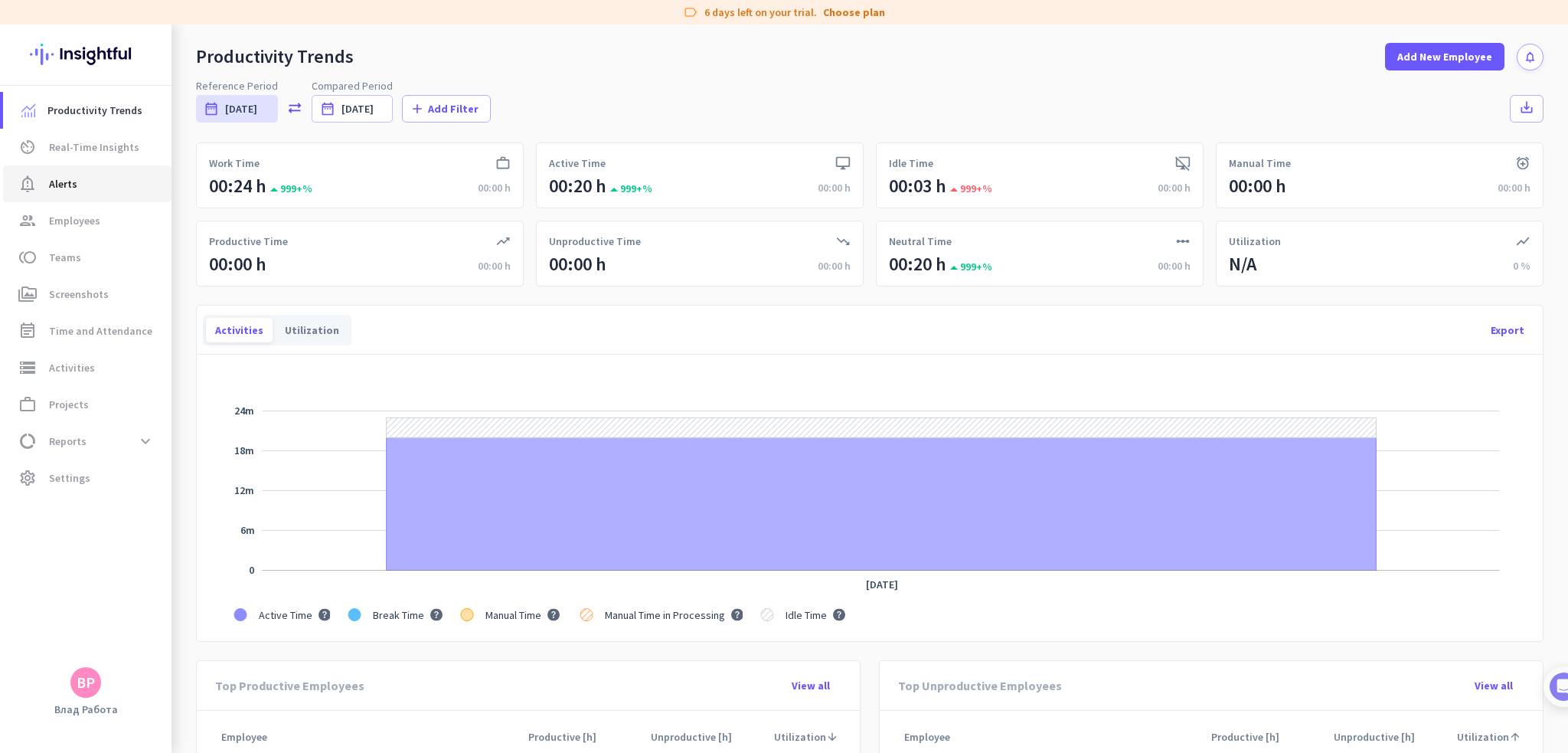
click at [52, 183] on span "Alerts" at bounding box center [62, 184] width 28 height 18
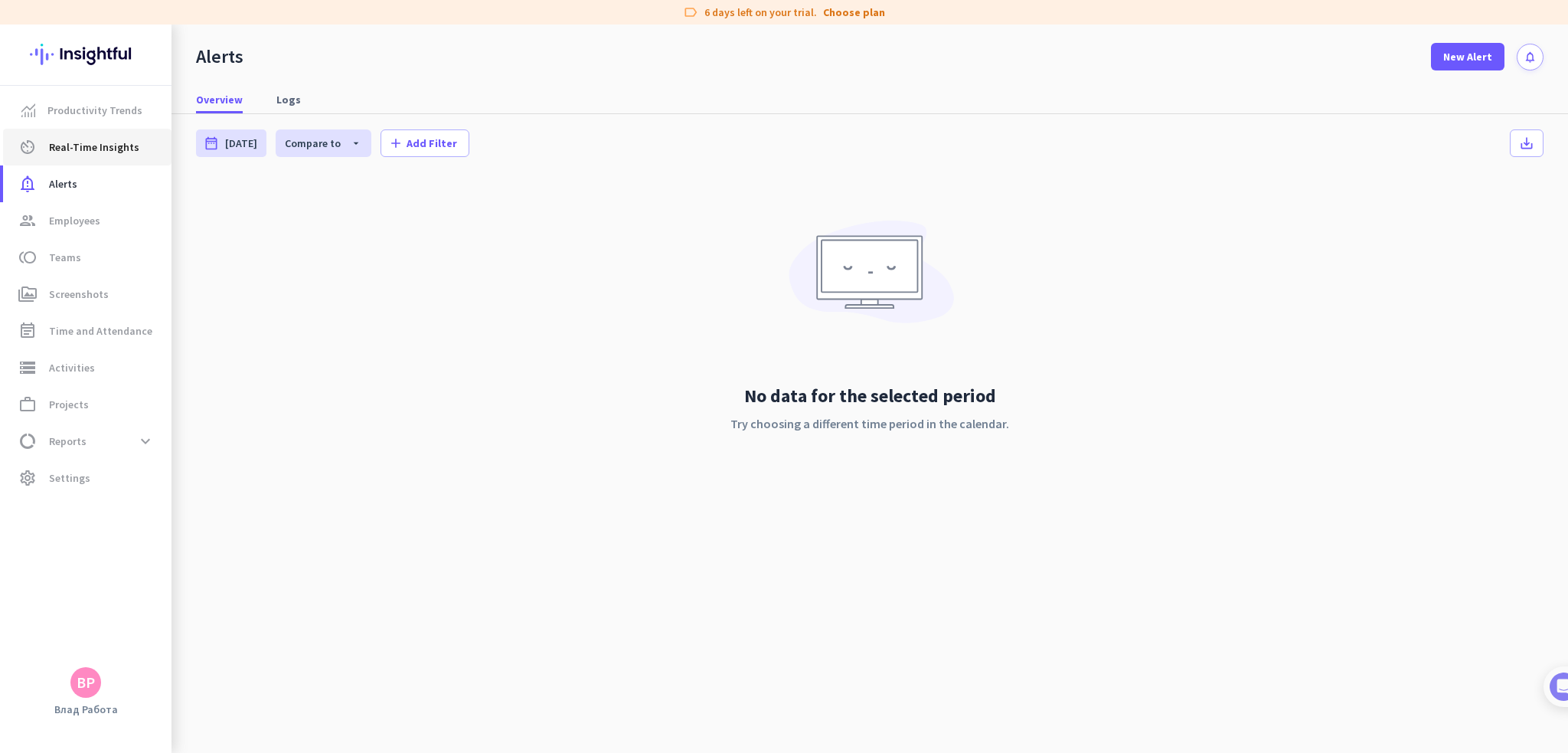
click at [58, 131] on link "av_timer Real-Time Insights" at bounding box center [86, 147] width 168 height 37
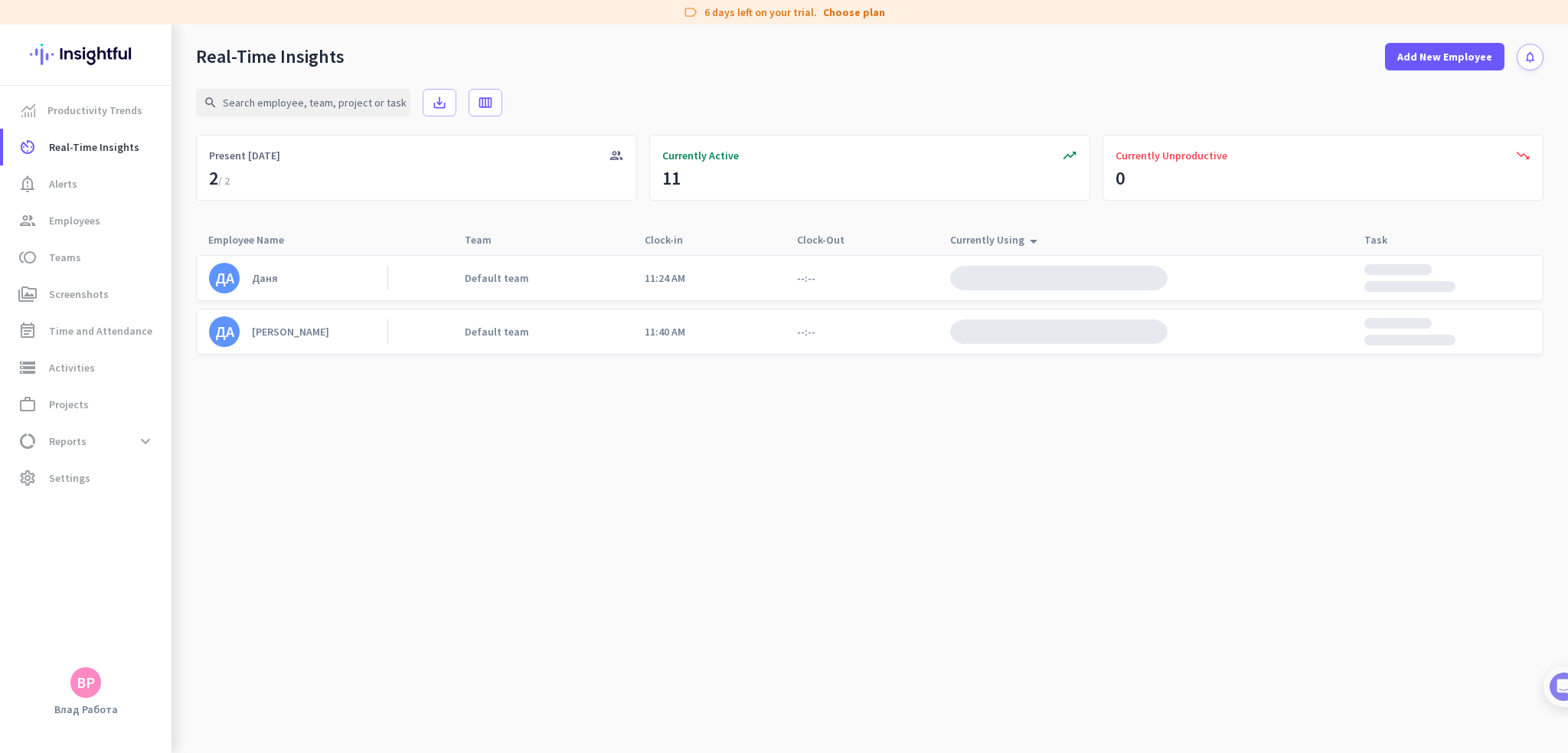
click at [760, 12] on div "label 6 days left on your trial. Choose plan" at bounding box center [784, 12] width 1568 height 24
click at [732, 13] on div "label 6 days left on your trial. Choose plan" at bounding box center [784, 12] width 1568 height 24
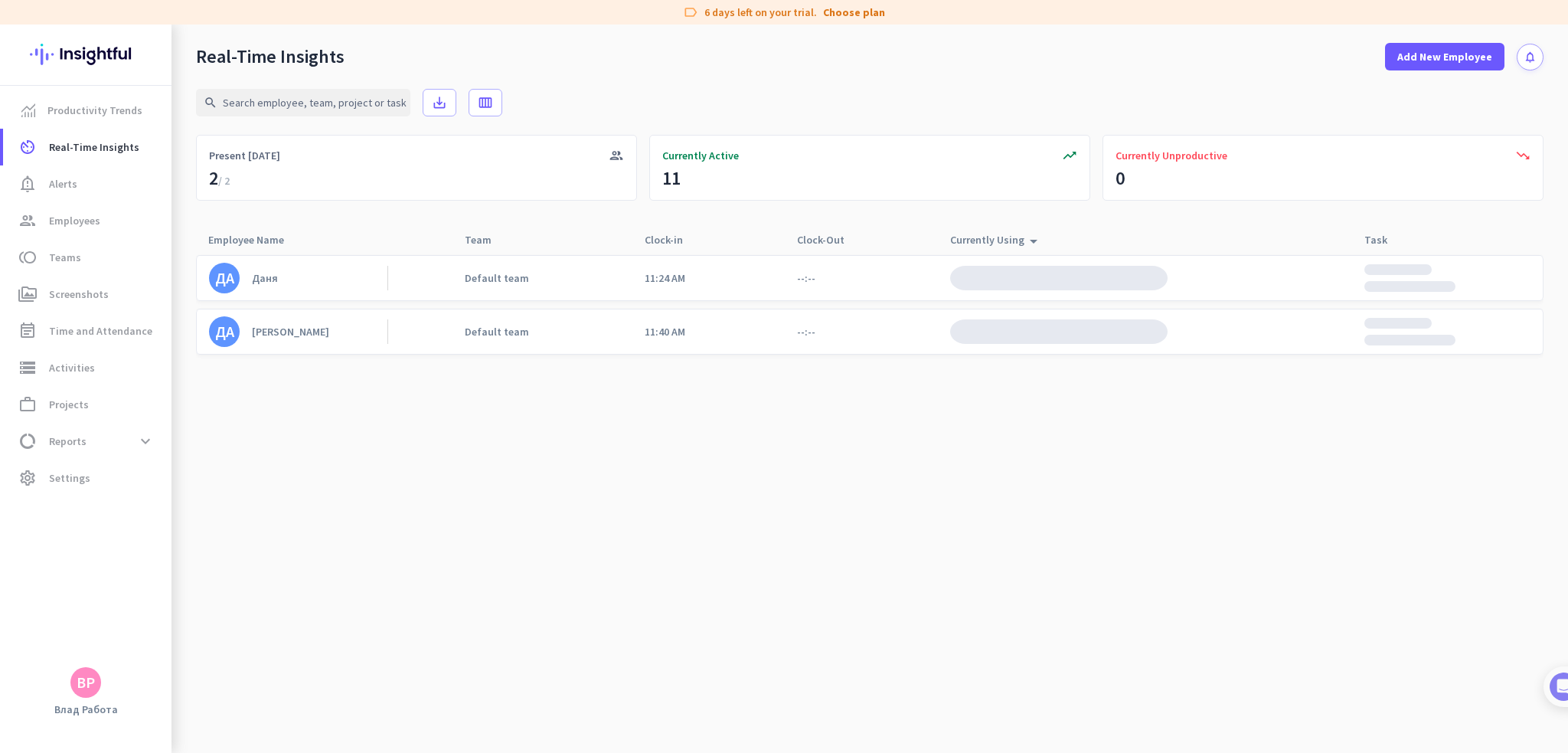
click at [732, 13] on div "label 6 days left on your trial. Choose plan" at bounding box center [784, 12] width 1568 height 24
click at [753, 17] on div "label 6 days left on your trial. Choose plan" at bounding box center [784, 12] width 1568 height 24
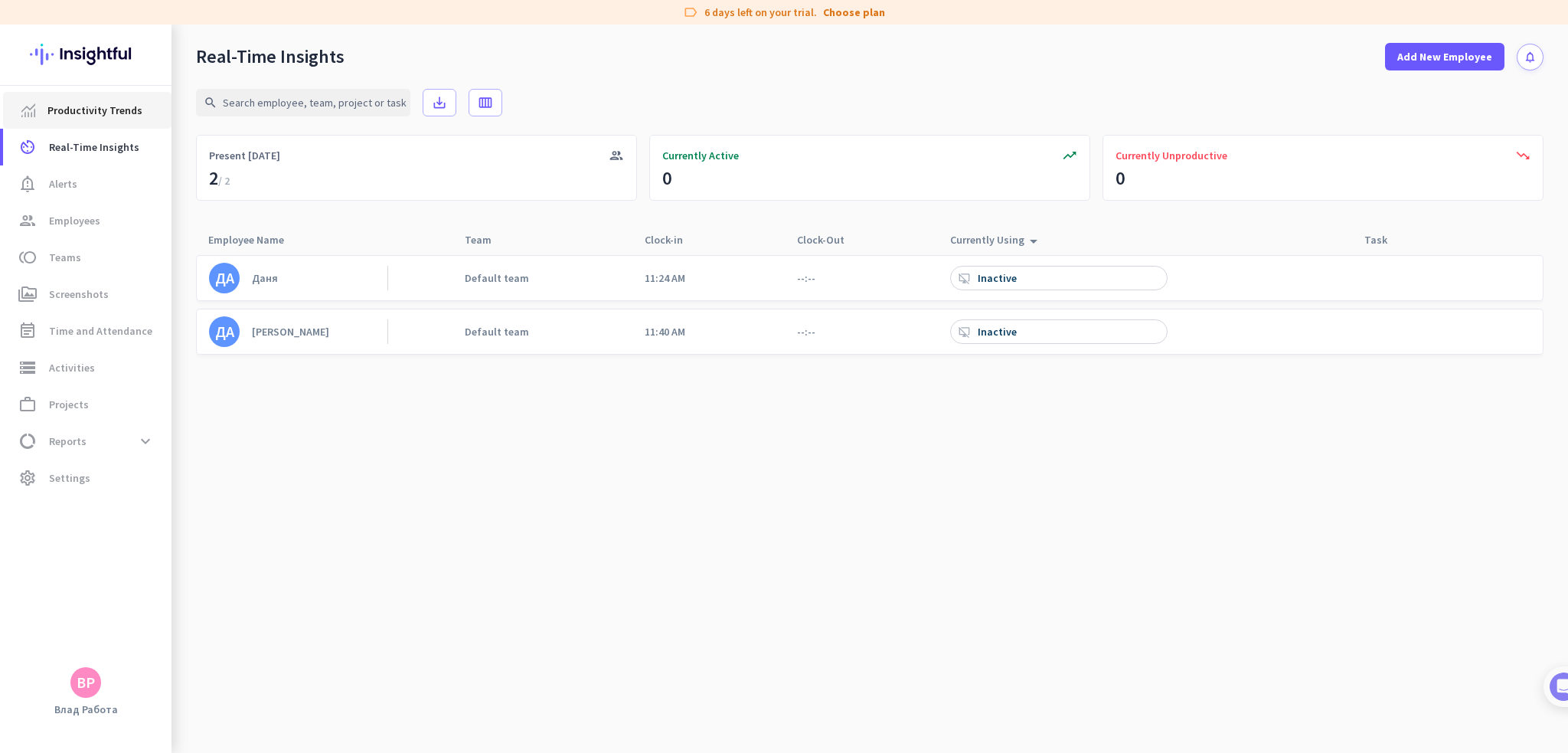
click at [96, 103] on span "Productivity Trends" at bounding box center [95, 110] width 95 height 18
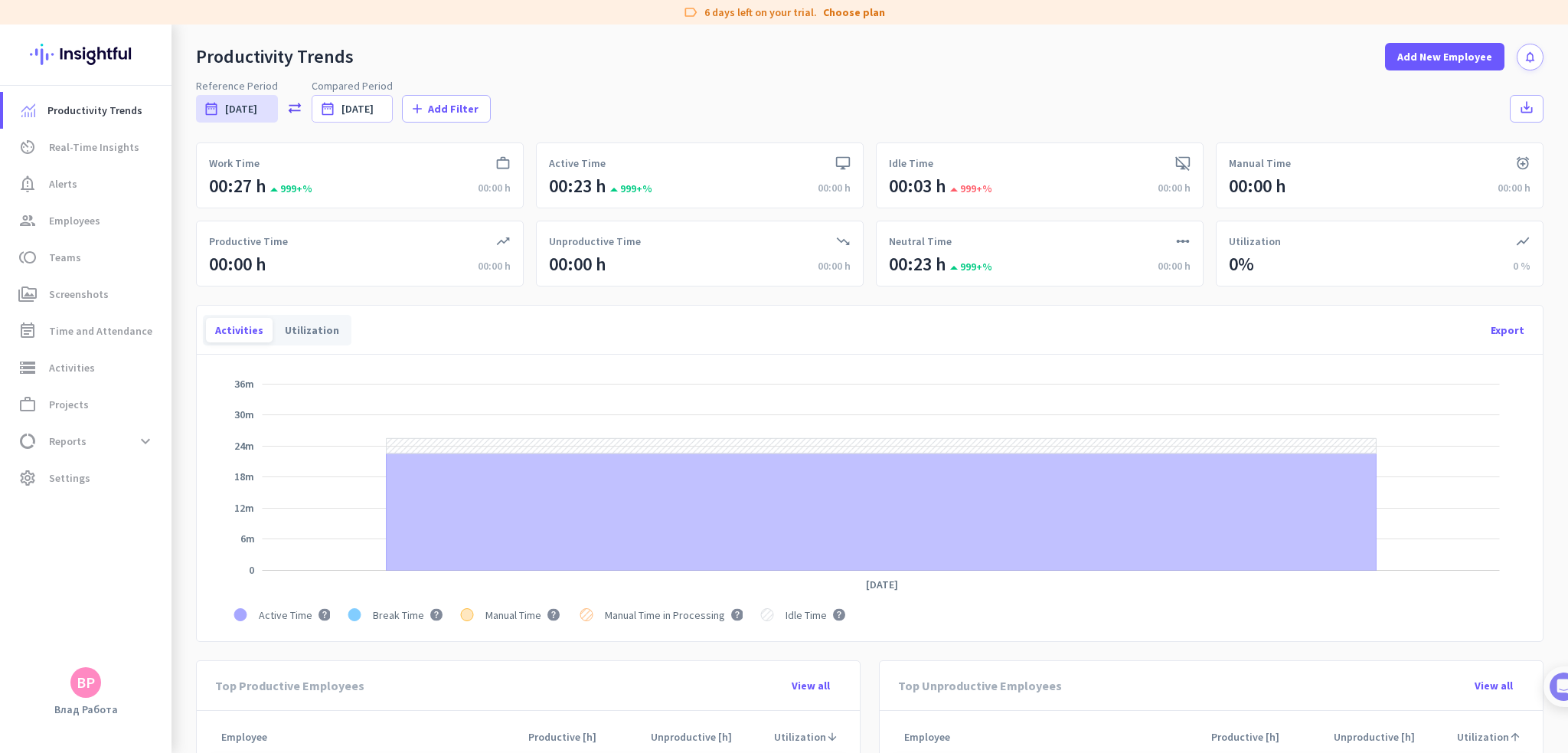
click at [752, 61] on div "Productivity Trends Add New Employee notifications" at bounding box center [870, 47] width 1397 height 46
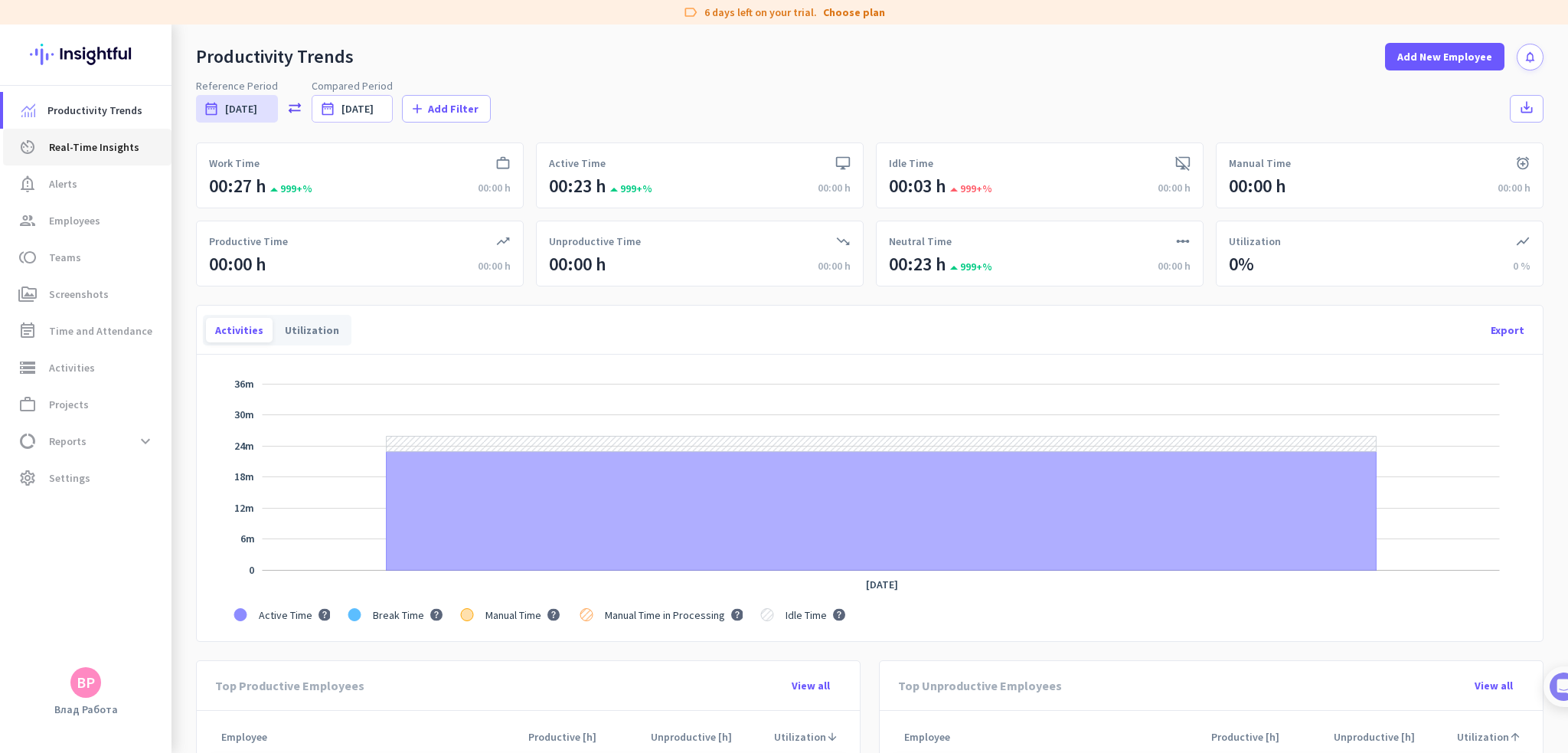
click at [92, 146] on span "Real-Time Insights" at bounding box center [93, 147] width 90 height 18
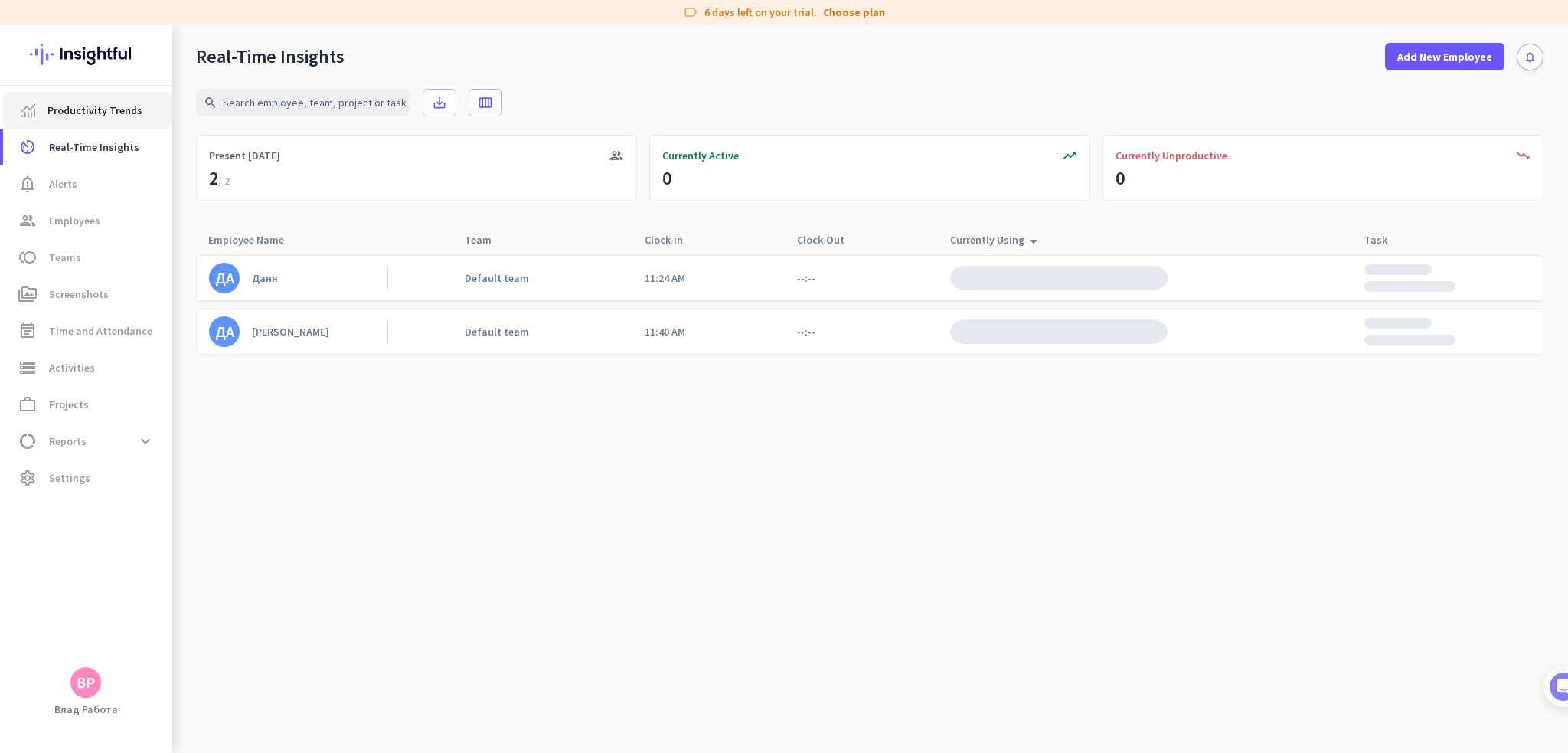
click at [74, 108] on span "Productivity Trends" at bounding box center [95, 110] width 95 height 18
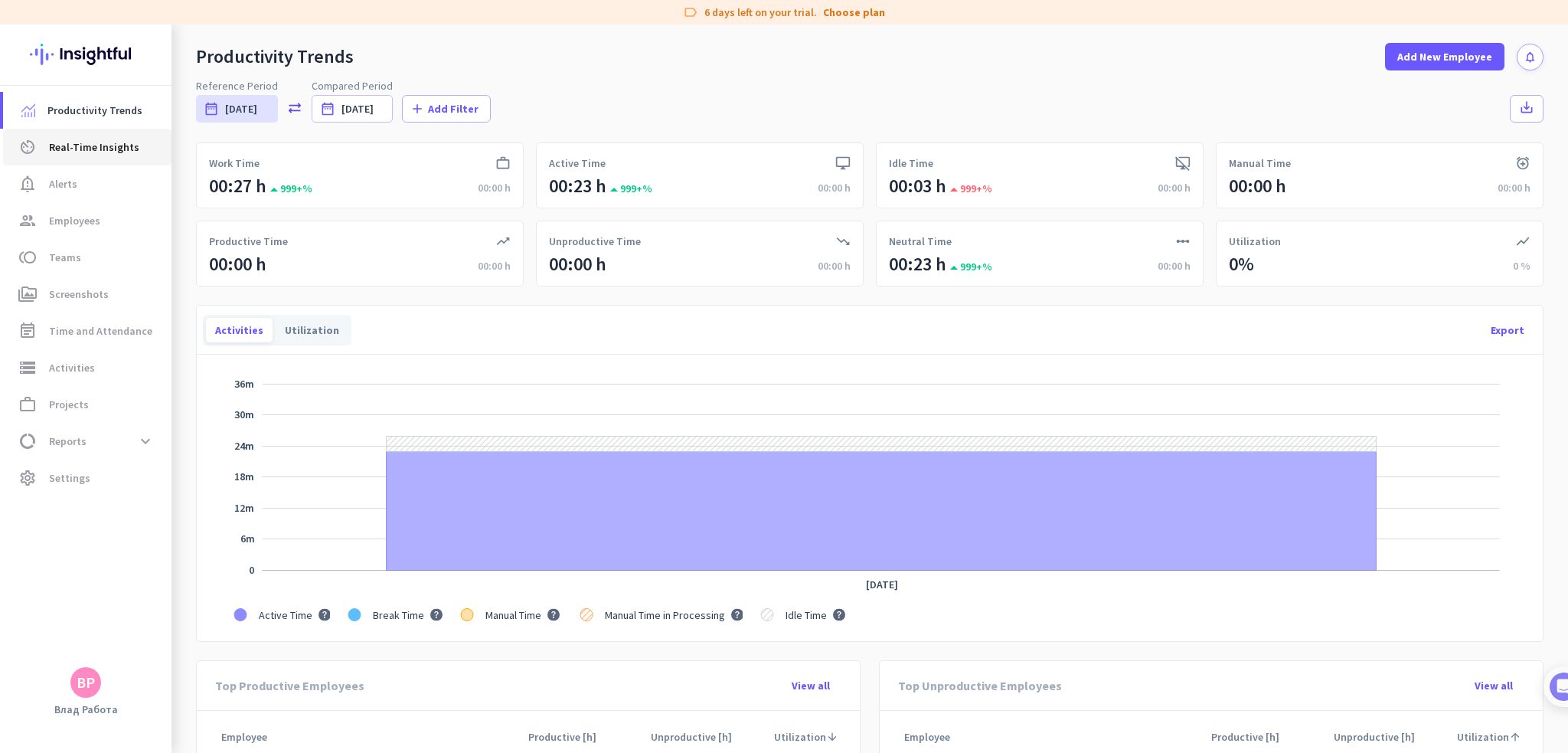
click at [92, 155] on span "Real-Time Insights" at bounding box center [93, 147] width 90 height 18
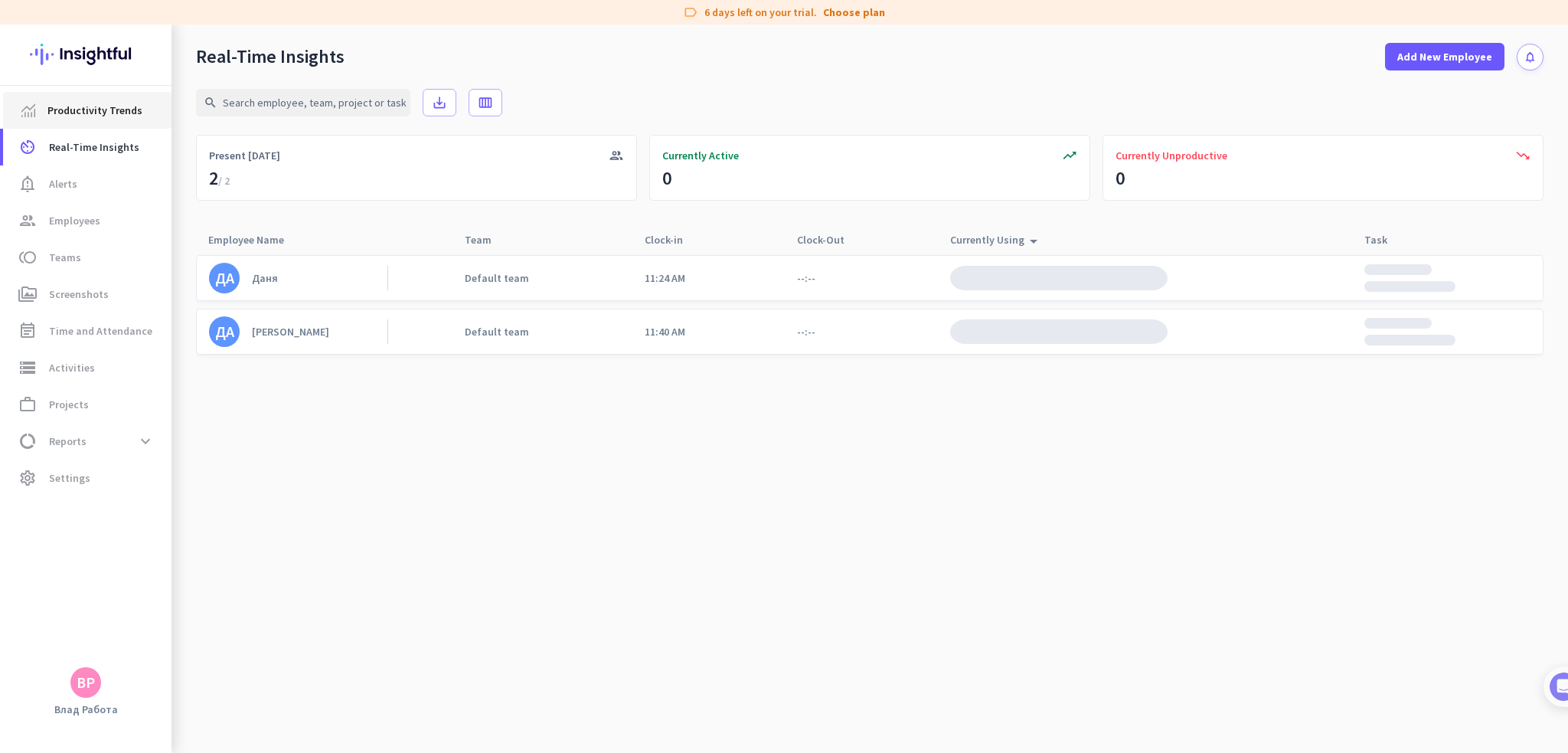
click at [105, 98] on link "Productivity Trends" at bounding box center [86, 111] width 168 height 37
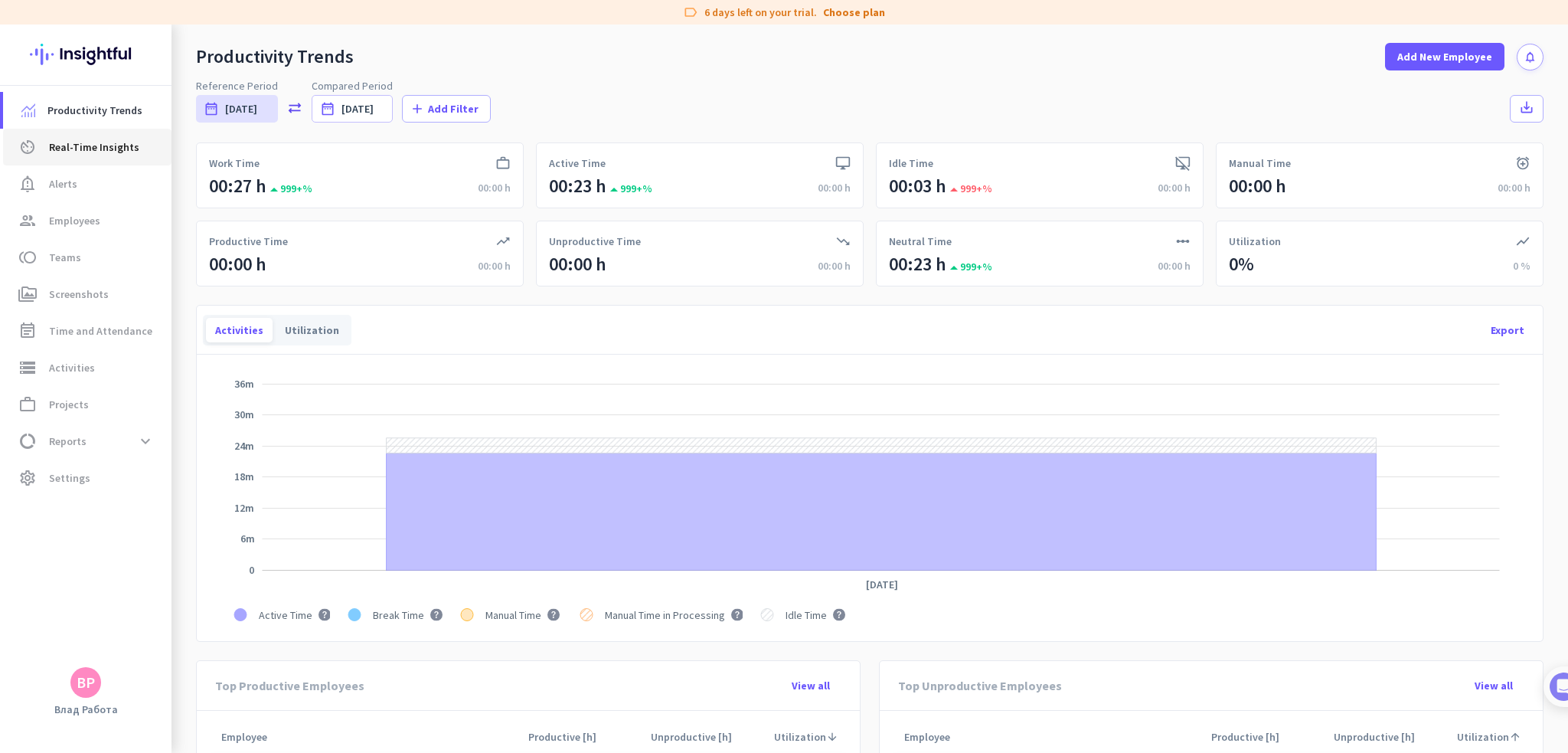
click at [78, 137] on link "av_timer Real-Time Insights" at bounding box center [86, 147] width 168 height 37
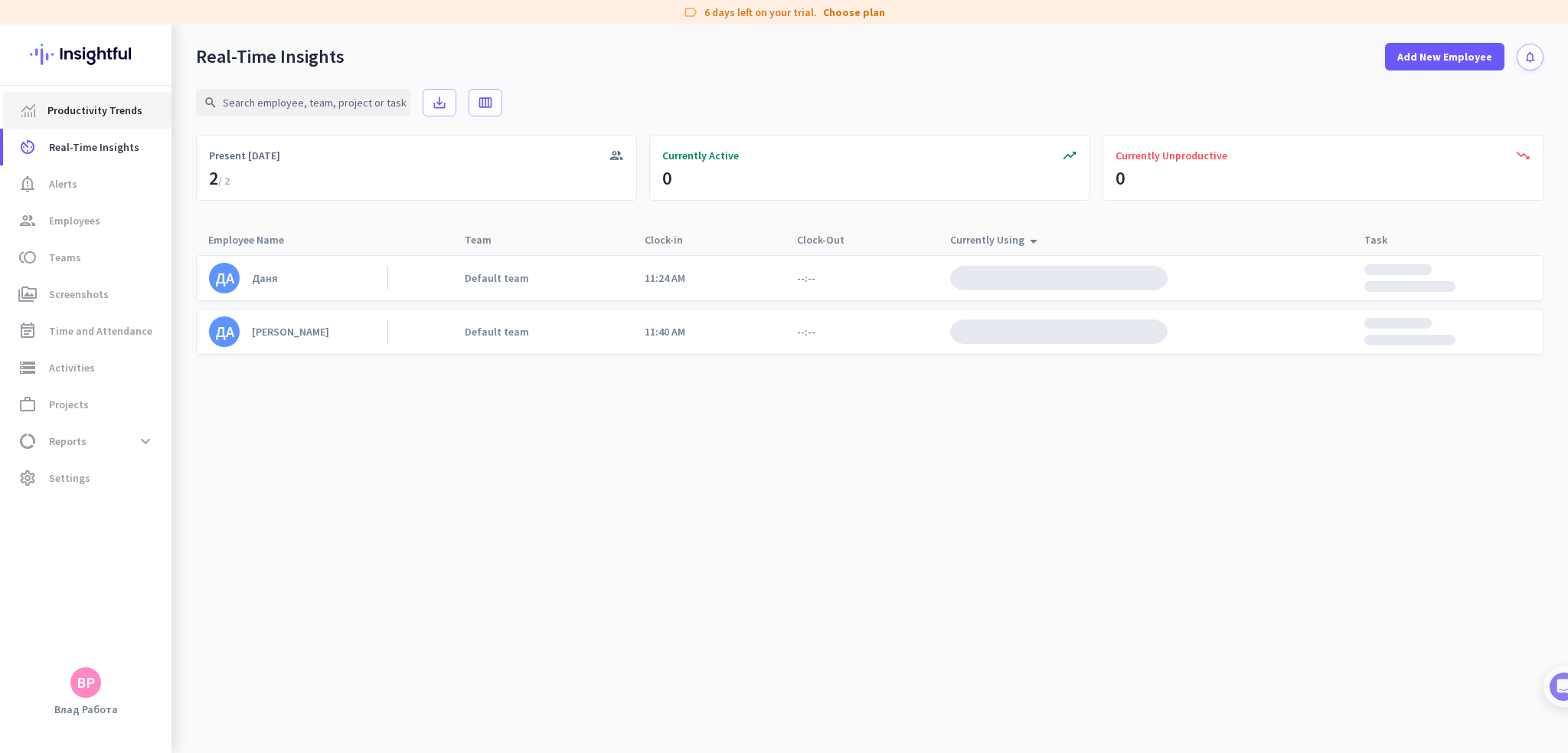
click at [66, 107] on span "Productivity Trends" at bounding box center [95, 110] width 95 height 18
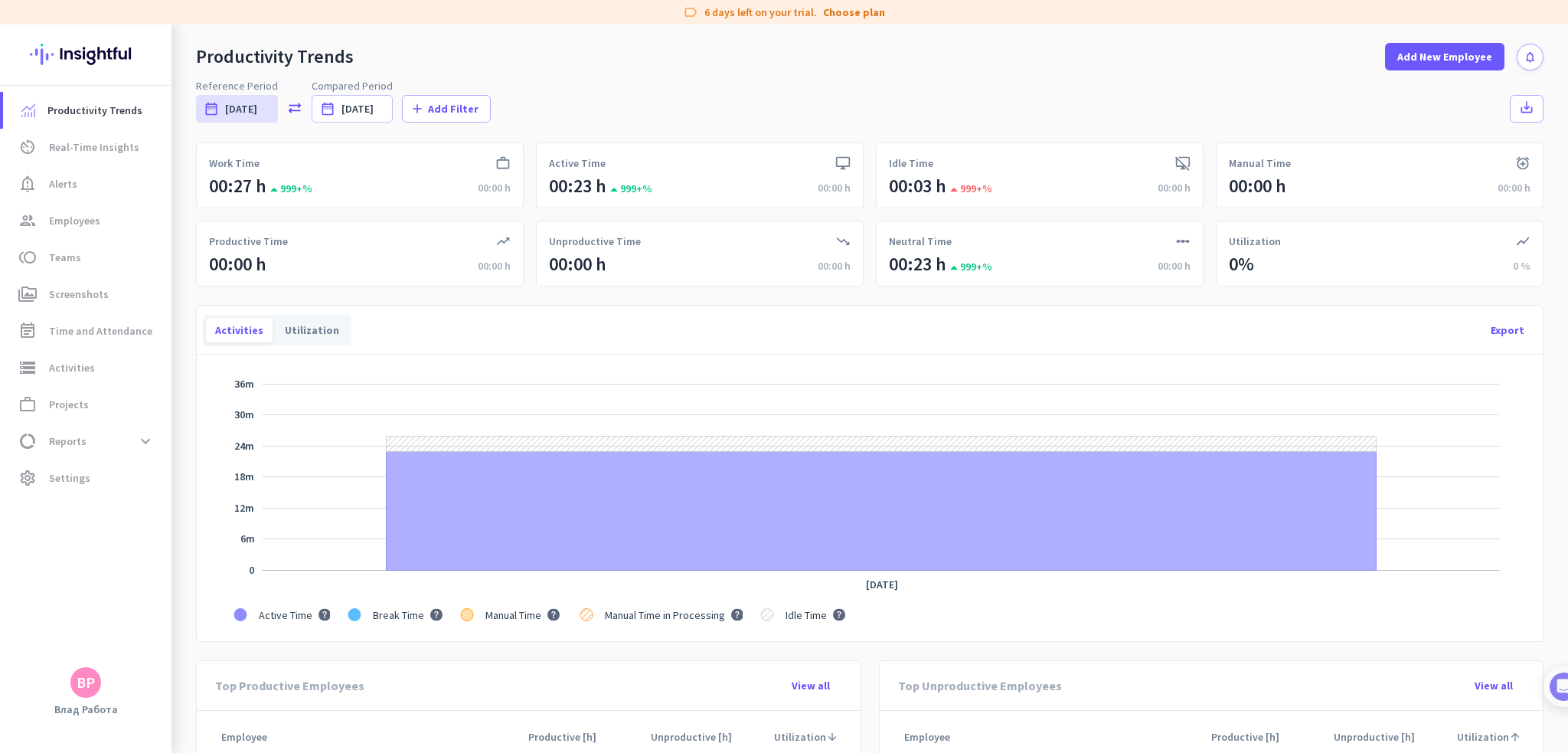
click at [830, 105] on div "Reference Period date_range [DATE] [DATE] - [DATE] sync_alt Compared Period dat…" at bounding box center [869, 100] width 1347 height 45
click at [70, 140] on span "Real-Time Insights" at bounding box center [93, 147] width 90 height 18
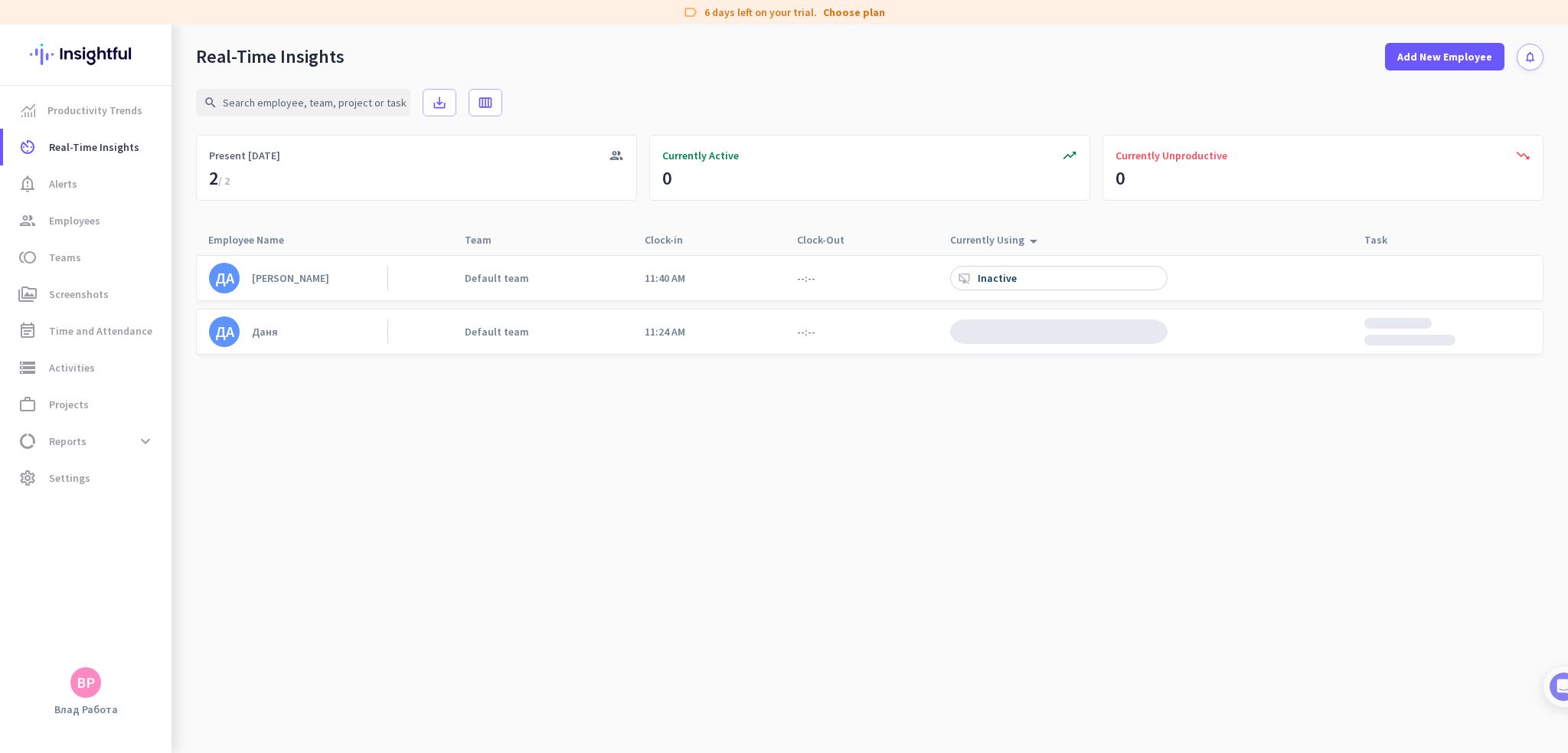
click at [631, 101] on div "search save_alt calendar_view_week" at bounding box center [869, 103] width 1347 height 64
click at [52, 118] on span "Productivity Trends" at bounding box center [95, 110] width 95 height 18
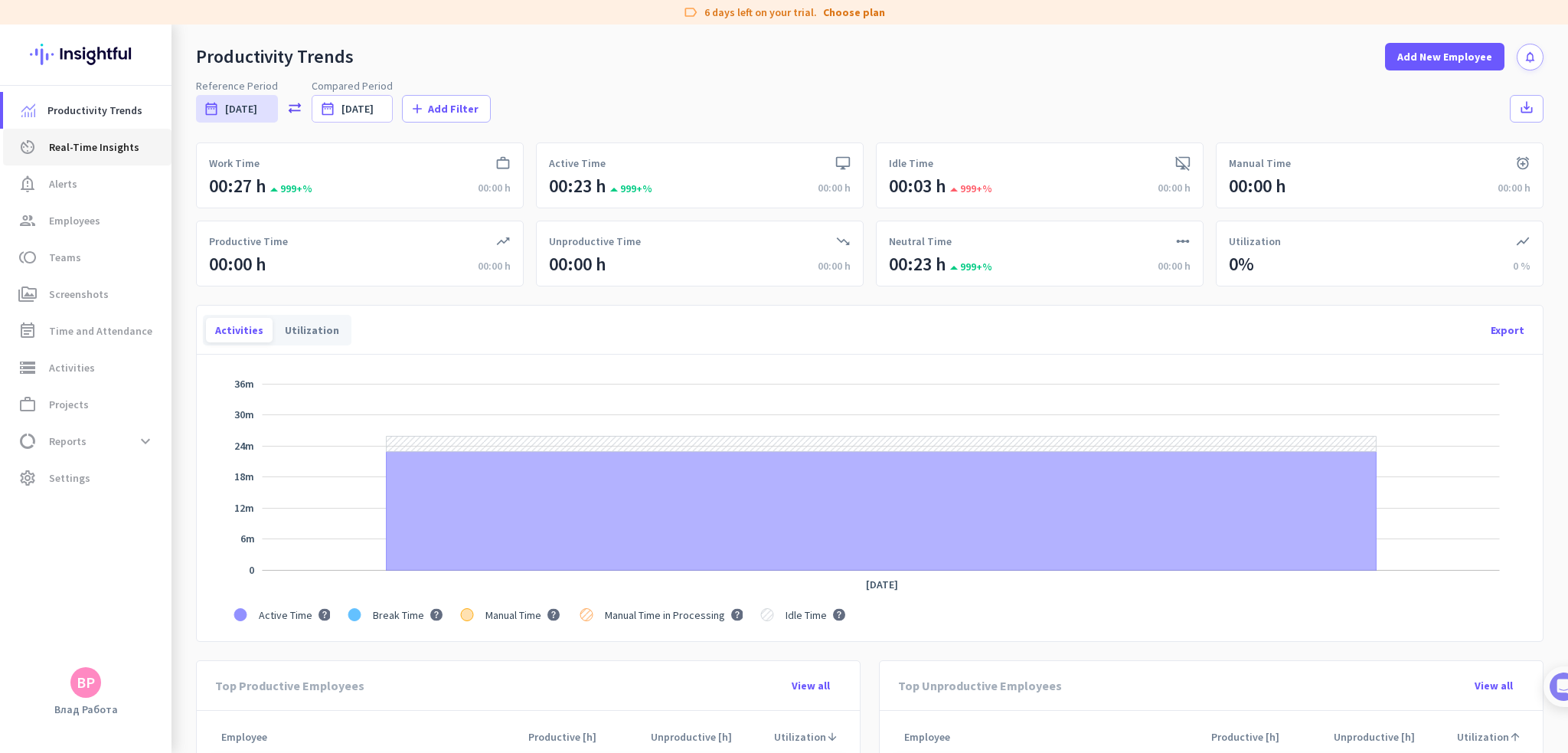
click at [70, 145] on span "Real-Time Insights" at bounding box center [93, 147] width 90 height 18
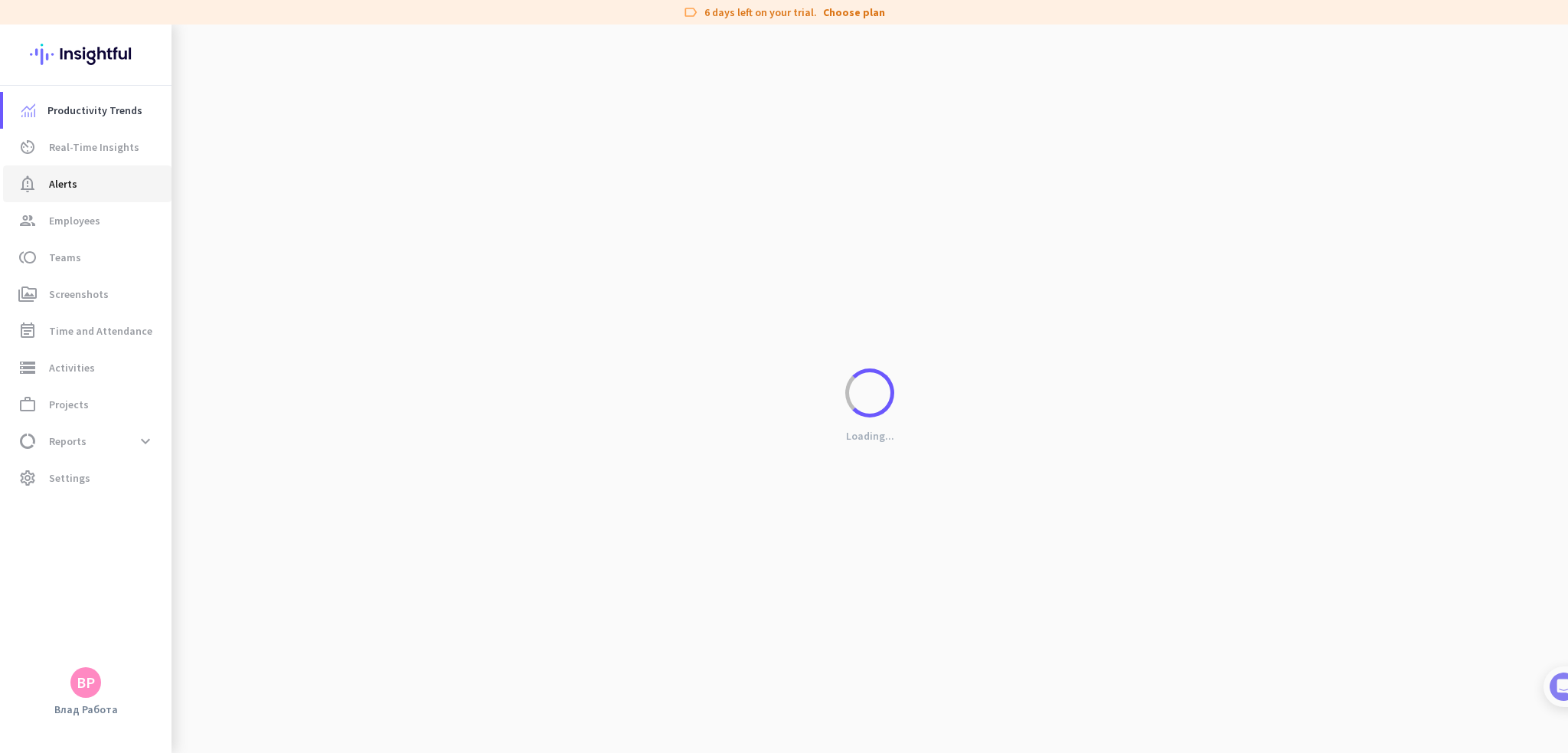
click at [64, 193] on link "notification_important Alerts" at bounding box center [86, 184] width 168 height 37
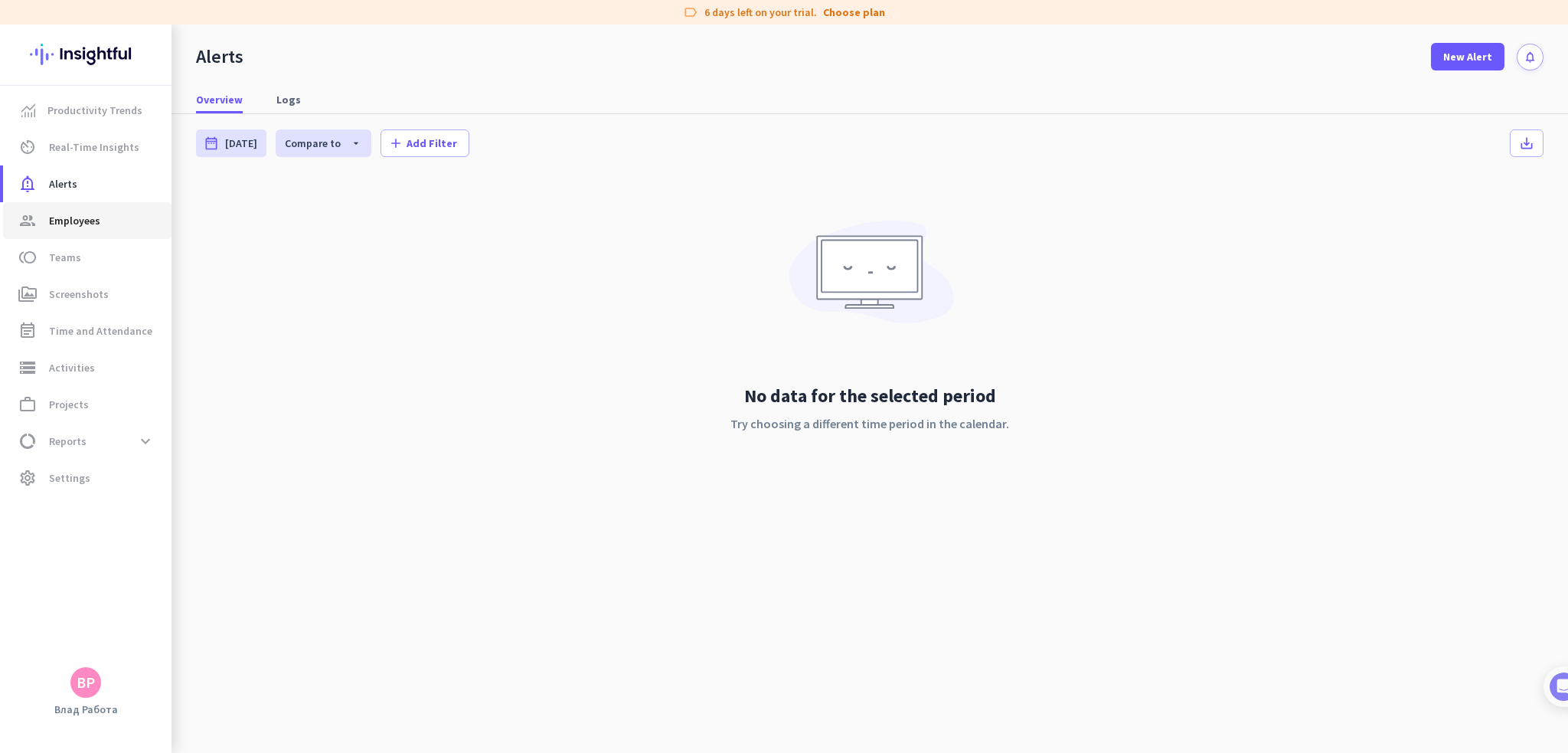
click at [82, 208] on link "group Employees" at bounding box center [86, 221] width 168 height 37
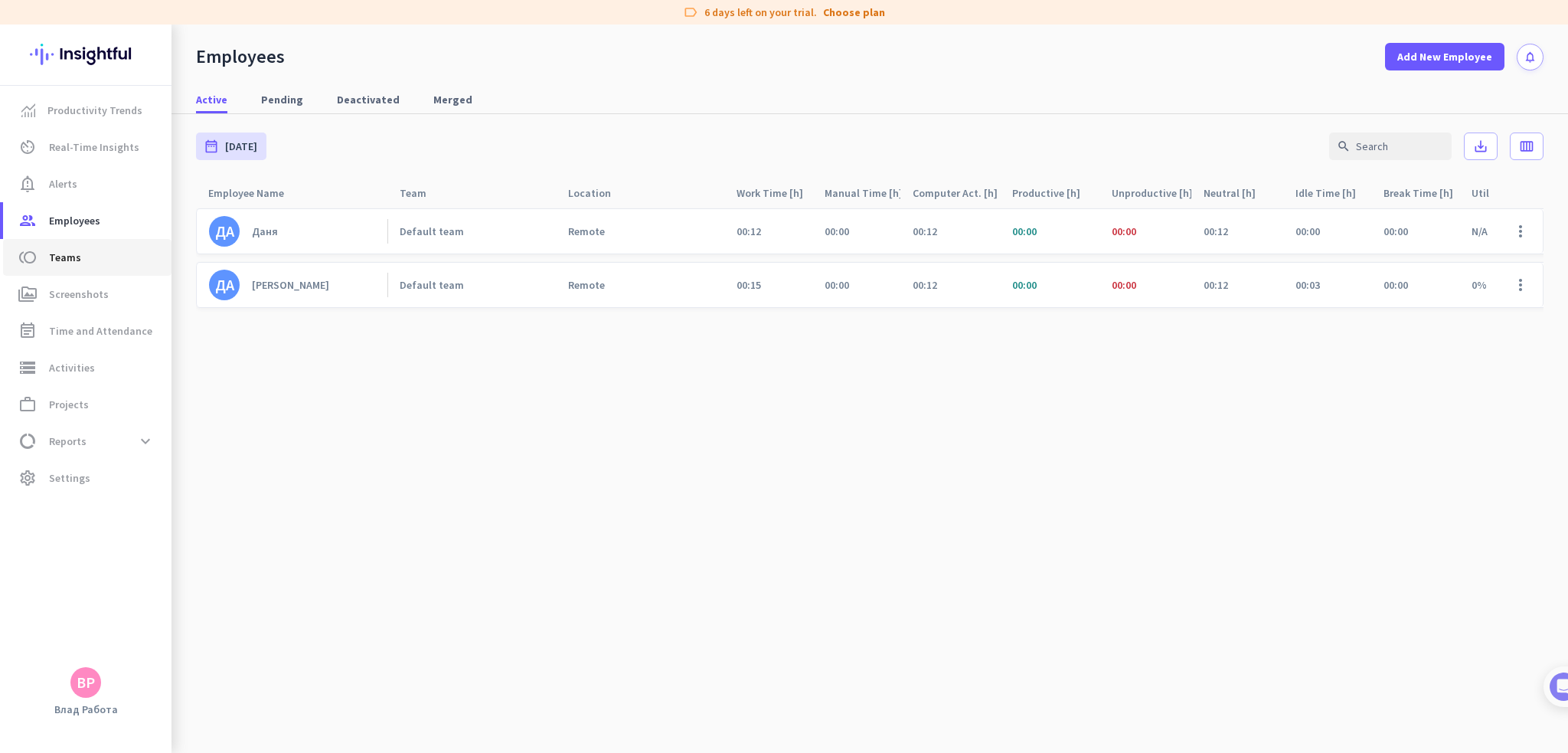
click at [97, 256] on span "toll Teams" at bounding box center [87, 257] width 144 height 18
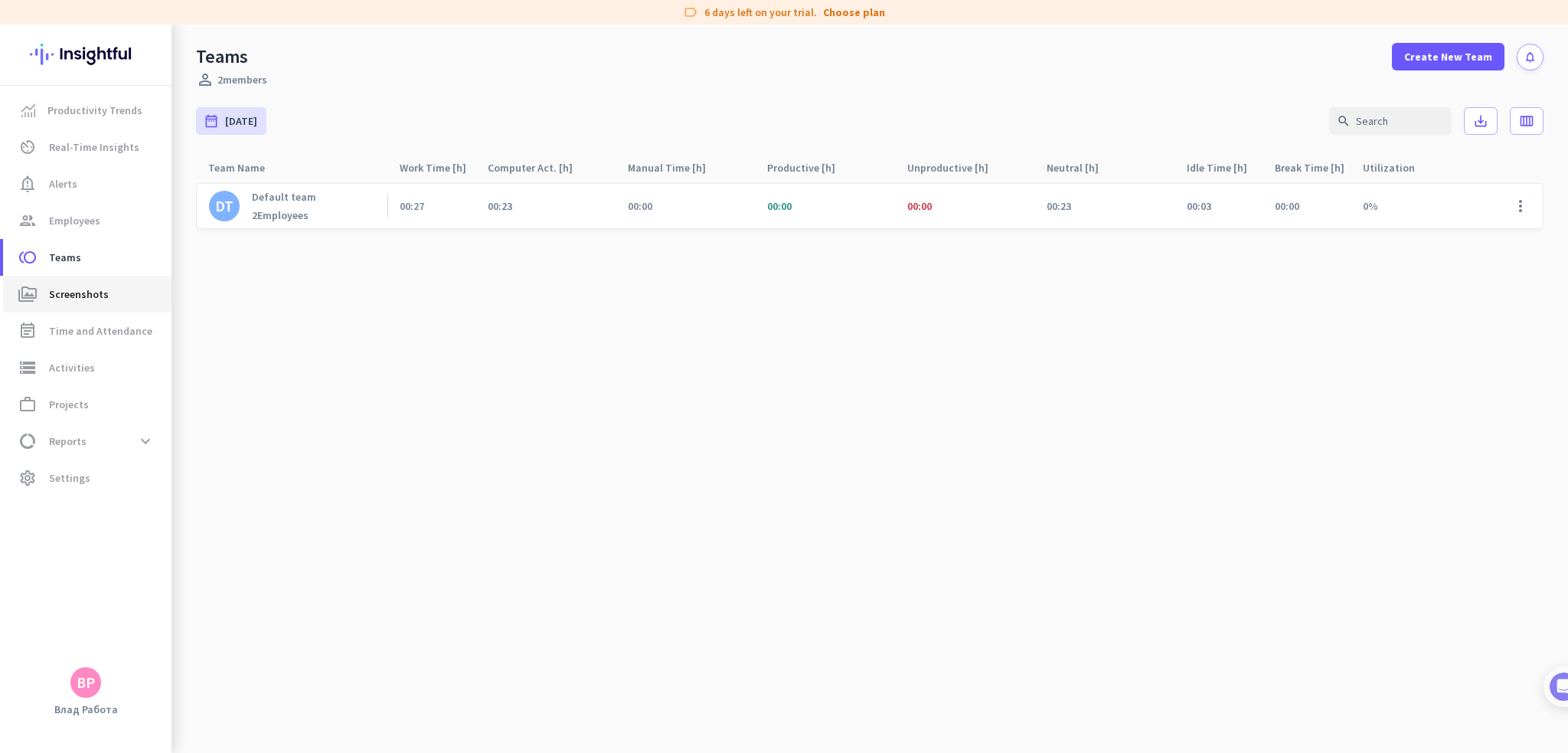
click at [86, 291] on span "Screenshots" at bounding box center [78, 293] width 59 height 18
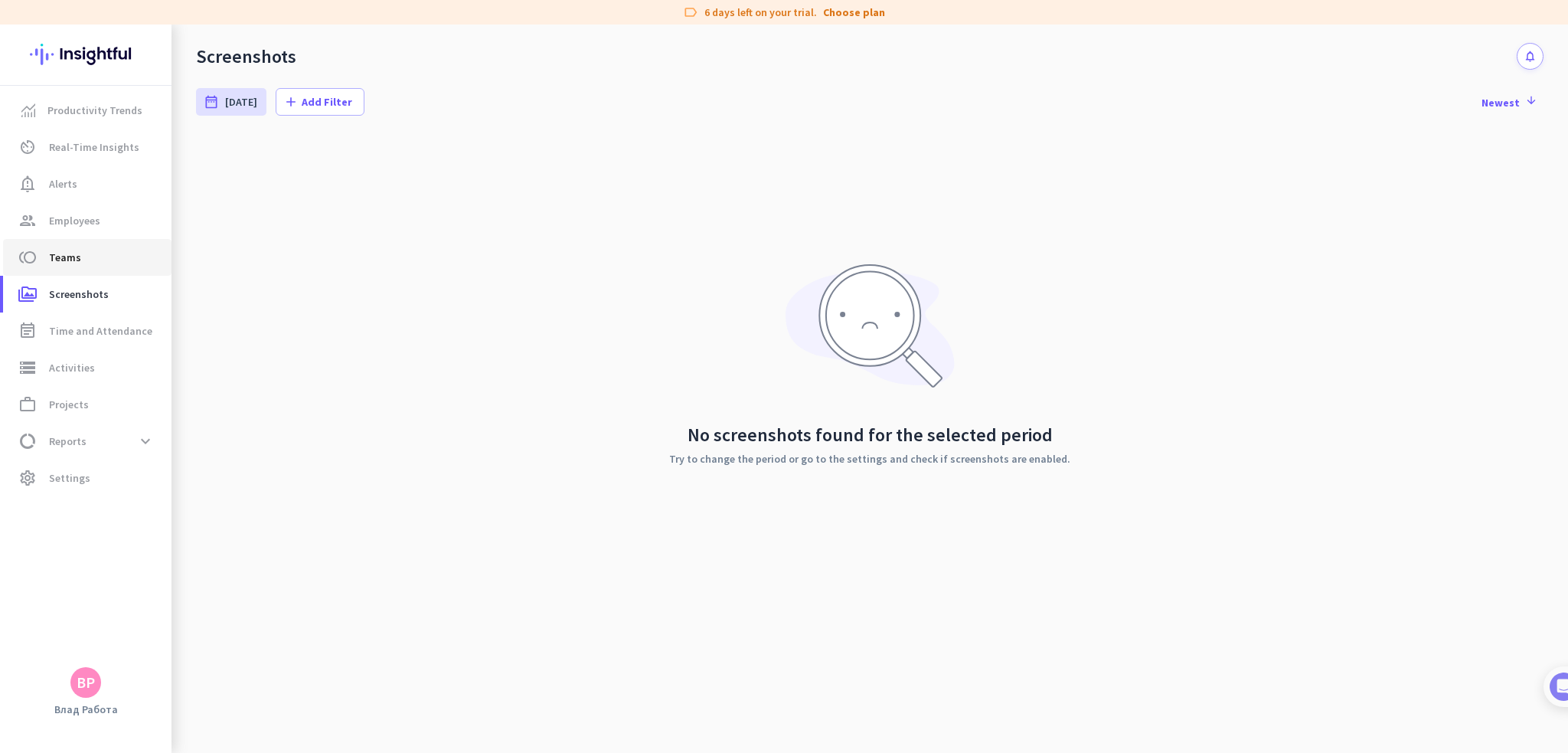
click at [88, 250] on span "toll Teams" at bounding box center [87, 257] width 144 height 18
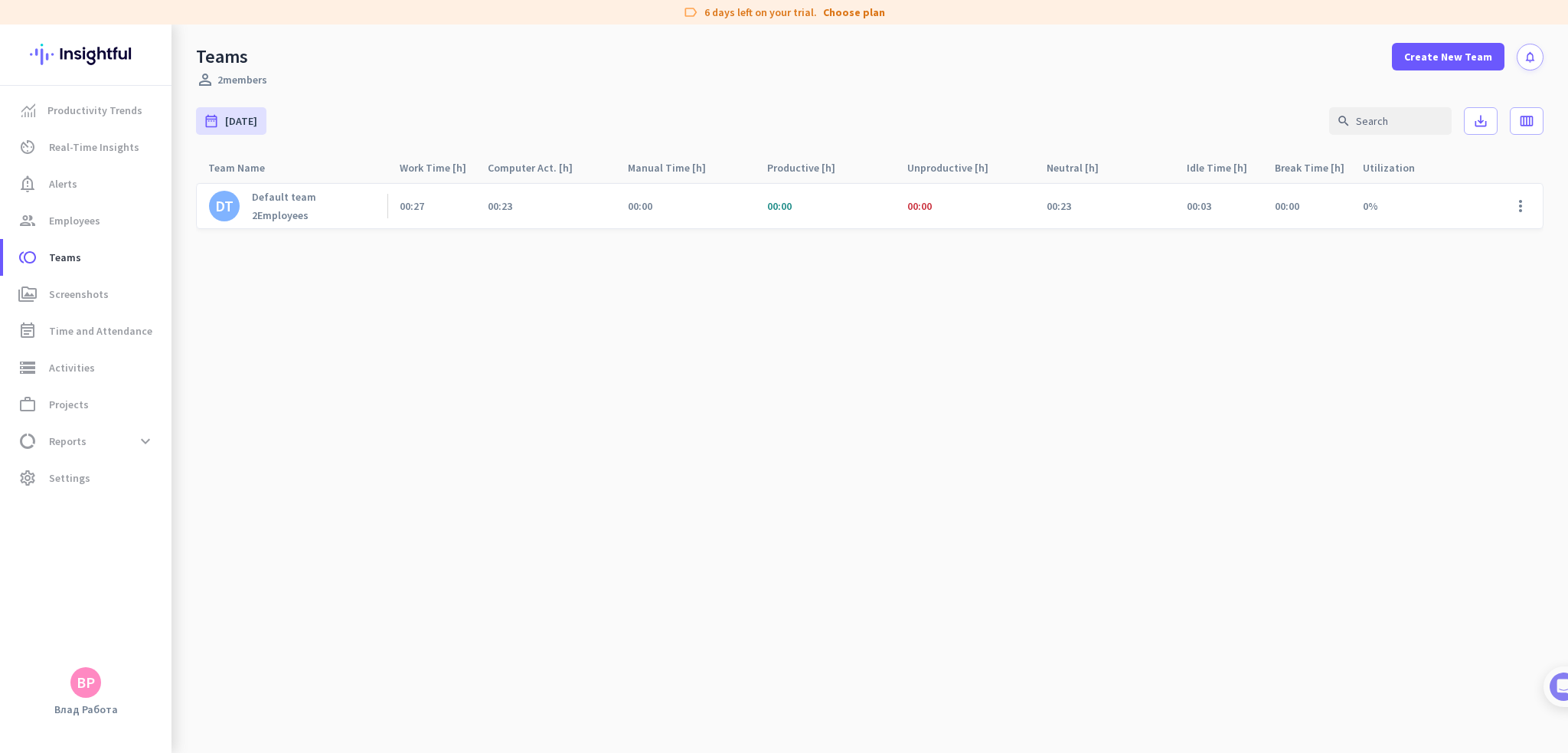
click at [83, 86] on mat-nav-list "Productivity Trends av_timer Real-Time Insights notification_important Alerts g…" at bounding box center [85, 293] width 172 height 417
click at [82, 101] on span "Productivity Trends" at bounding box center [95, 110] width 95 height 18
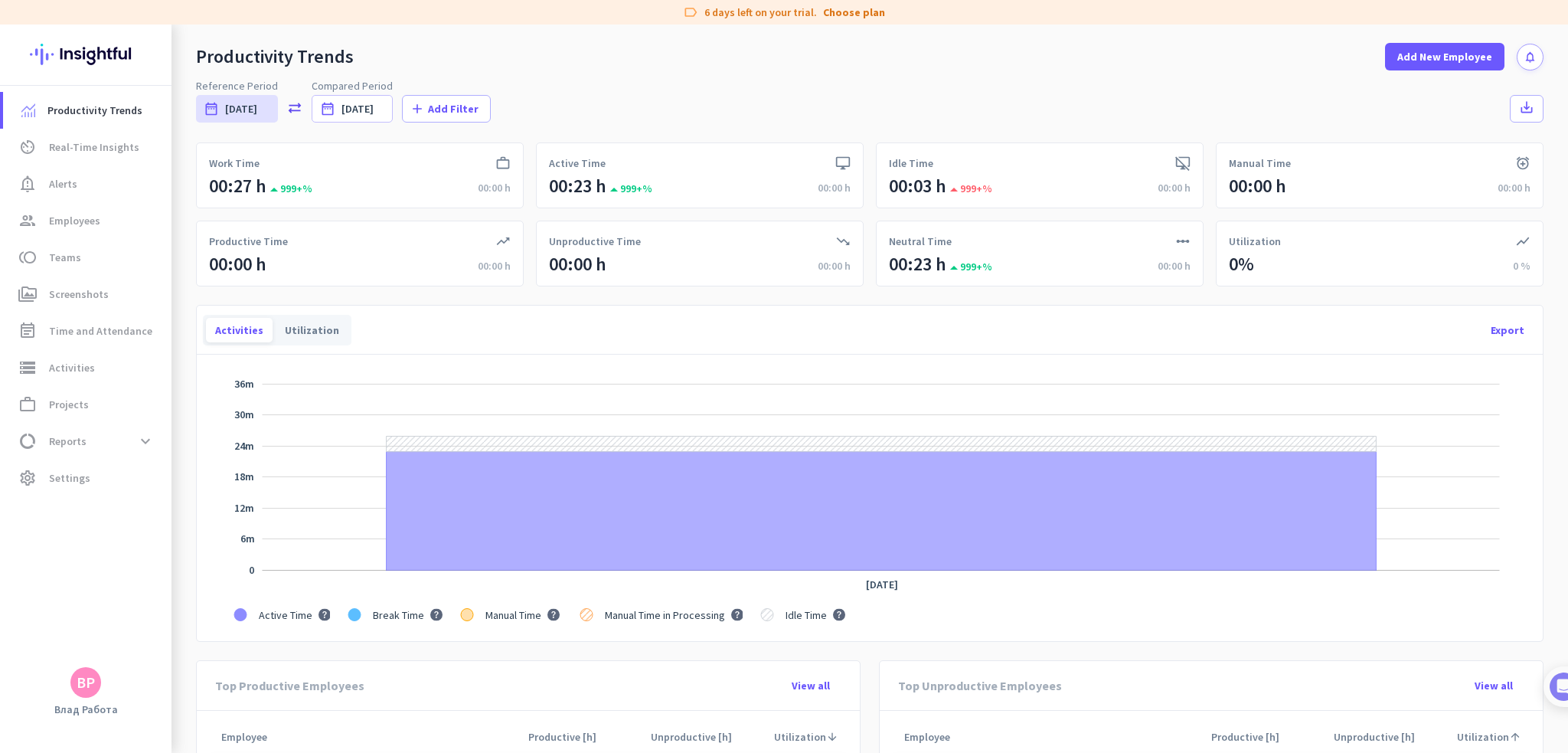
click at [995, 119] on div "Reference Period date_range [DATE] [DATE] - [DATE] sync_alt Compared Period dat…" at bounding box center [869, 100] width 1347 height 45
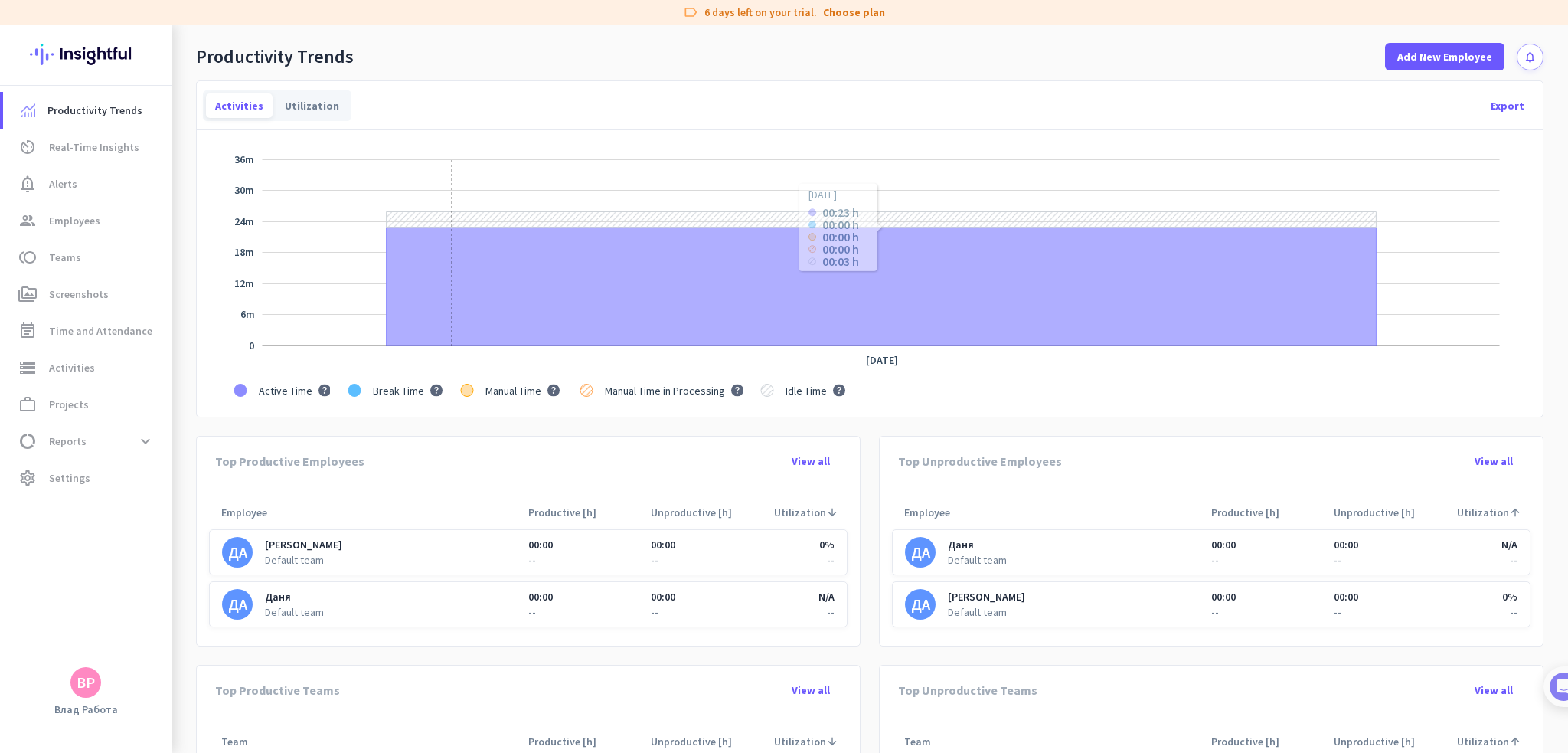
scroll to position [383, 0]
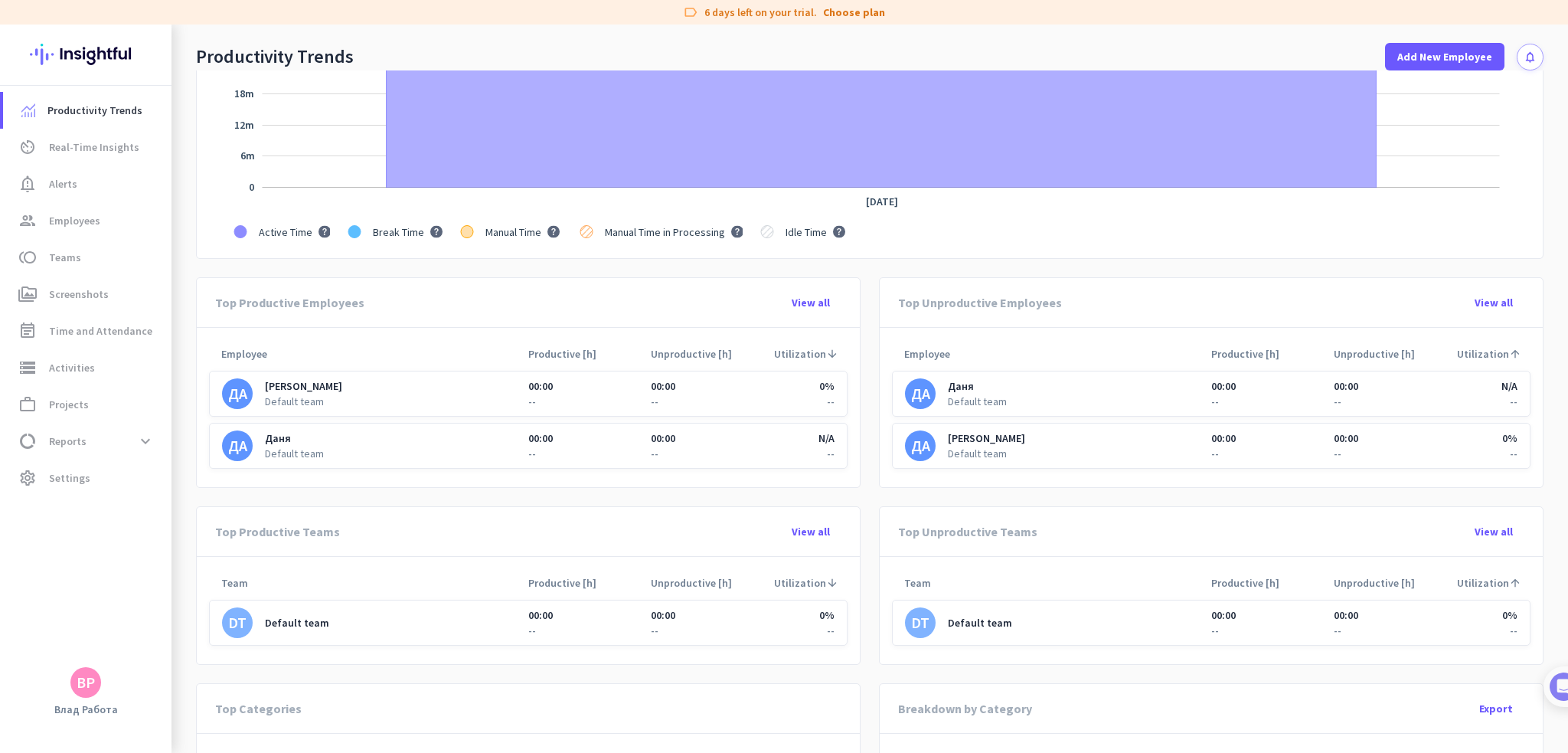
click at [266, 428] on app-top-5-chart-row "ДА Даня Default team 00:00 -- 00:00 -- N/A --" at bounding box center [528, 445] width 638 height 46
click at [267, 435] on span "Даня" at bounding box center [294, 437] width 59 height 11
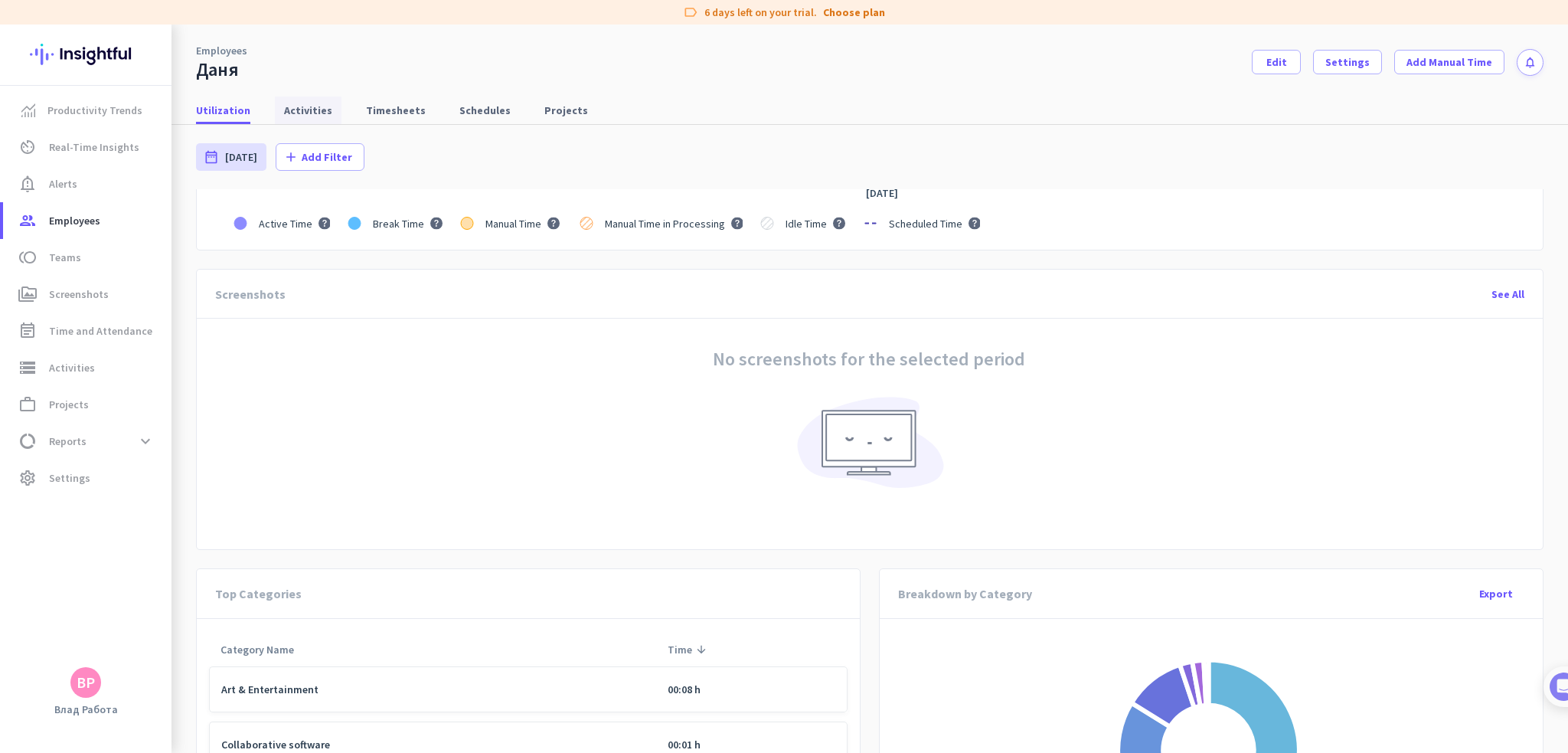
click at [284, 99] on span "Activities" at bounding box center [308, 110] width 49 height 27
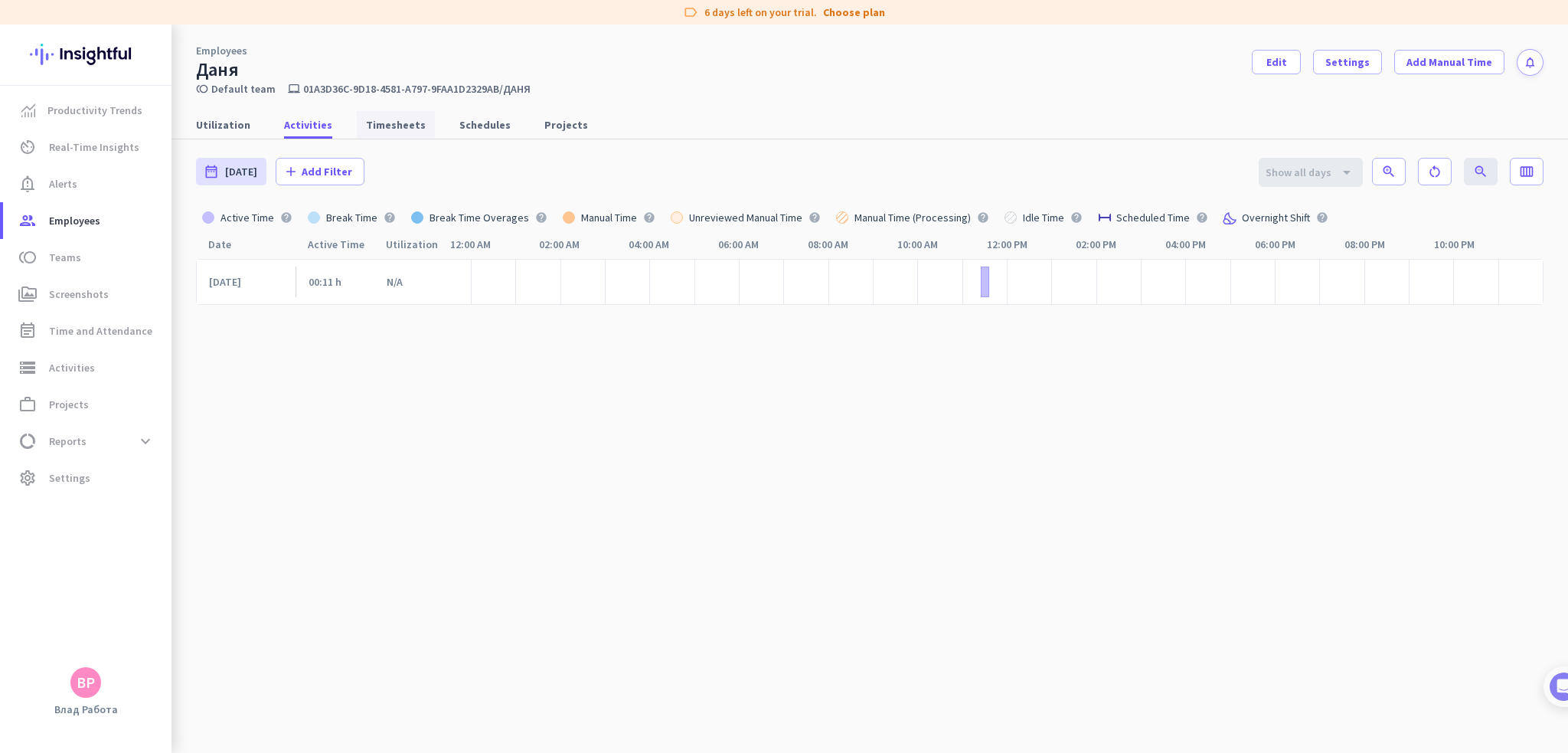
scroll to position [8, 0]
click at [383, 113] on span "Timesheets" at bounding box center [395, 125] width 59 height 27
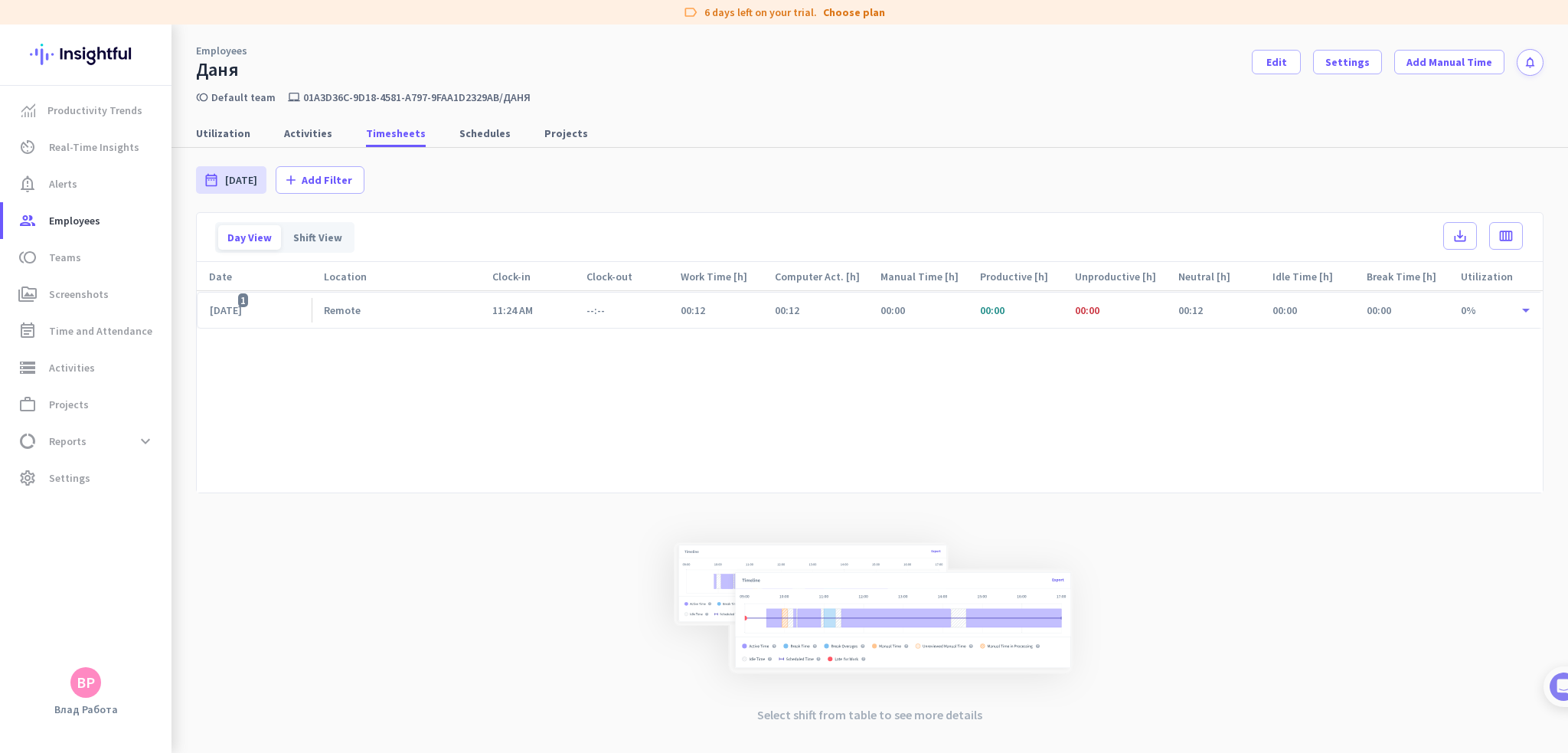
click at [426, 144] on div "Utilization Activities Timesheets Schedules Projects" at bounding box center [870, 133] width 1397 height 28
click at [429, 135] on div "Utilization Activities Timesheets Schedules Projects" at bounding box center [870, 133] width 1397 height 28
click at [450, 132] on link "Schedules" at bounding box center [485, 133] width 70 height 27
type input "[DATE] - [DATE]"
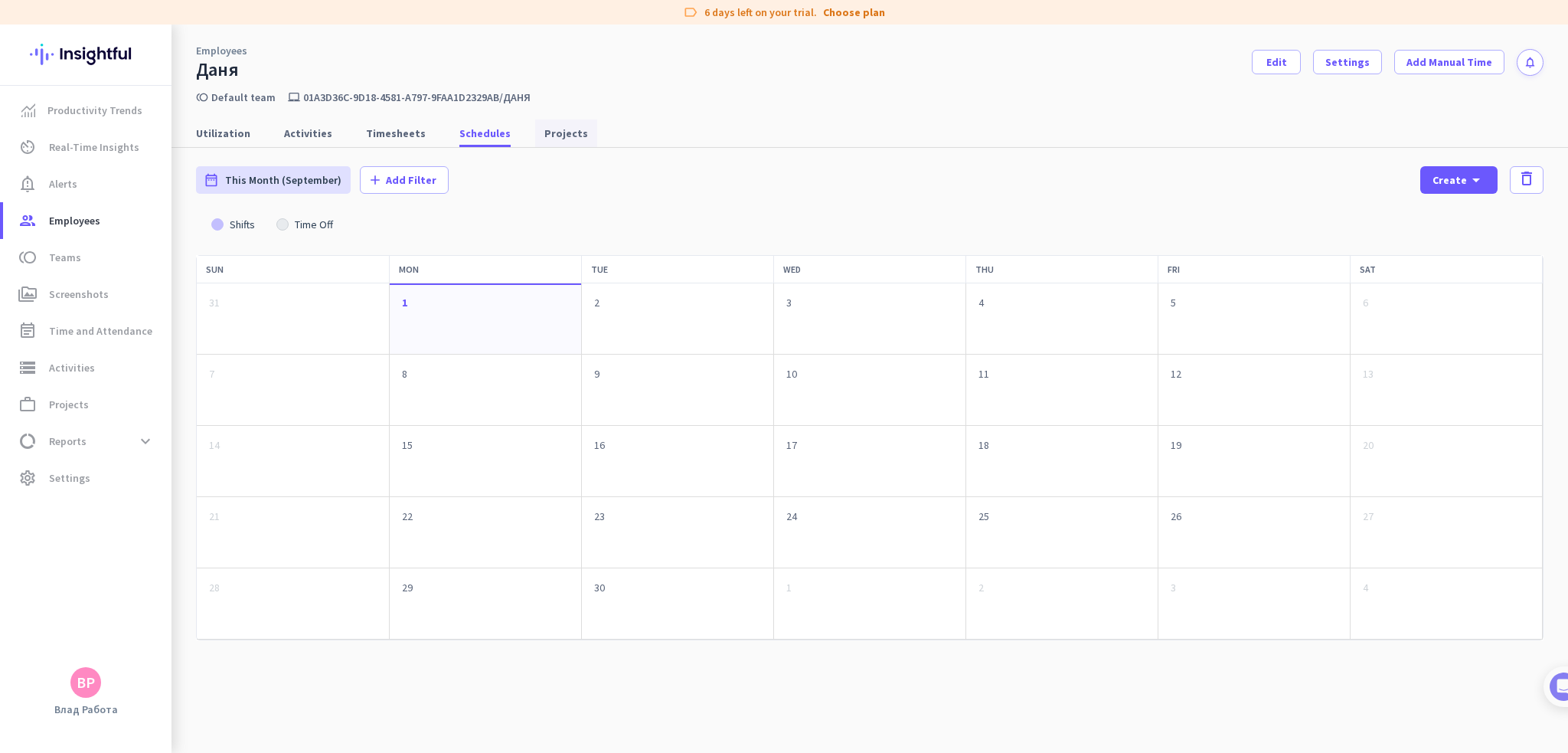
click at [544, 120] on span "Projects" at bounding box center [565, 133] width 44 height 27
type input "[DATE] - [DATE]"
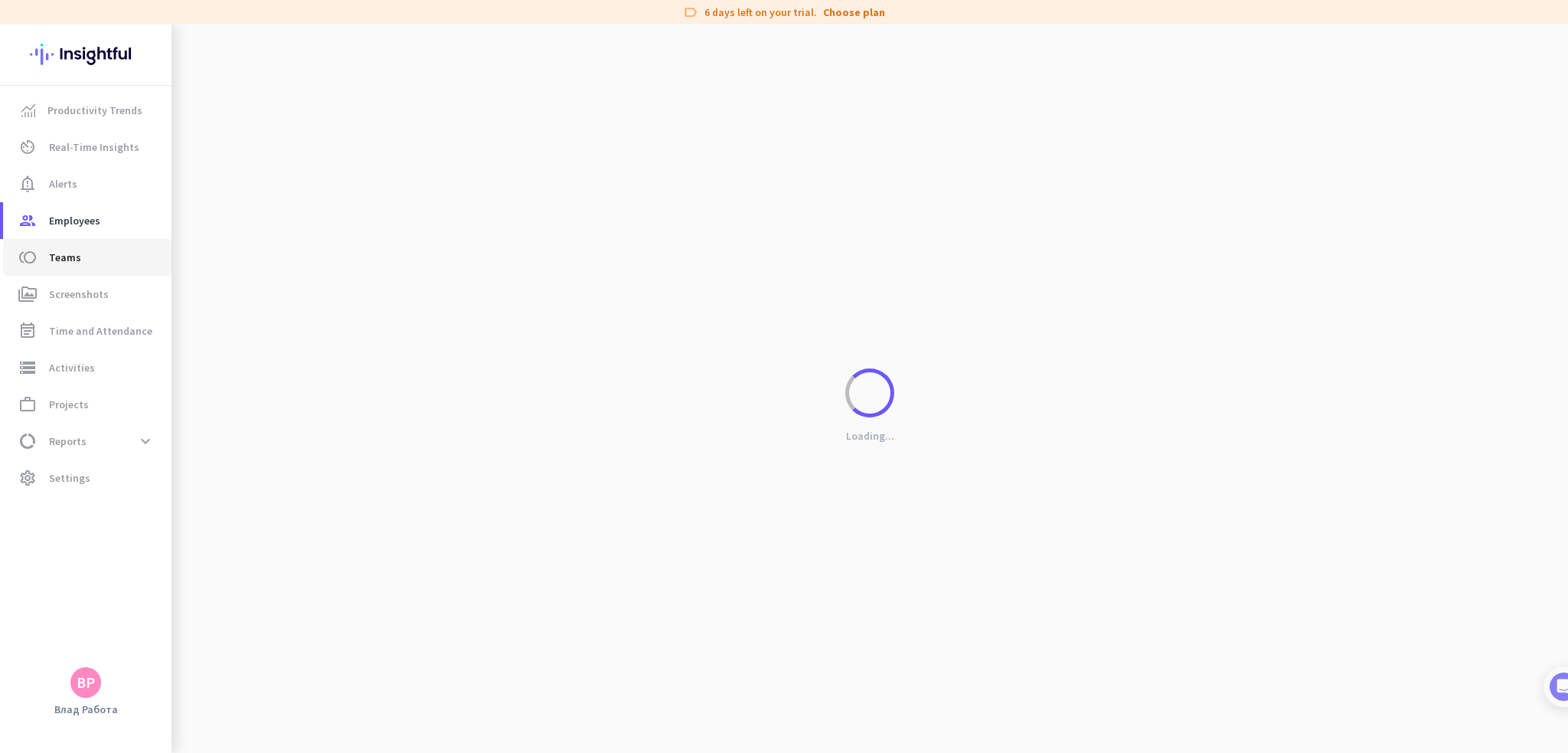
click at [56, 250] on span "Teams" at bounding box center [64, 257] width 32 height 18
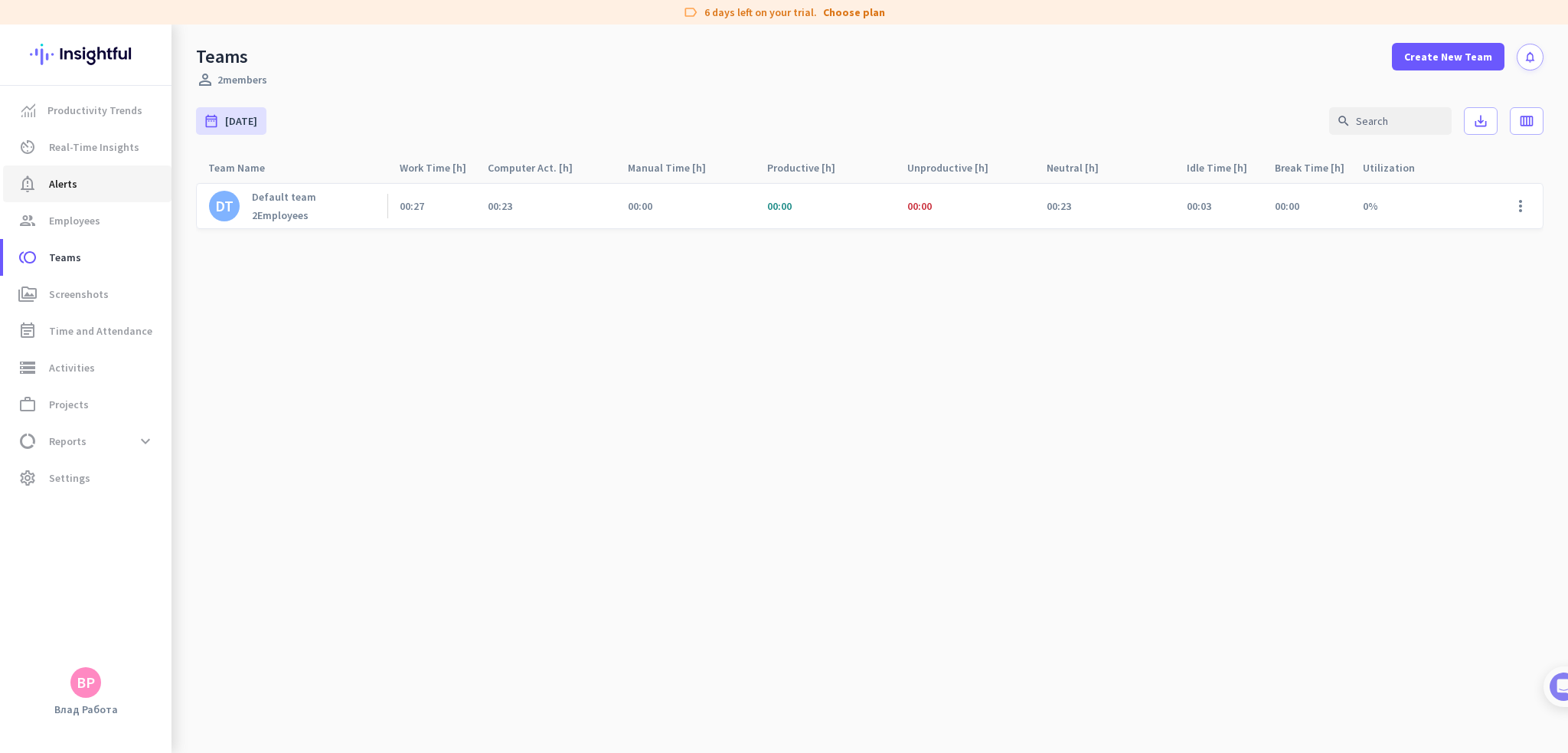
click at [55, 188] on span "Alerts" at bounding box center [62, 184] width 28 height 18
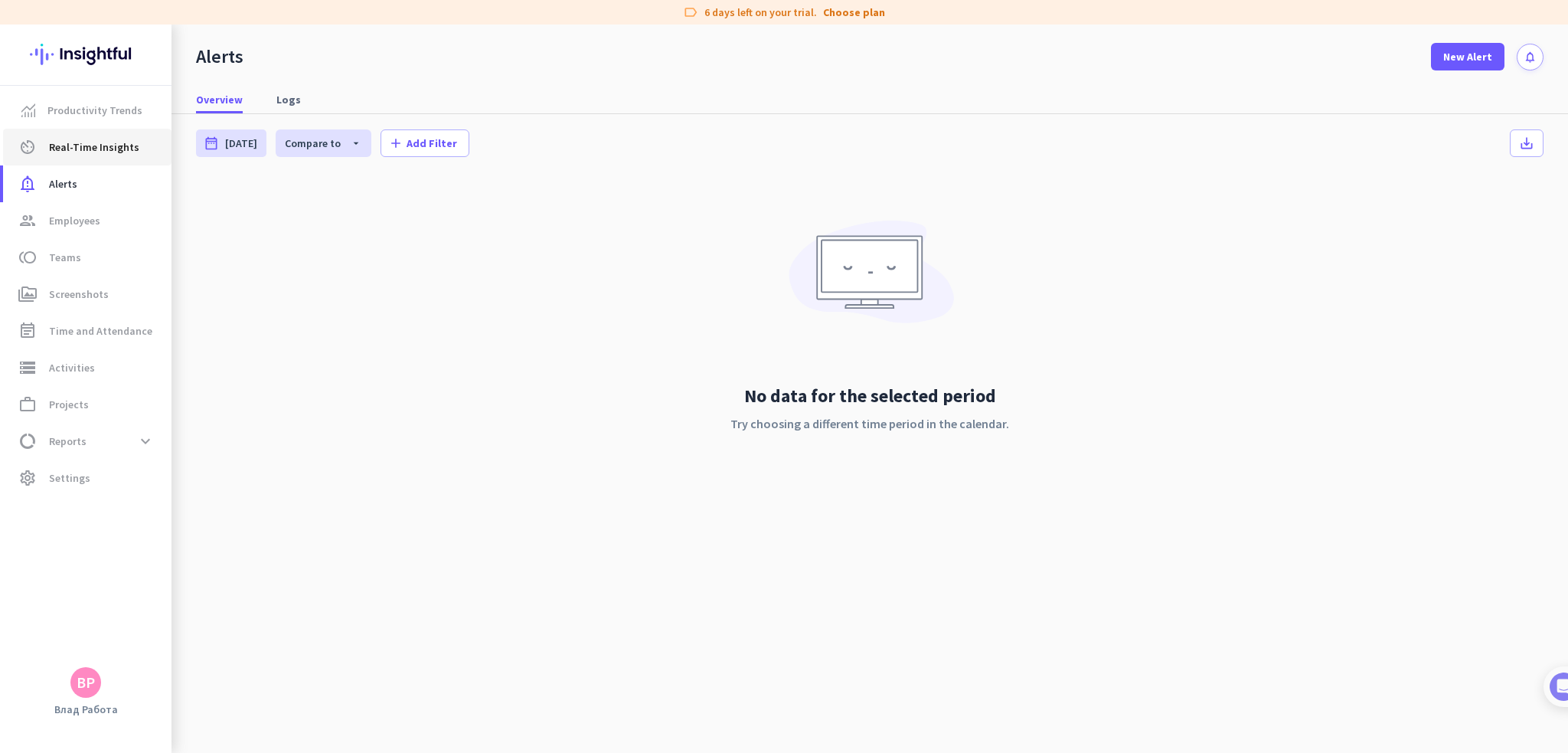
click at [83, 143] on span "Real-Time Insights" at bounding box center [93, 147] width 90 height 18
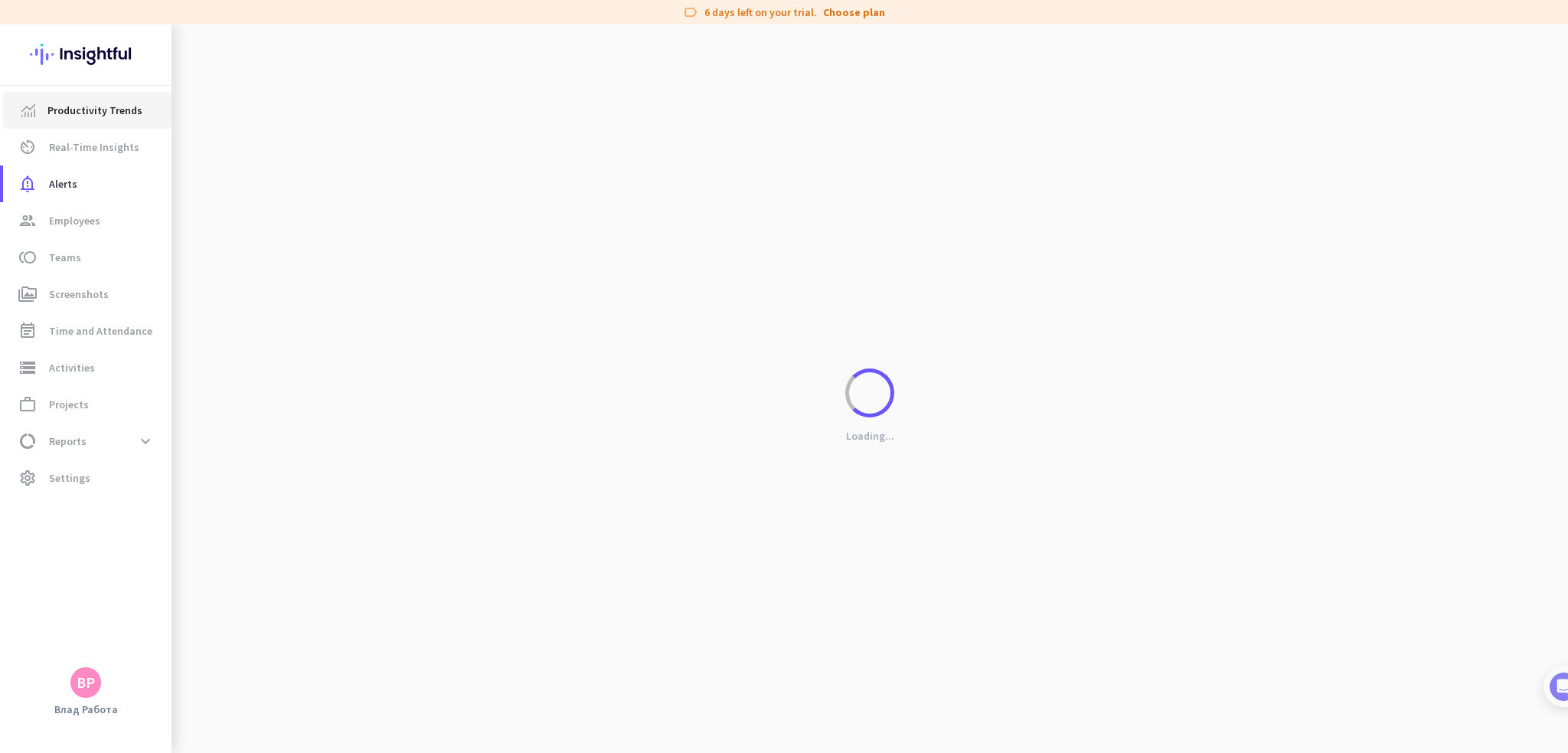
click at [86, 110] on span "Productivity Trends" at bounding box center [95, 110] width 95 height 18
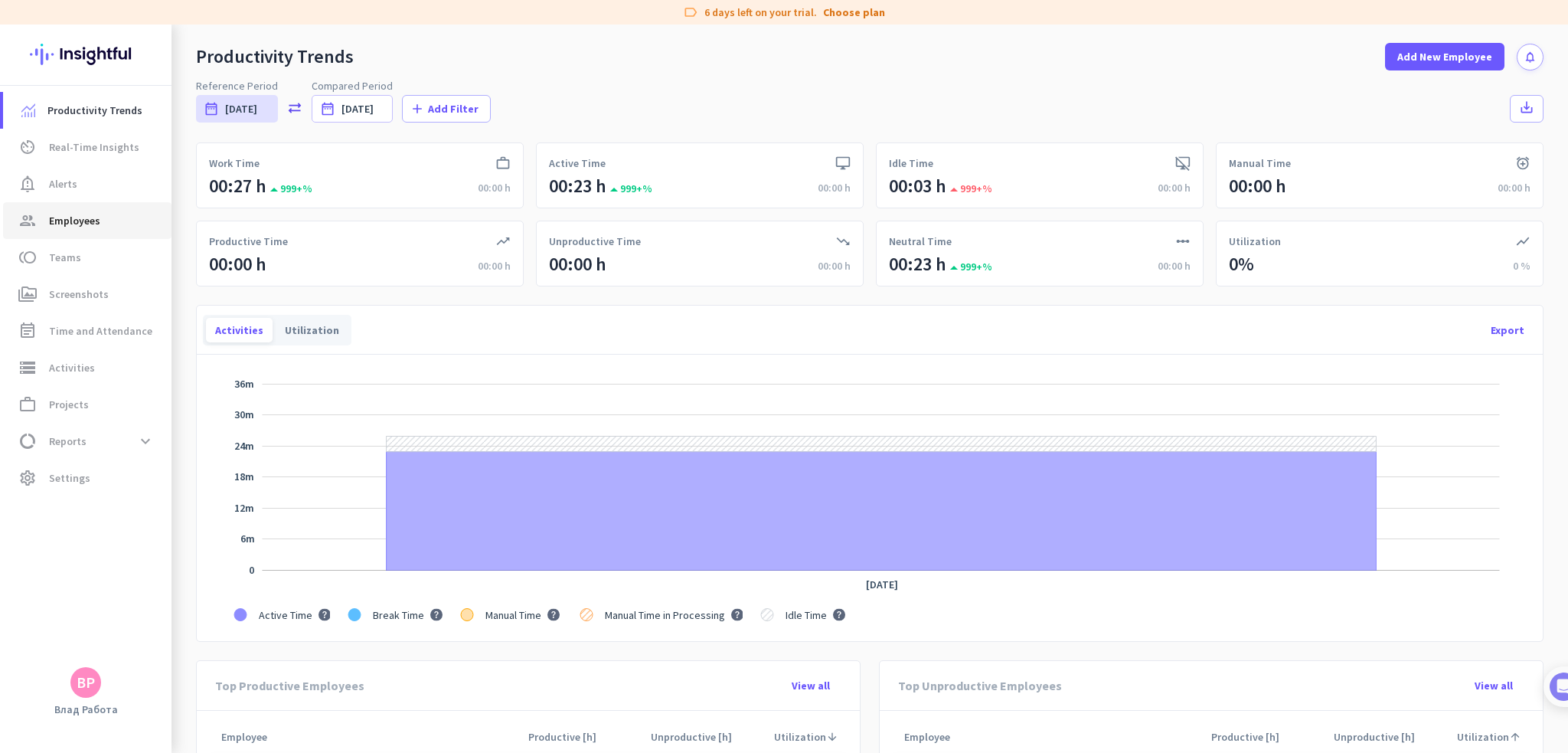
click at [49, 210] on link "group Employees" at bounding box center [86, 221] width 168 height 37
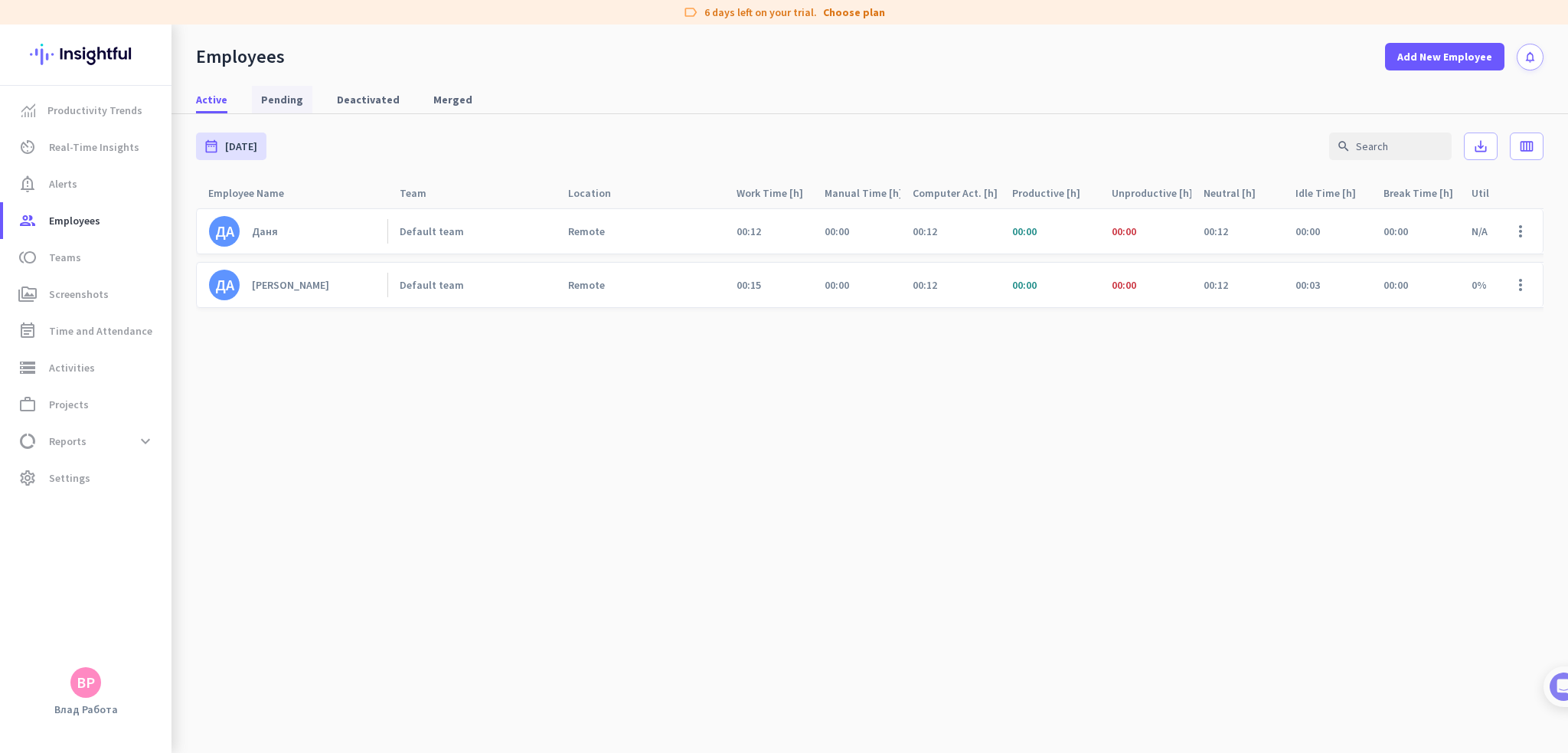
click at [253, 103] on link "Pending" at bounding box center [282, 99] width 60 height 27
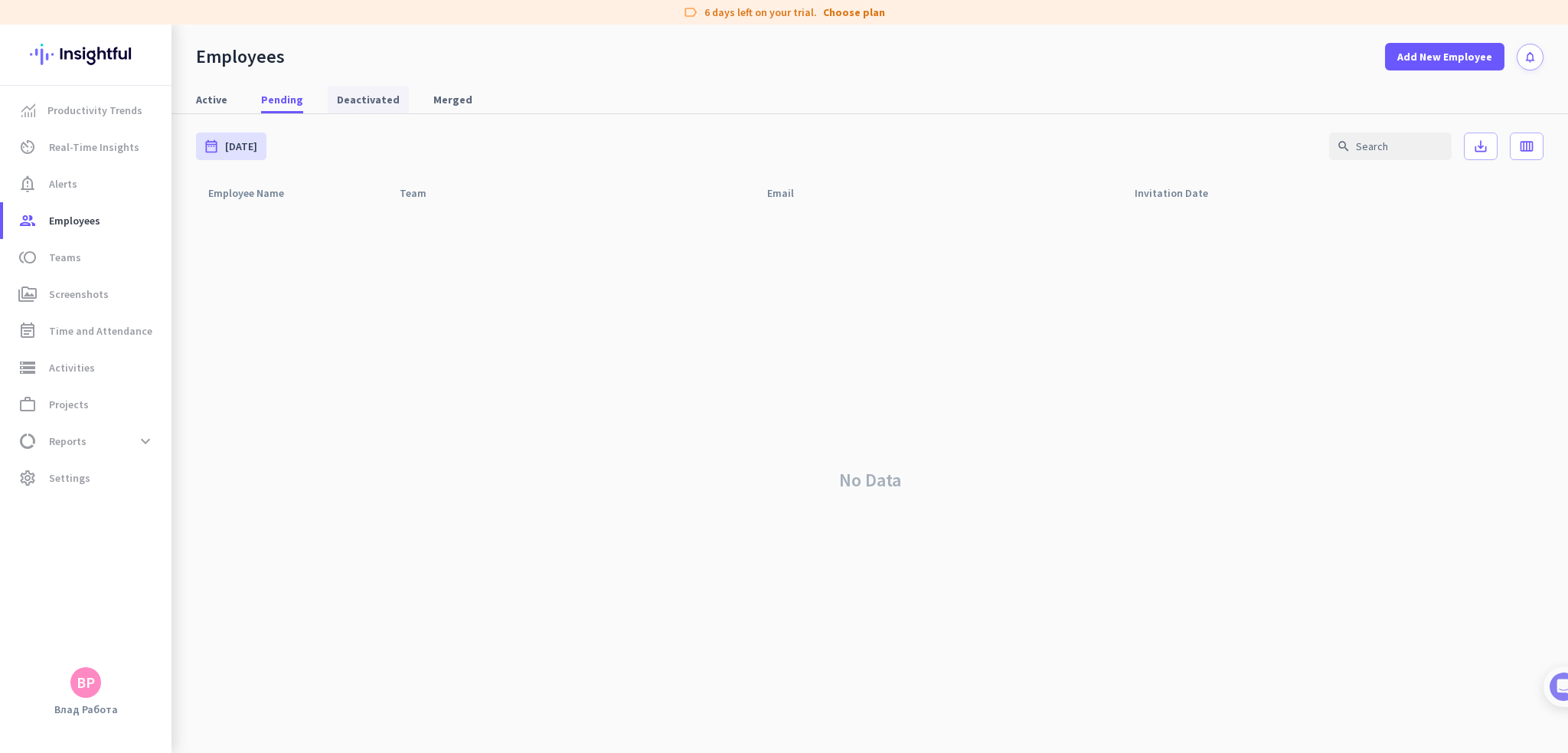
click at [338, 108] on span "Deactivated" at bounding box center [368, 99] width 63 height 27
click at [425, 110] on link "Merged" at bounding box center [453, 99] width 57 height 27
click at [95, 113] on span "Productivity Trends" at bounding box center [95, 110] width 95 height 18
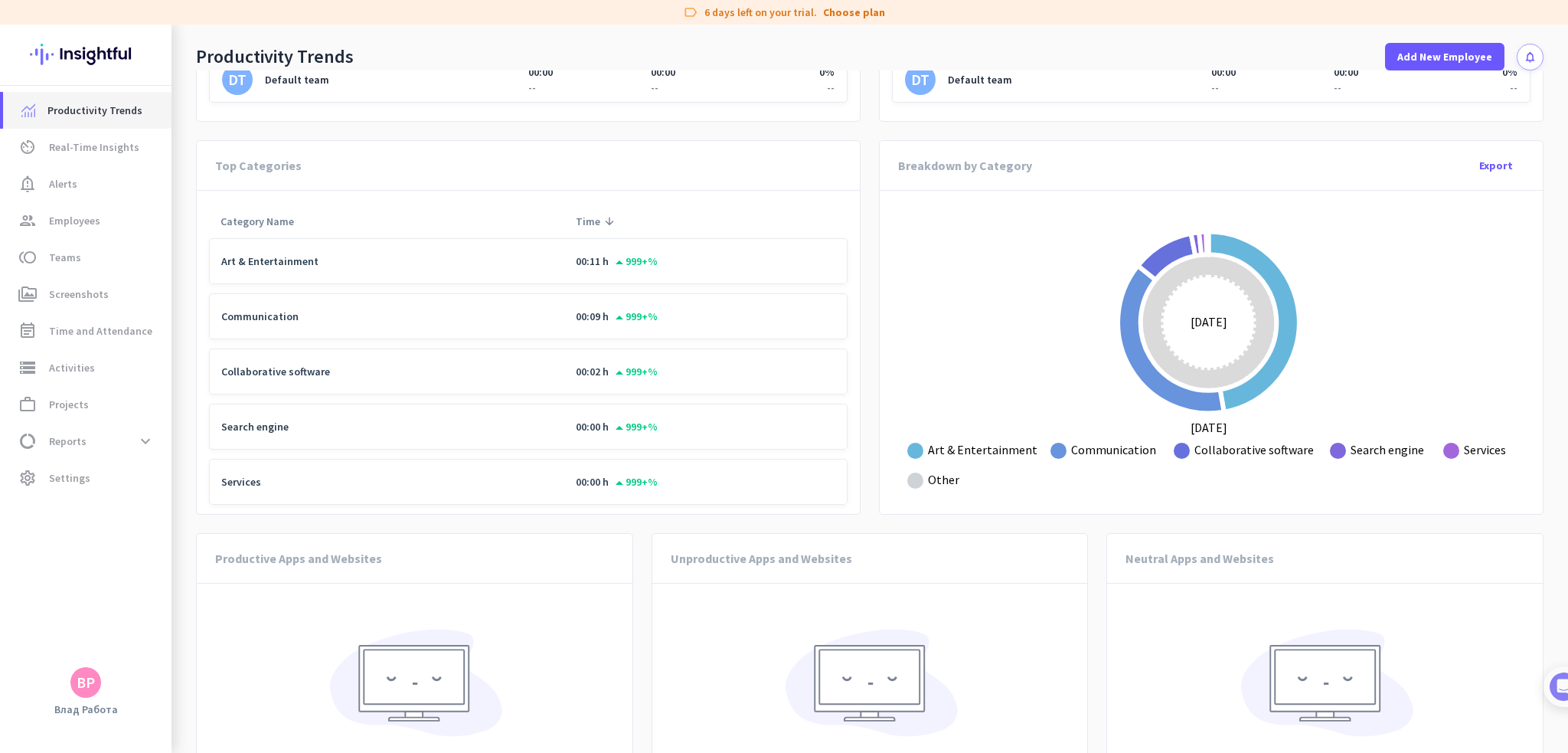
scroll to position [1023, 0]
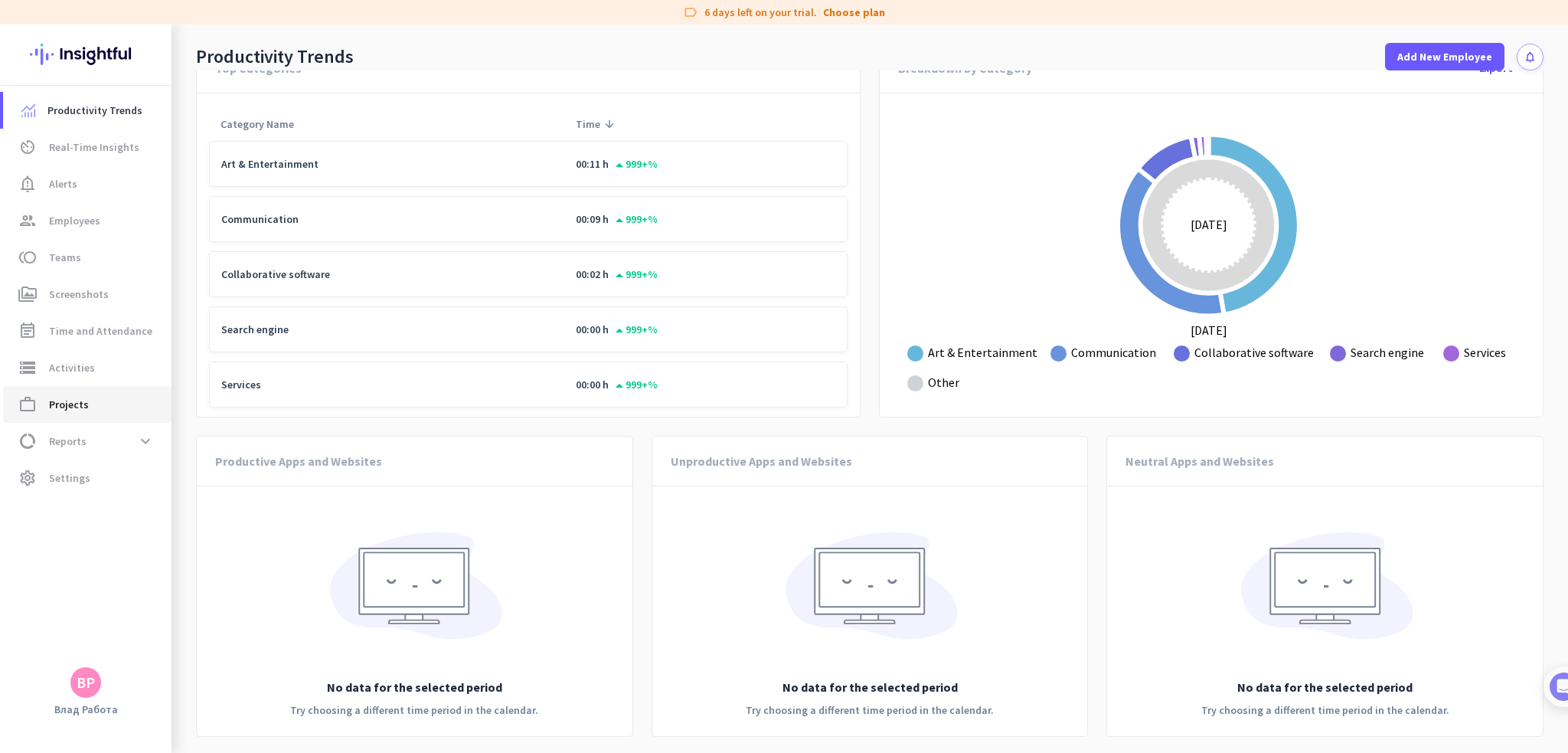
click at [81, 399] on span "Projects" at bounding box center [68, 404] width 40 height 18
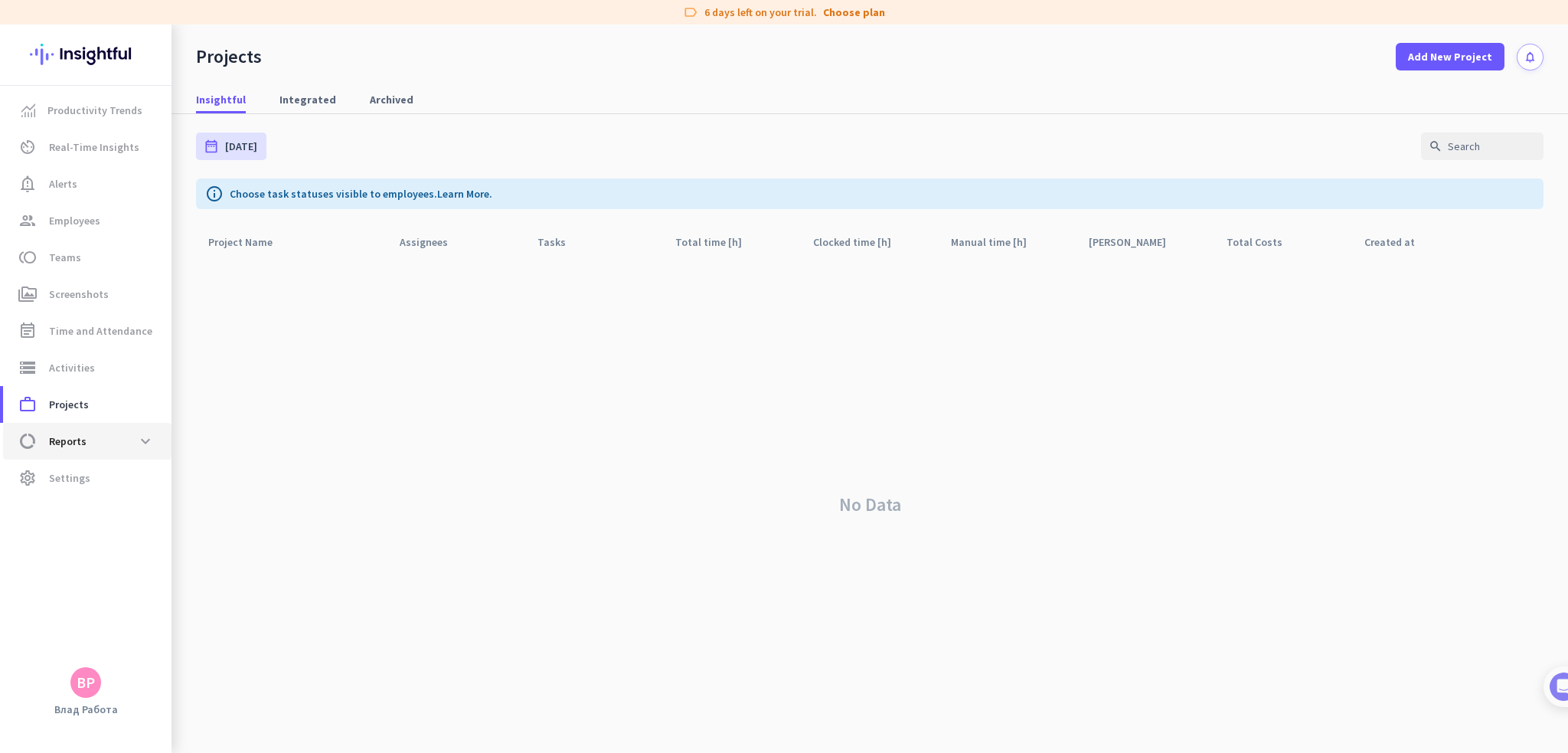
click at [65, 437] on span "Reports" at bounding box center [67, 441] width 38 height 18
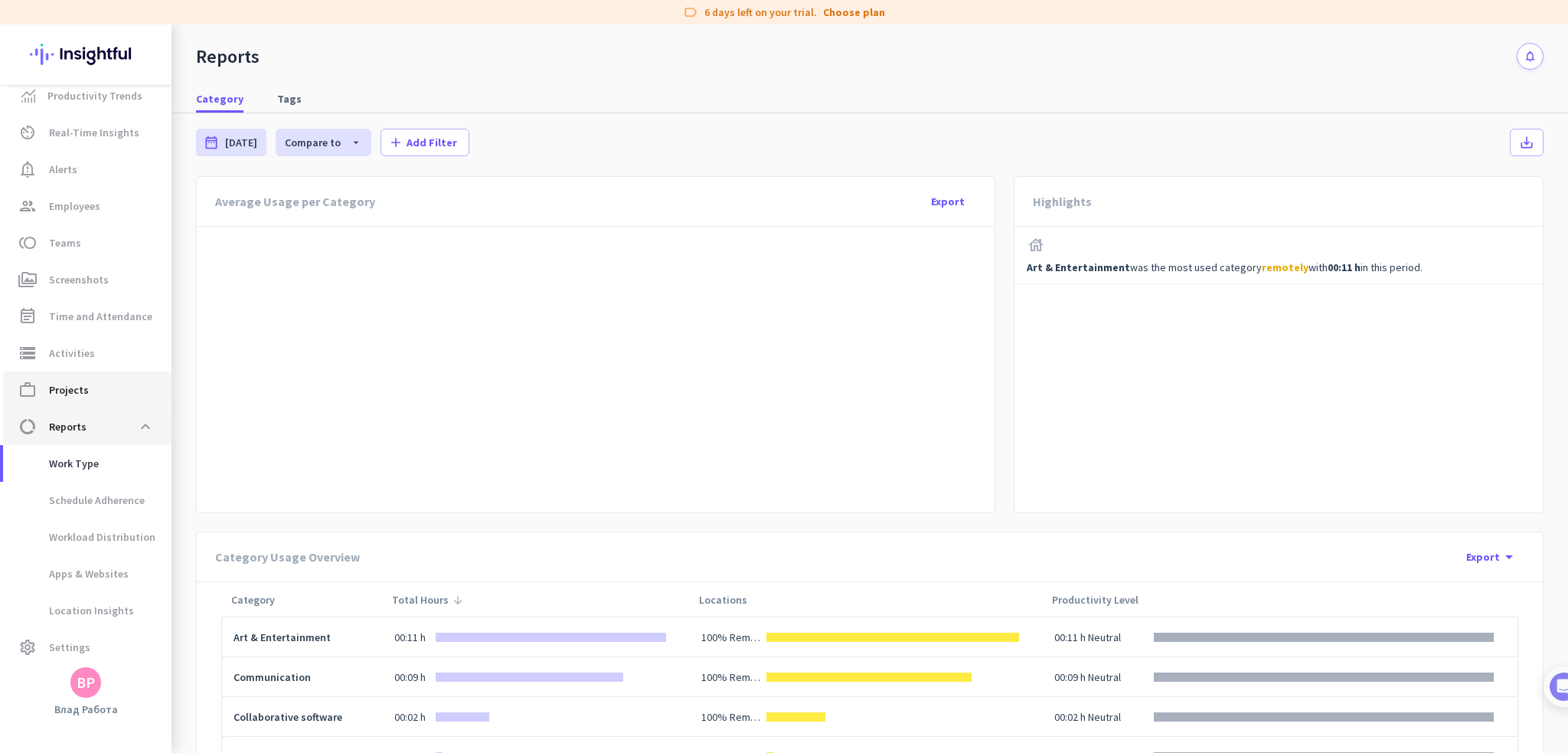
scroll to position [18, 0]
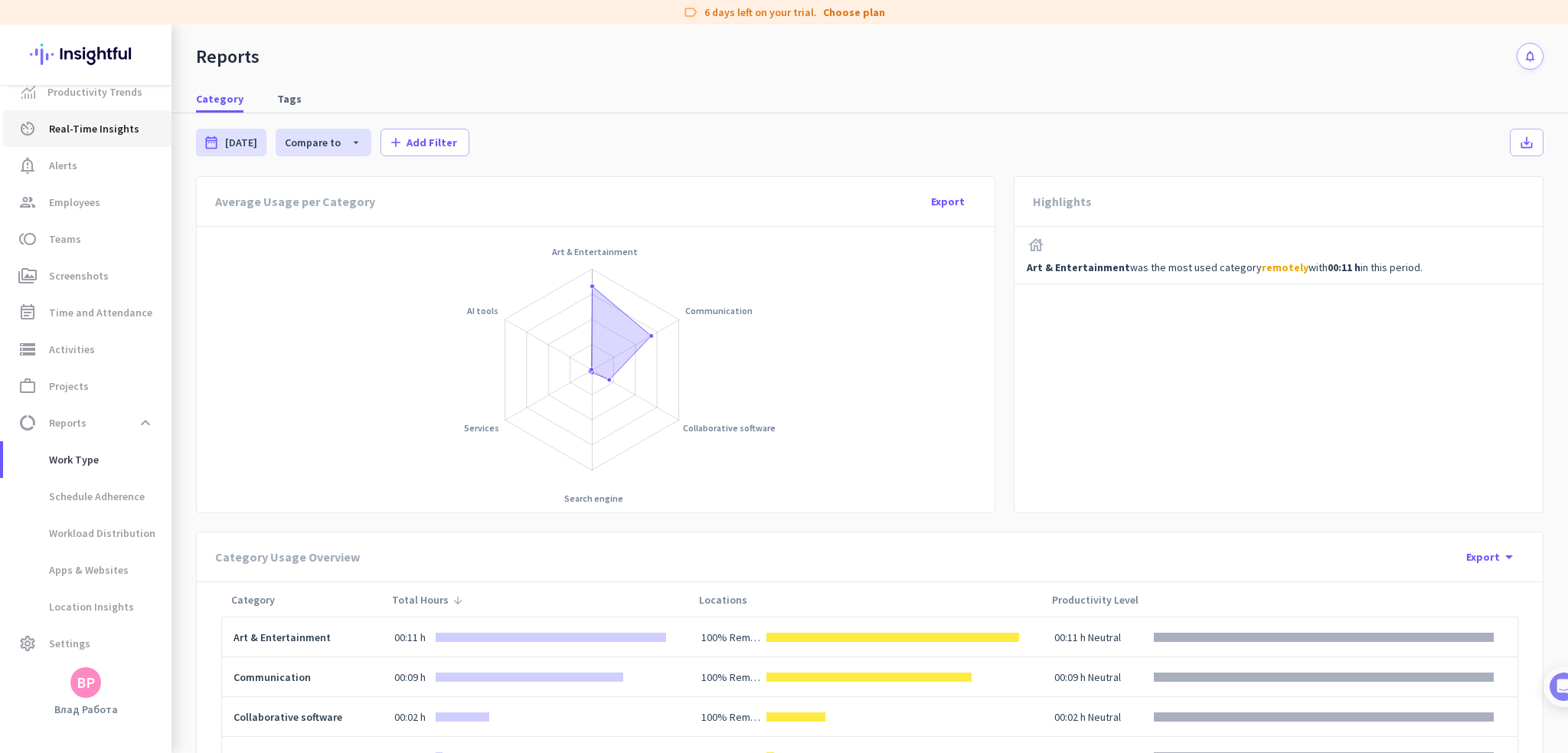
click at [71, 133] on span "Real-Time Insights" at bounding box center [93, 128] width 90 height 18
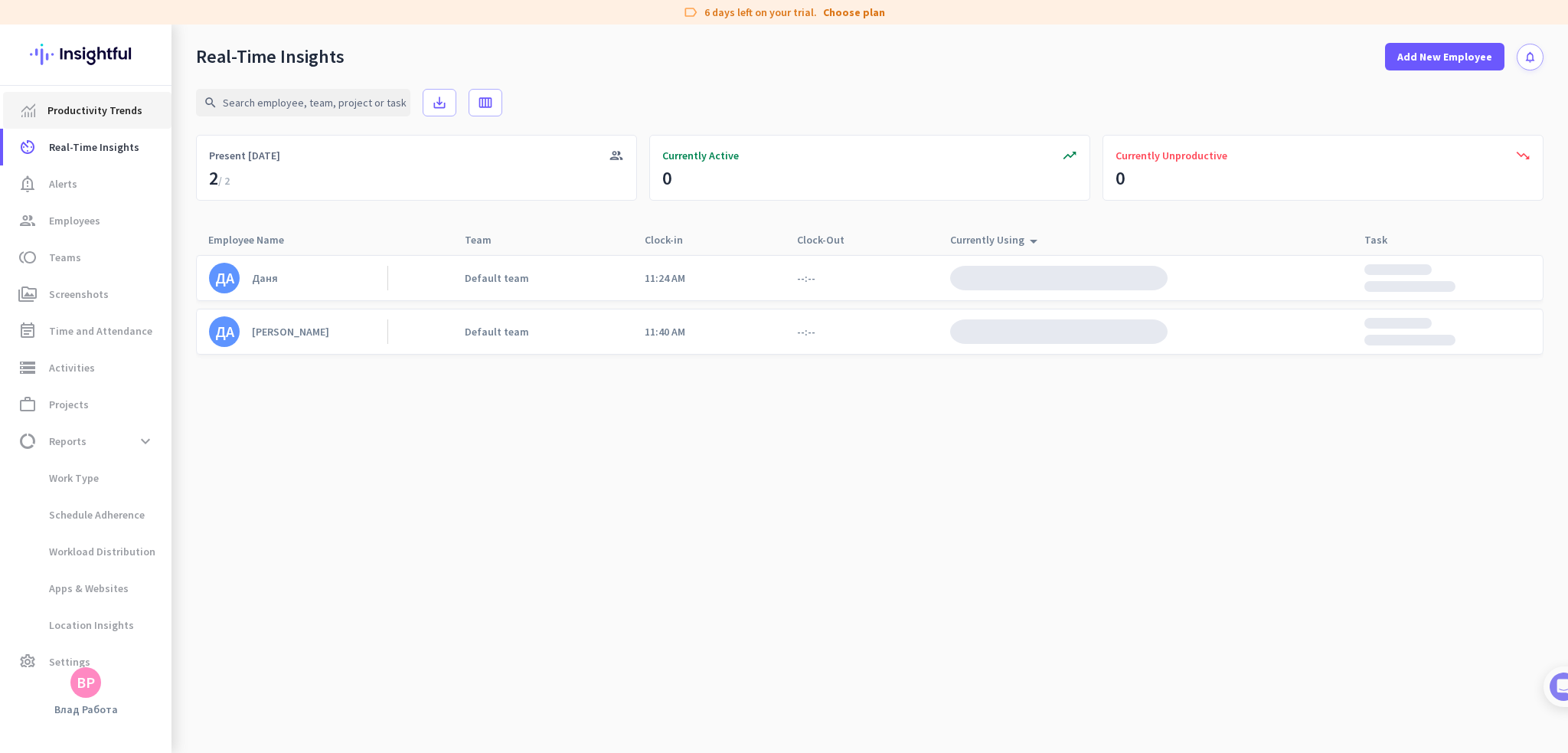
click at [93, 121] on link "Productivity Trends" at bounding box center [86, 111] width 168 height 37
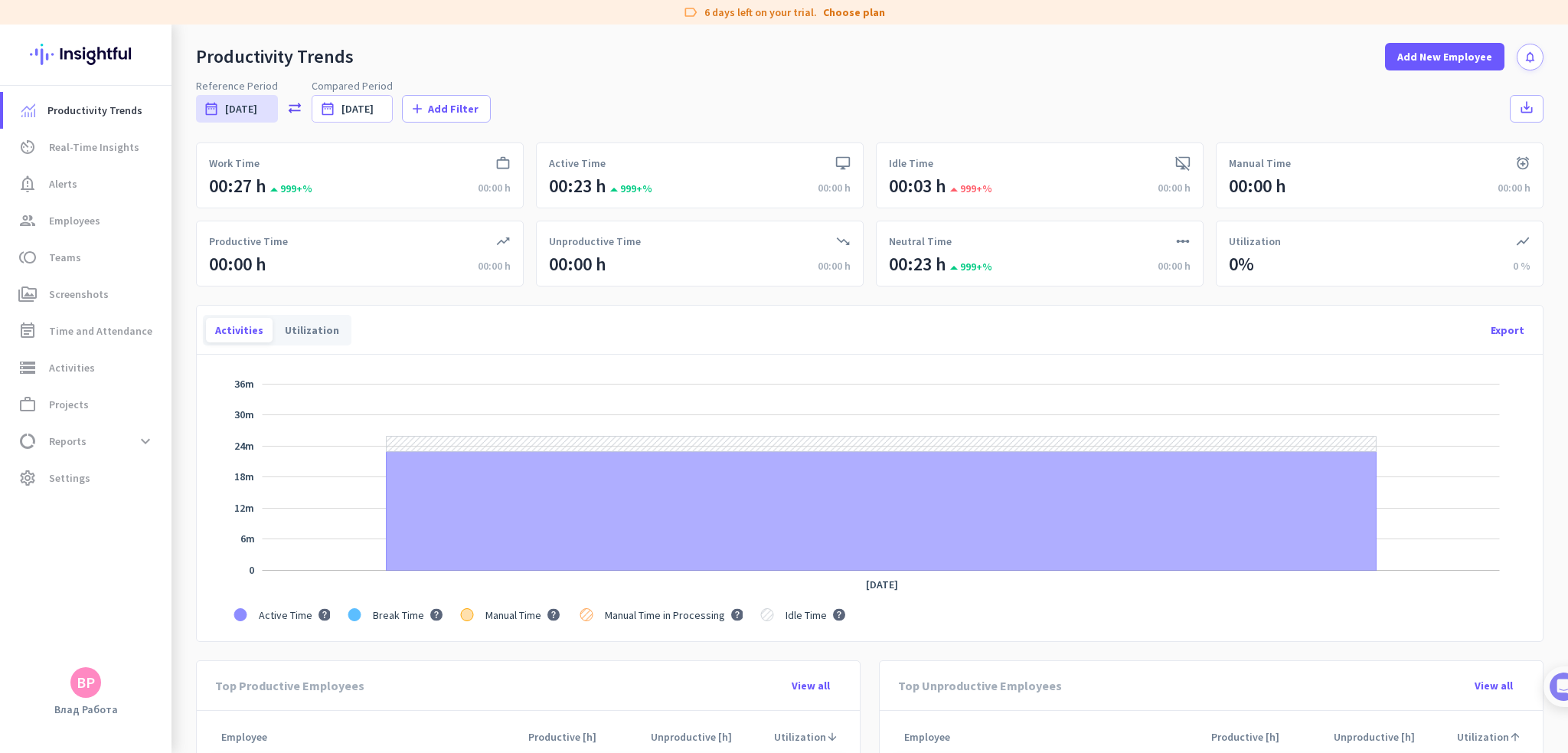
click at [331, 54] on div "Productivity Trends" at bounding box center [275, 57] width 157 height 23
click at [552, 48] on div "Productivity Trends Add New Employee notifications" at bounding box center [870, 47] width 1397 height 46
click at [300, 59] on div "Productivity Trends" at bounding box center [275, 57] width 157 height 23
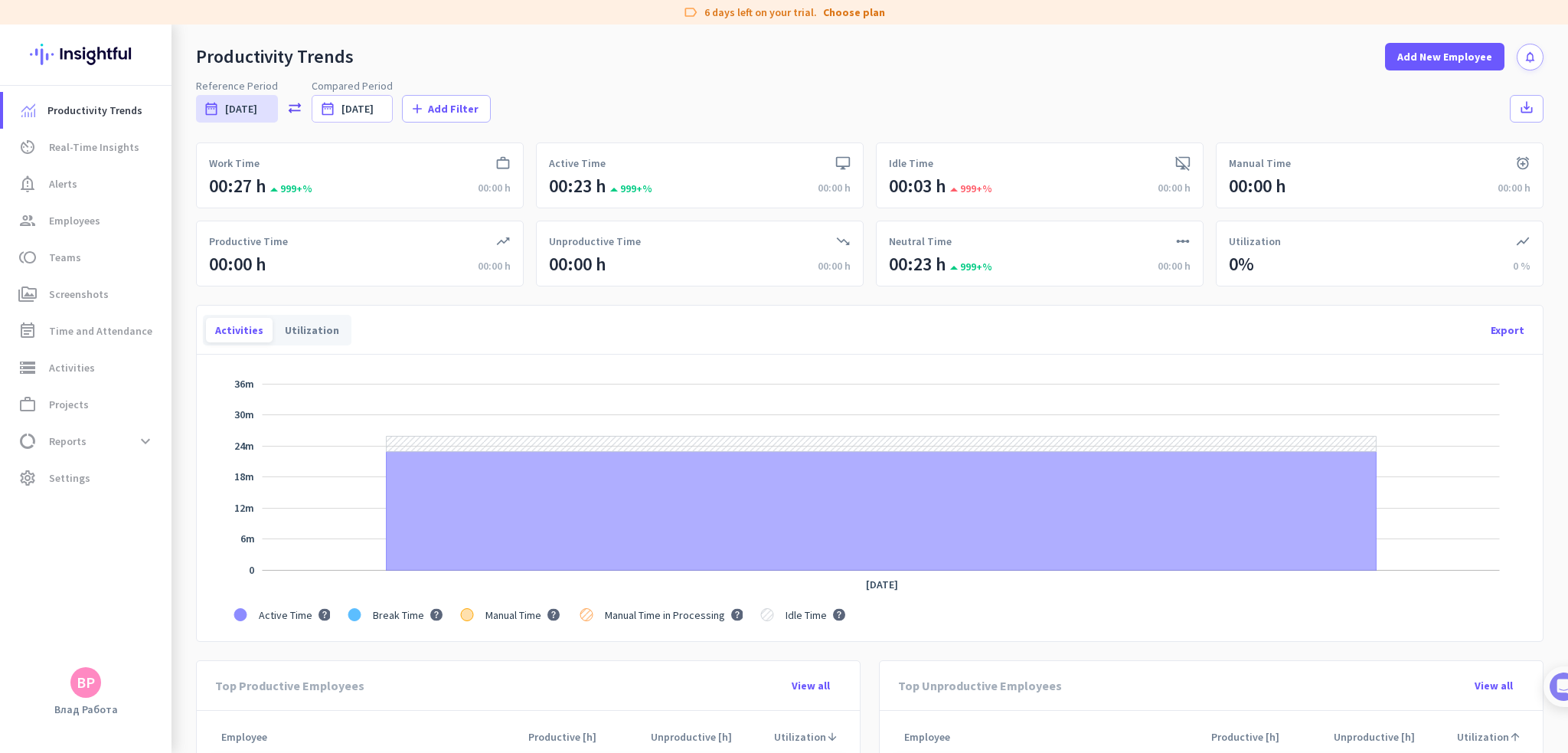
click at [300, 59] on div "Productivity Trends" at bounding box center [275, 57] width 157 height 23
click at [1031, 100] on div "Reference Period date_range [DATE] [DATE] - [DATE] sync_alt Compared Period dat…" at bounding box center [869, 100] width 1347 height 45
click at [56, 108] on span "Productivity Trends" at bounding box center [95, 110] width 95 height 18
click at [71, 146] on span "Real-Time Insights" at bounding box center [93, 147] width 90 height 18
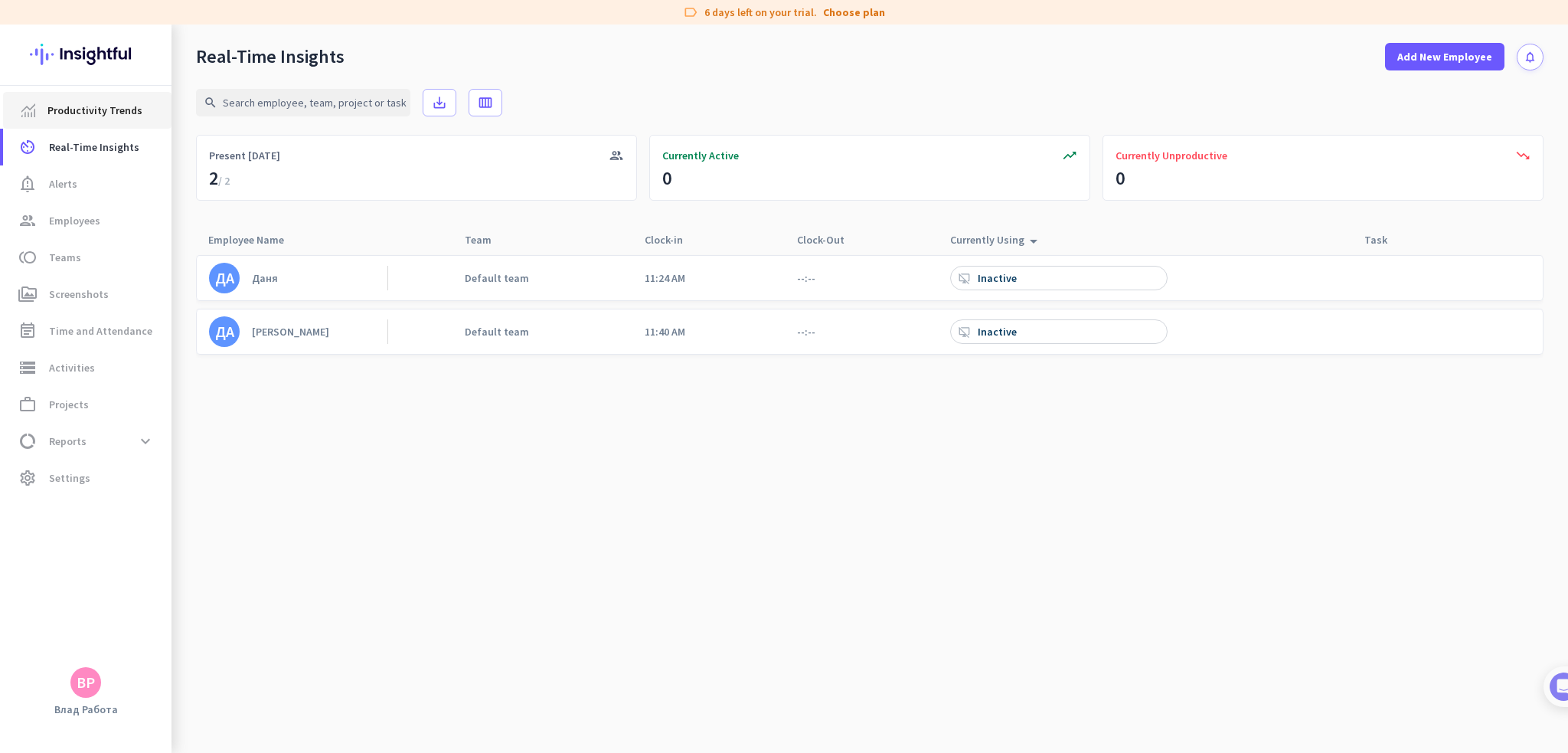
click at [53, 105] on span "Productivity Trends" at bounding box center [95, 110] width 95 height 18
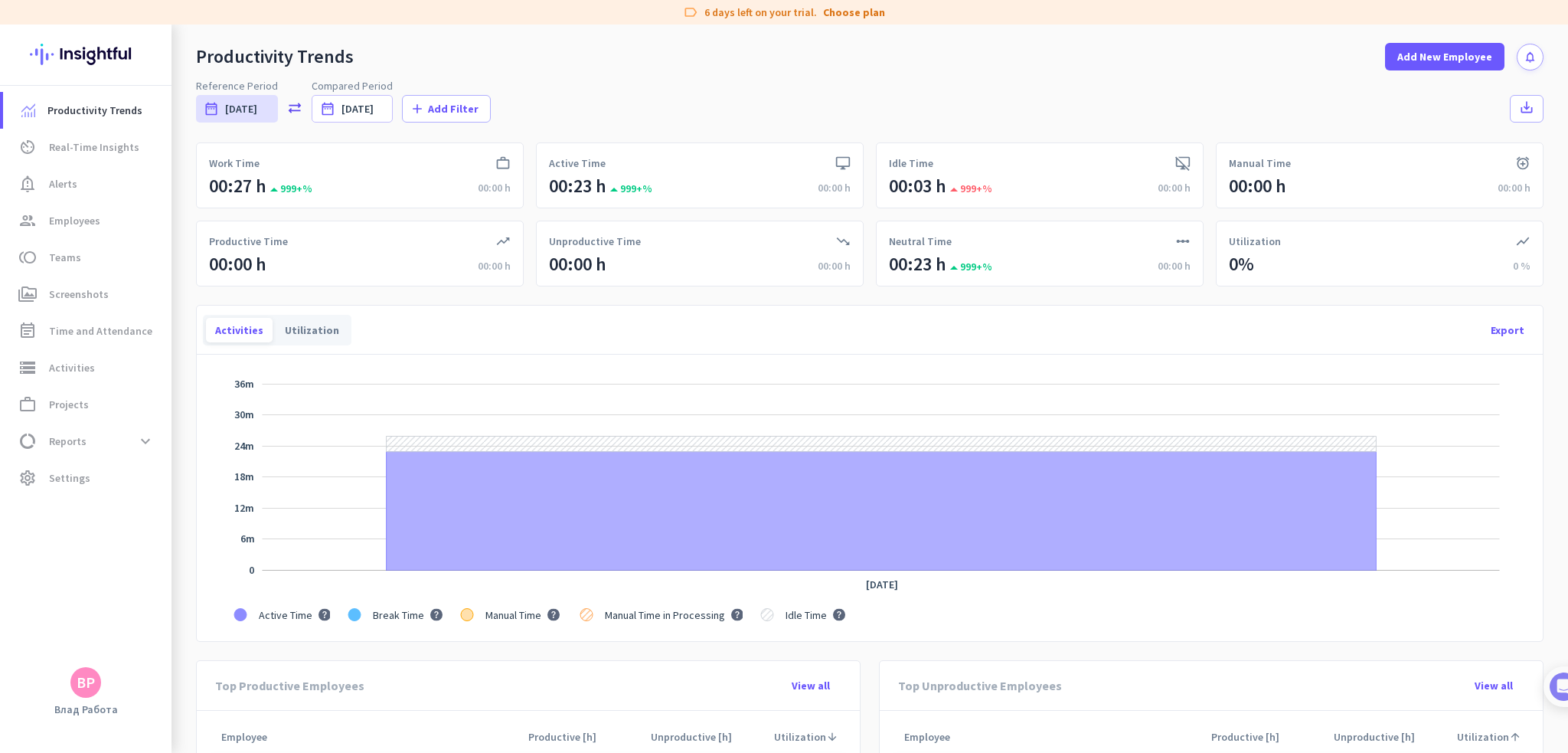
click at [866, 75] on app-main-compared-calendar-toolbar "Reference Period date_range [DATE] [DATE] - [DATE] sync_alt Compared Period dat…" at bounding box center [869, 97] width 1347 height 53
